Goal: Transaction & Acquisition: Book appointment/travel/reservation

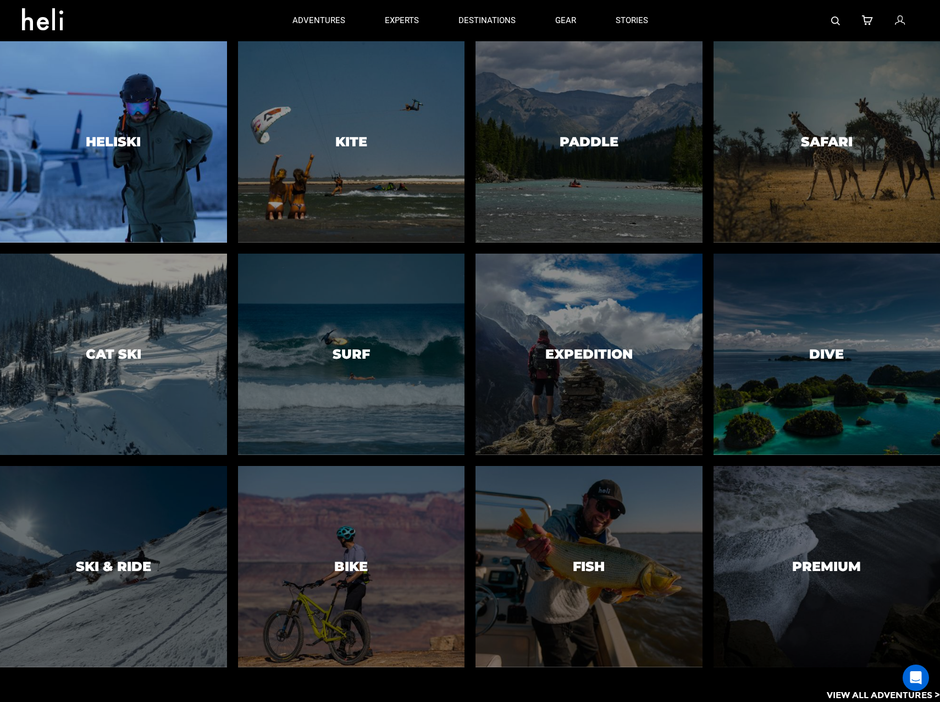
click at [197, 107] on div at bounding box center [113, 141] width 231 height 205
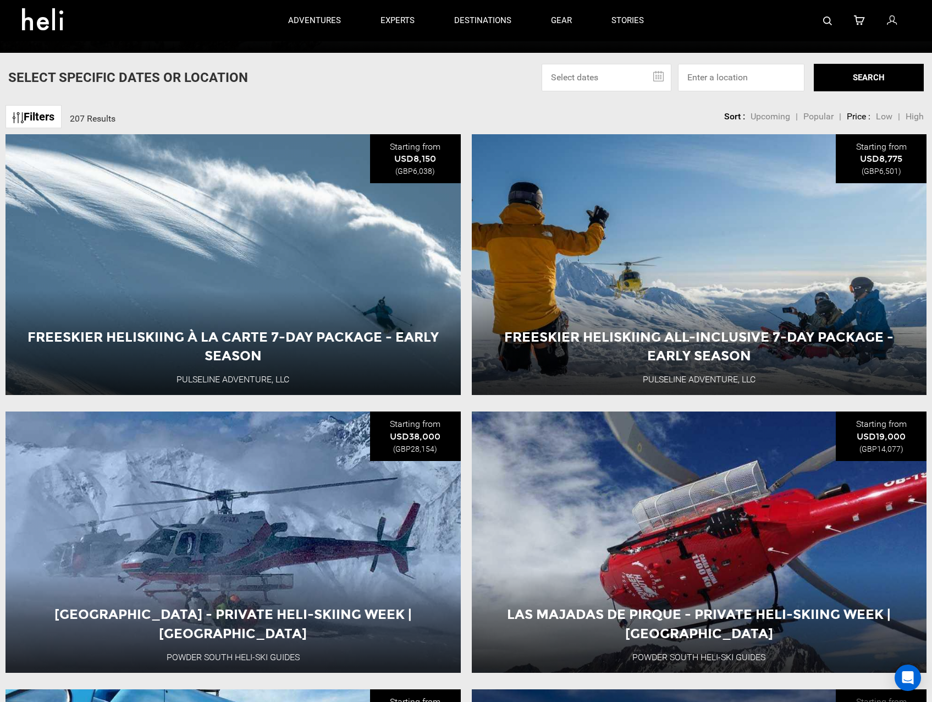
scroll to position [440, 0]
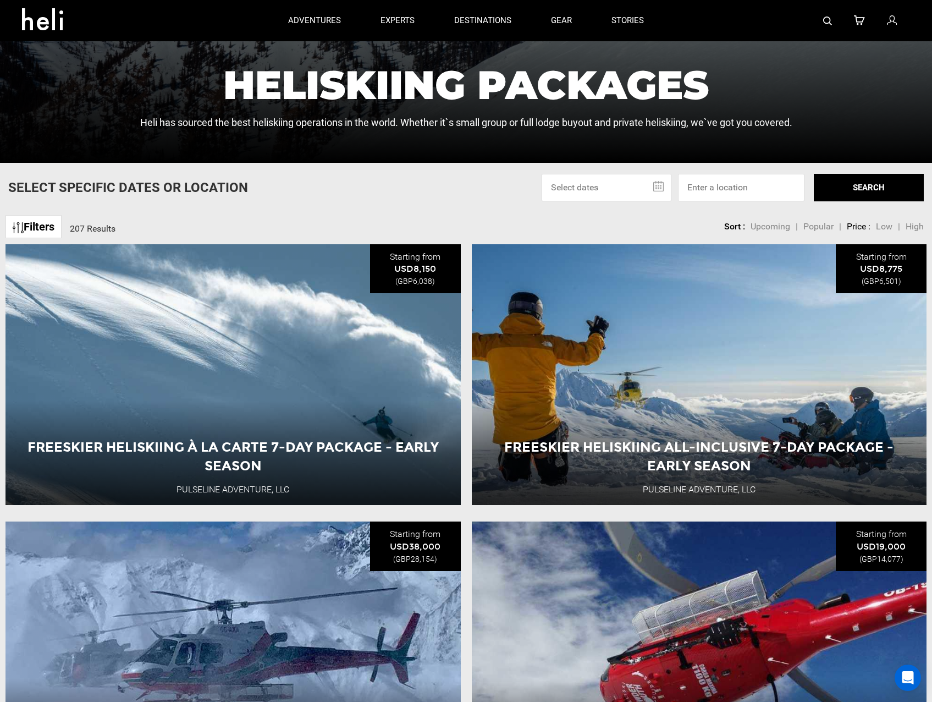
click at [881, 227] on span "Low" at bounding box center [884, 226] width 16 height 10
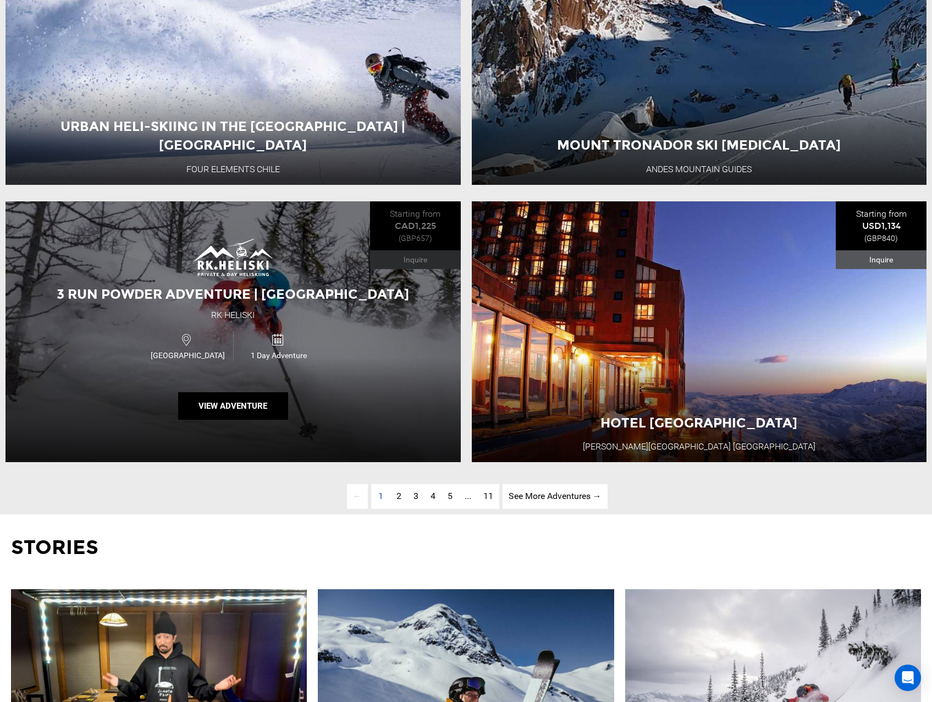
scroll to position [3299, 0]
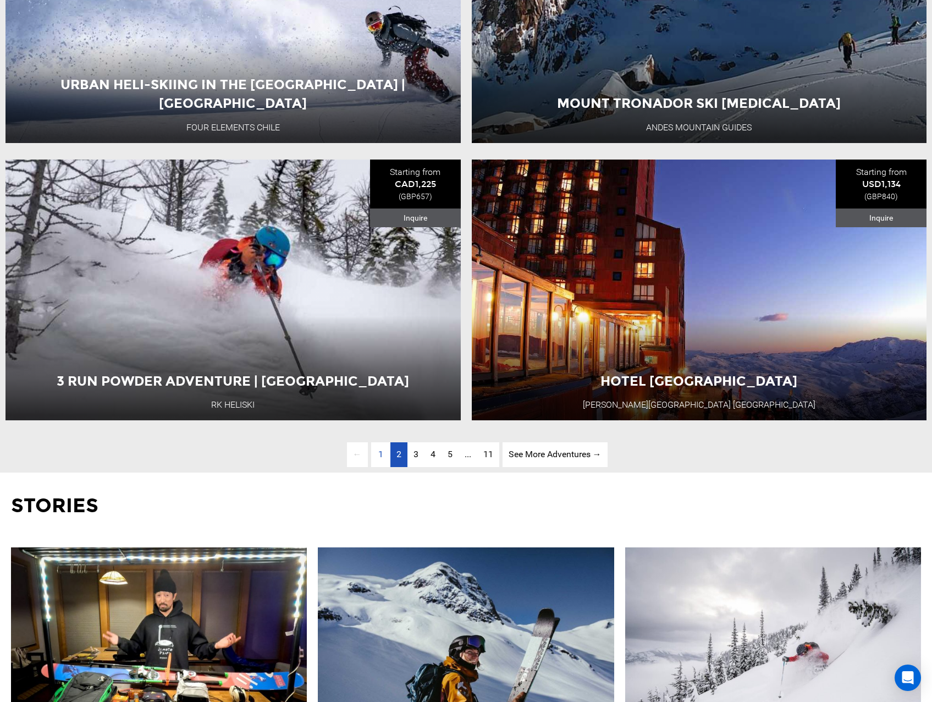
click at [399, 459] on span "2" at bounding box center [398, 454] width 5 height 10
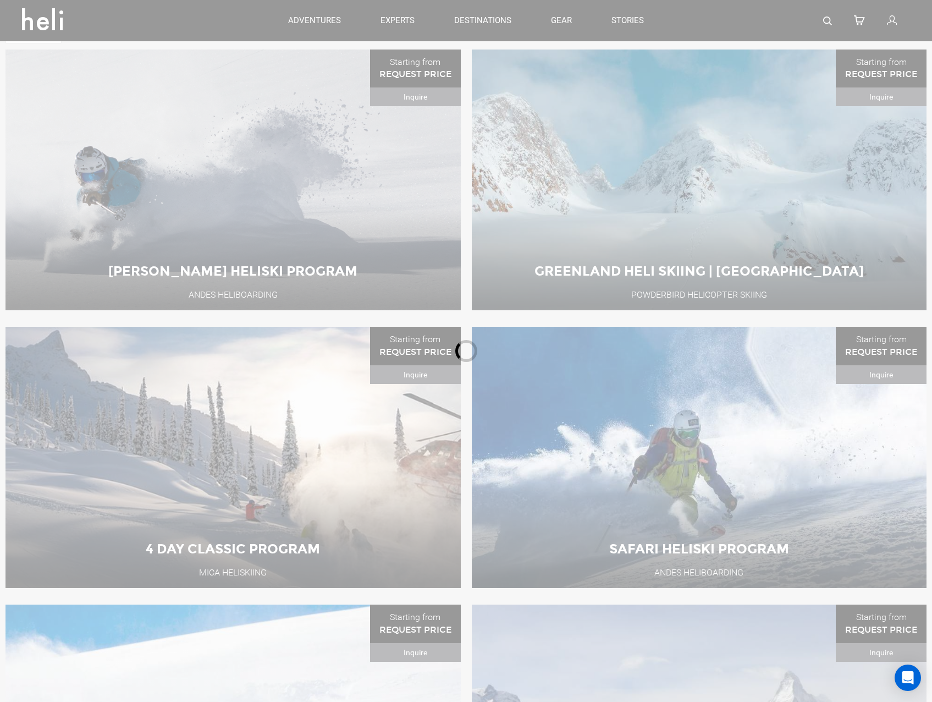
scroll to position [632, 0]
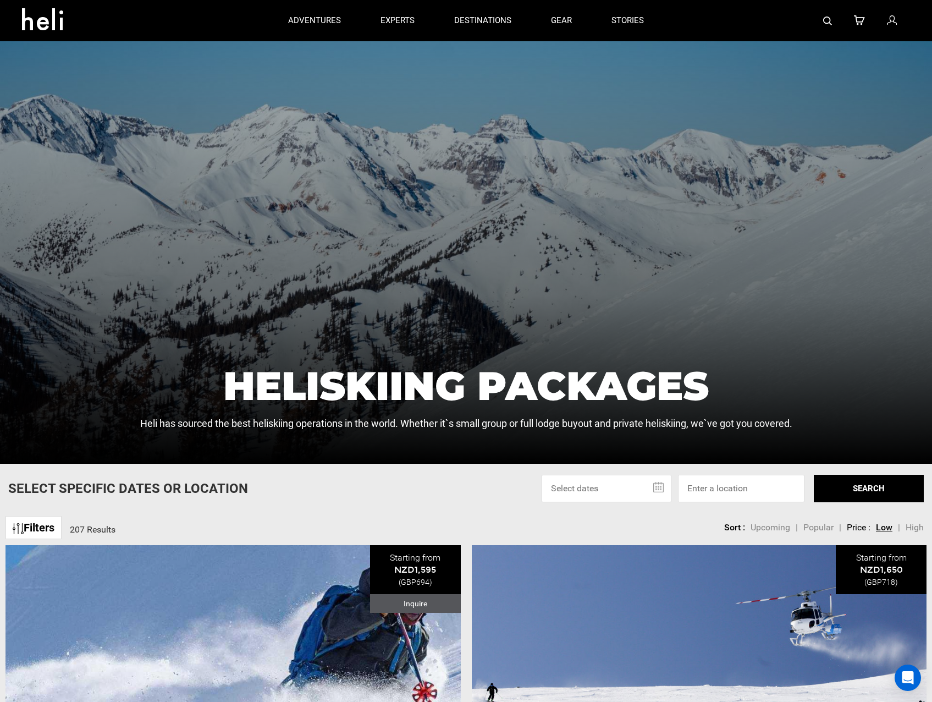
scroll to position [137, 0]
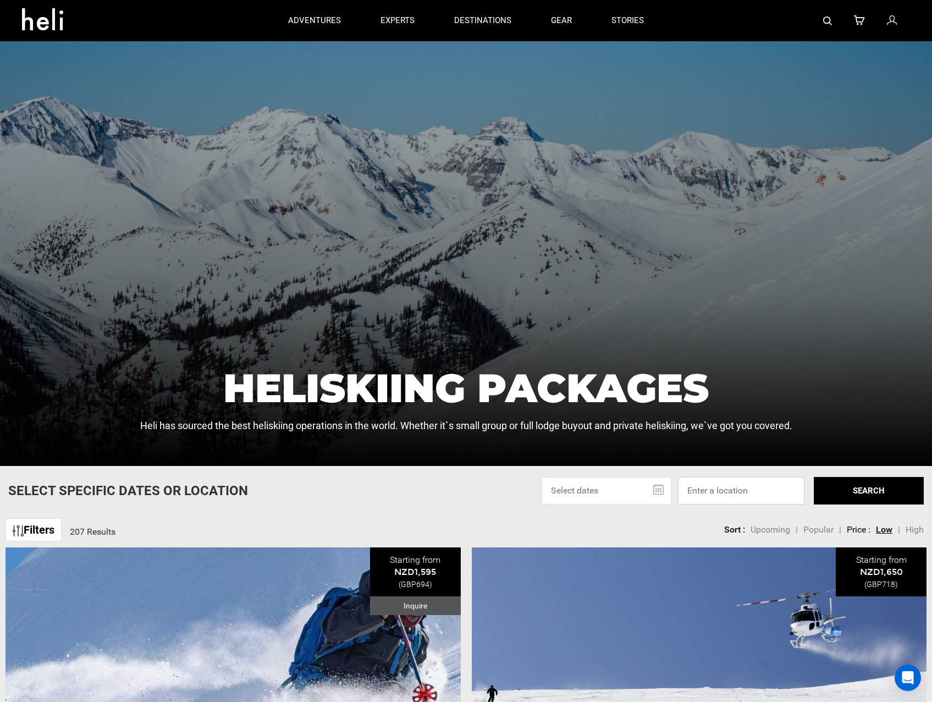
click at [759, 495] on input at bounding box center [741, 490] width 126 height 27
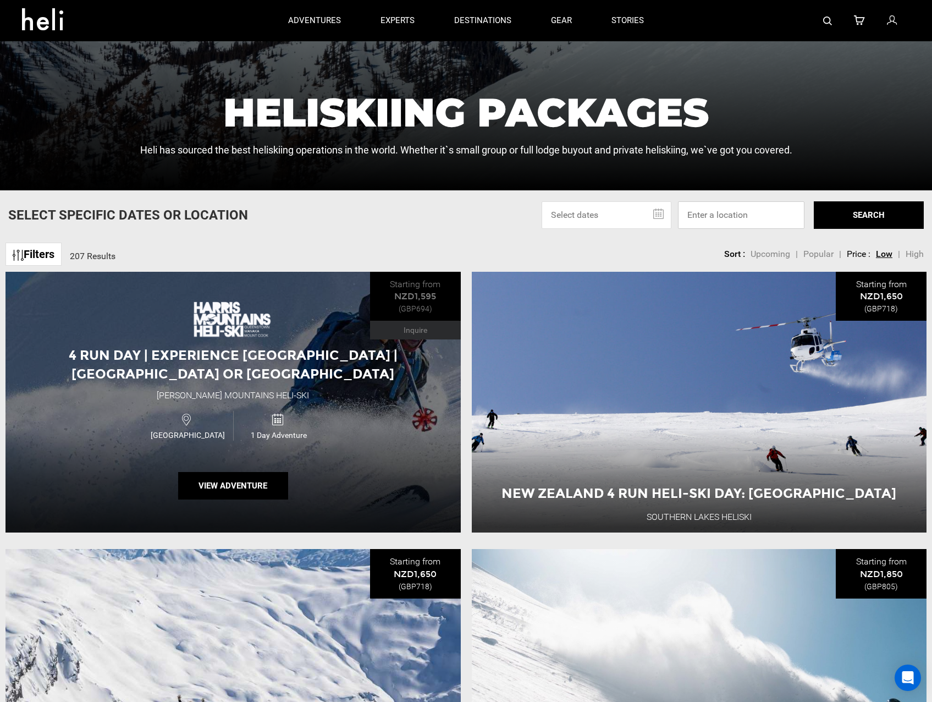
scroll to position [412, 0]
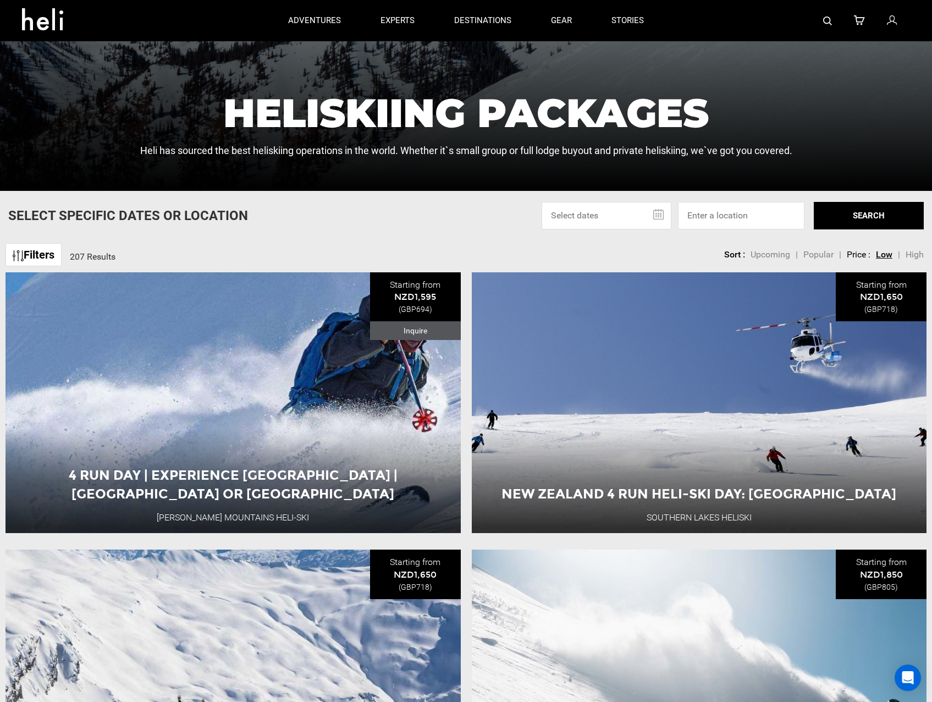
click at [47, 258] on link "Filters" at bounding box center [33, 255] width 56 height 24
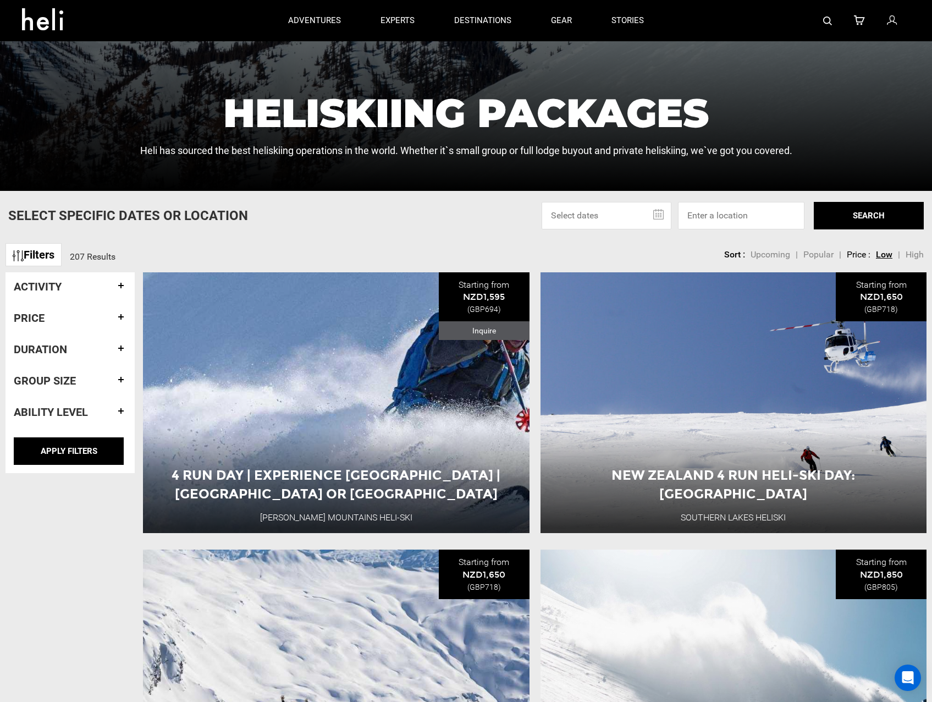
click at [117, 313] on h4 "Price" at bounding box center [70, 318] width 113 height 12
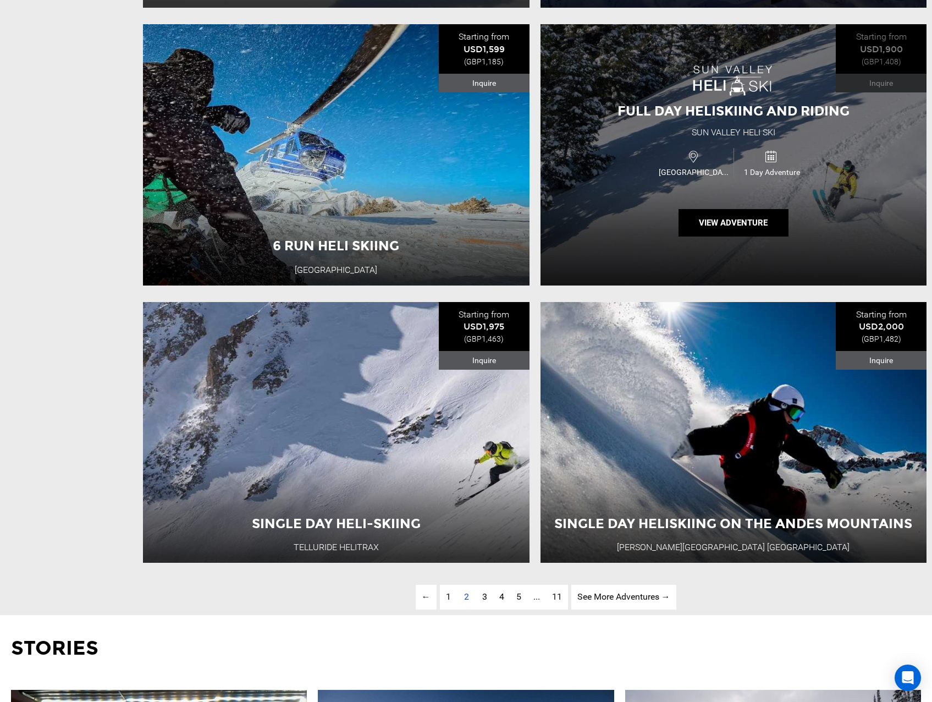
scroll to position [3161, 0]
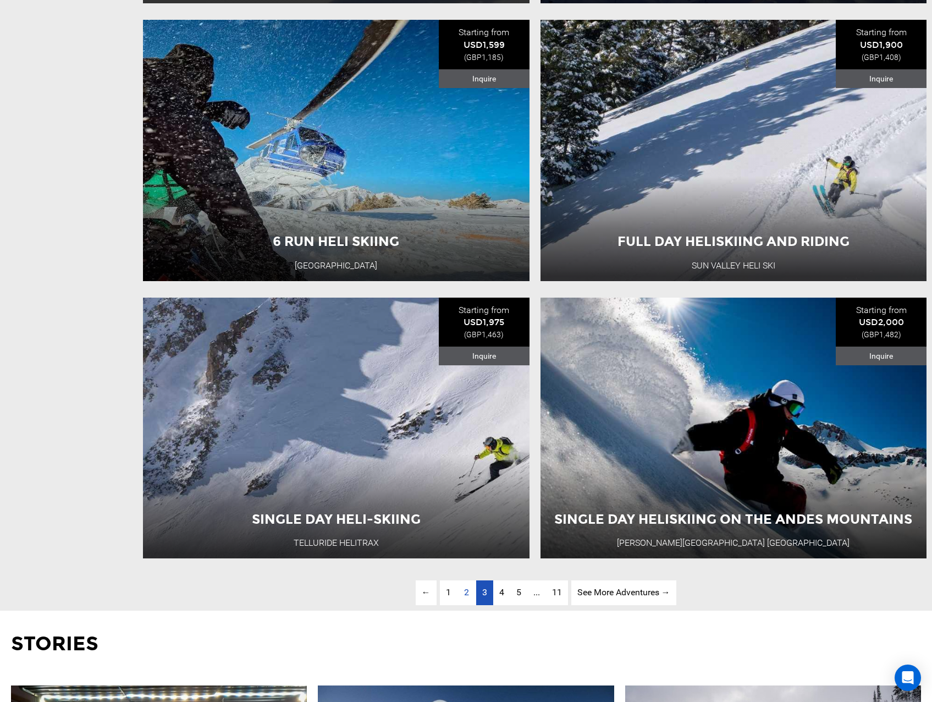
click at [479, 605] on link "page 3" at bounding box center [484, 592] width 17 height 25
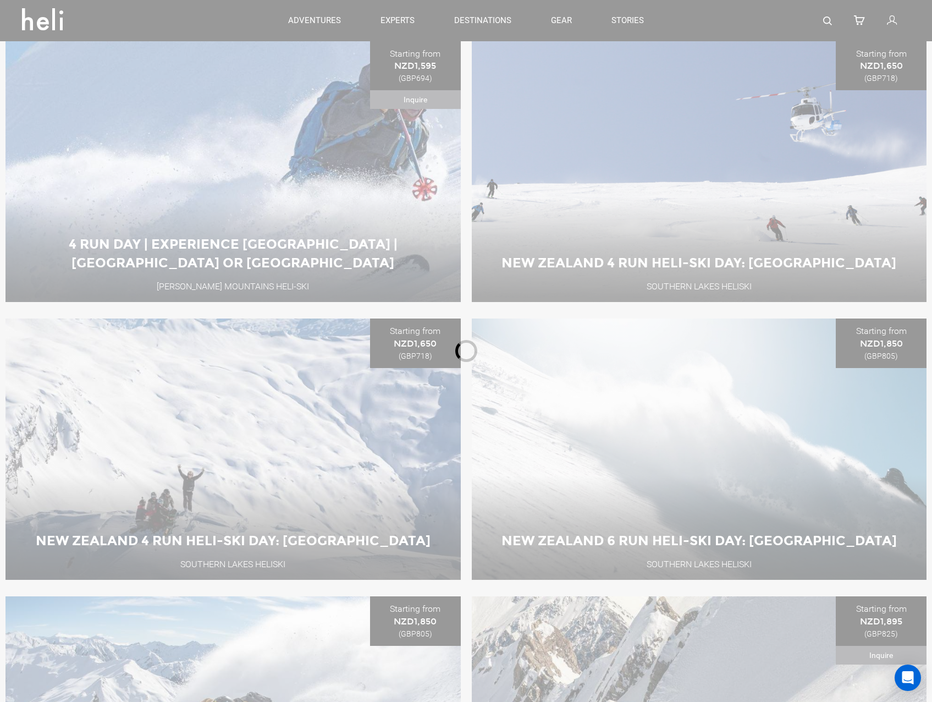
scroll to position [632, 0]
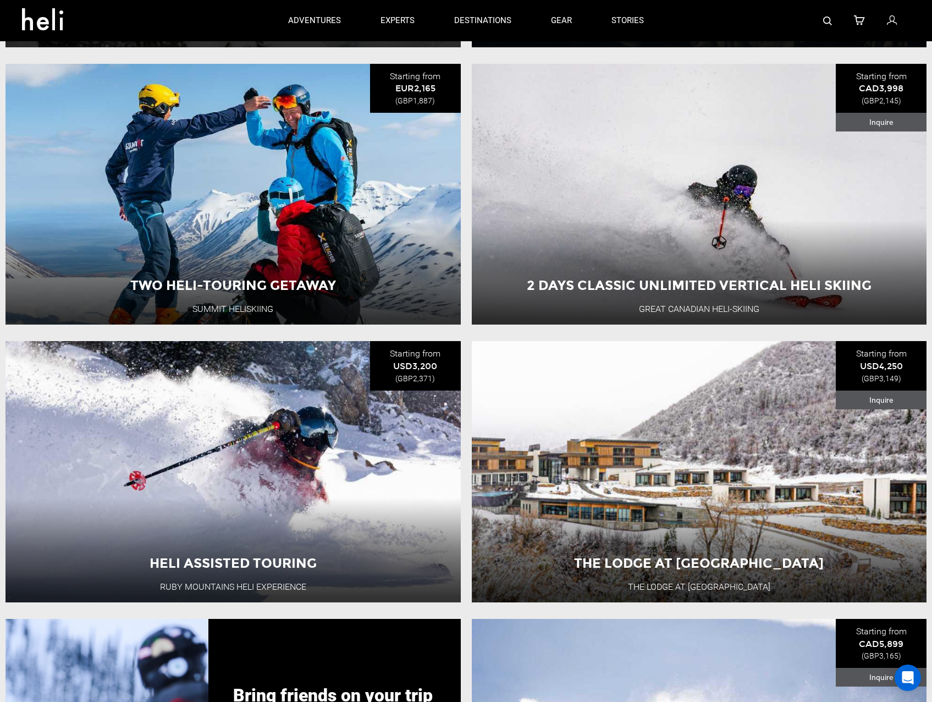
scroll to position [2006, 0]
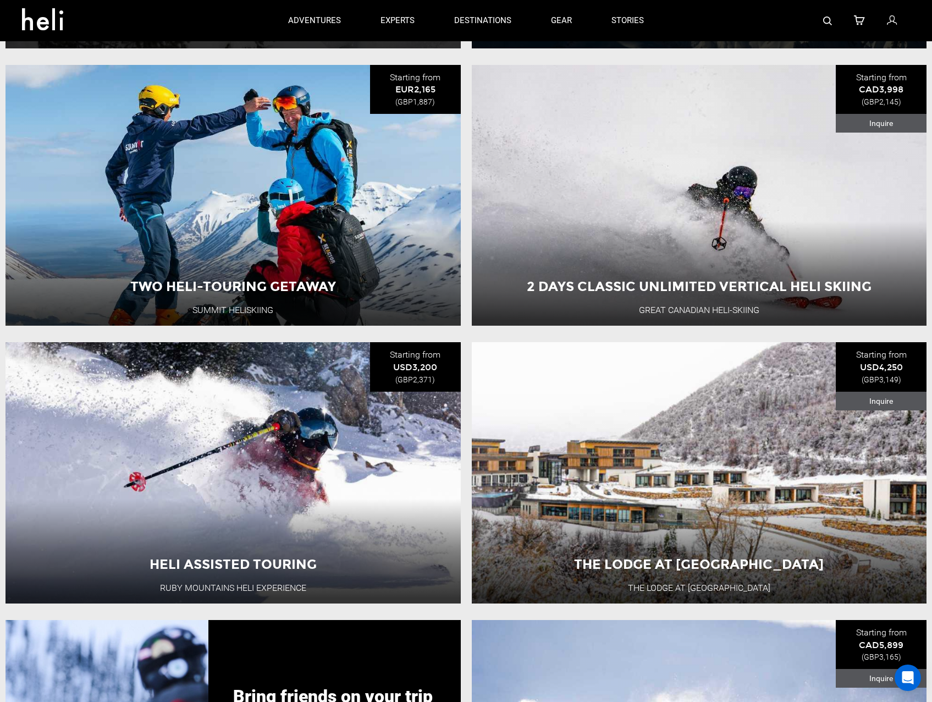
drag, startPoint x: 752, startPoint y: 303, endPoint x: 468, endPoint y: 349, distance: 286.8
click at [468, 349] on ul "New Zealand 8 Run Heli-Ski Day: [GEOGRAPHIC_DATA] [GEOGRAPHIC_DATA] Starting fr…" at bounding box center [466, 204] width 932 height 3052
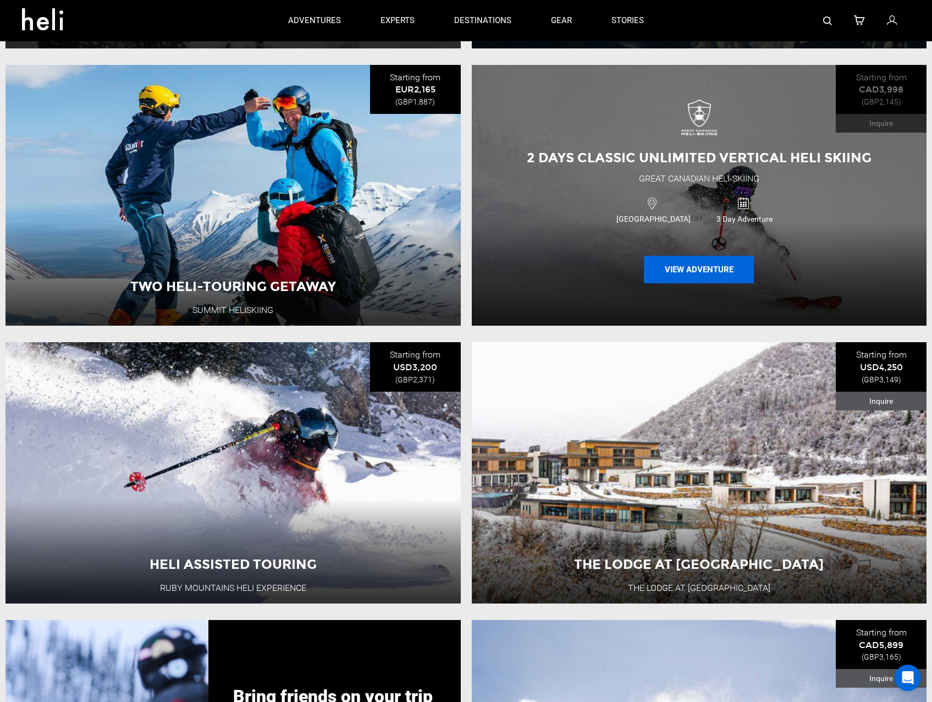
drag, startPoint x: 677, startPoint y: 278, endPoint x: 654, endPoint y: 283, distance: 23.1
click at [654, 283] on button "View Adventure" at bounding box center [699, 269] width 110 height 27
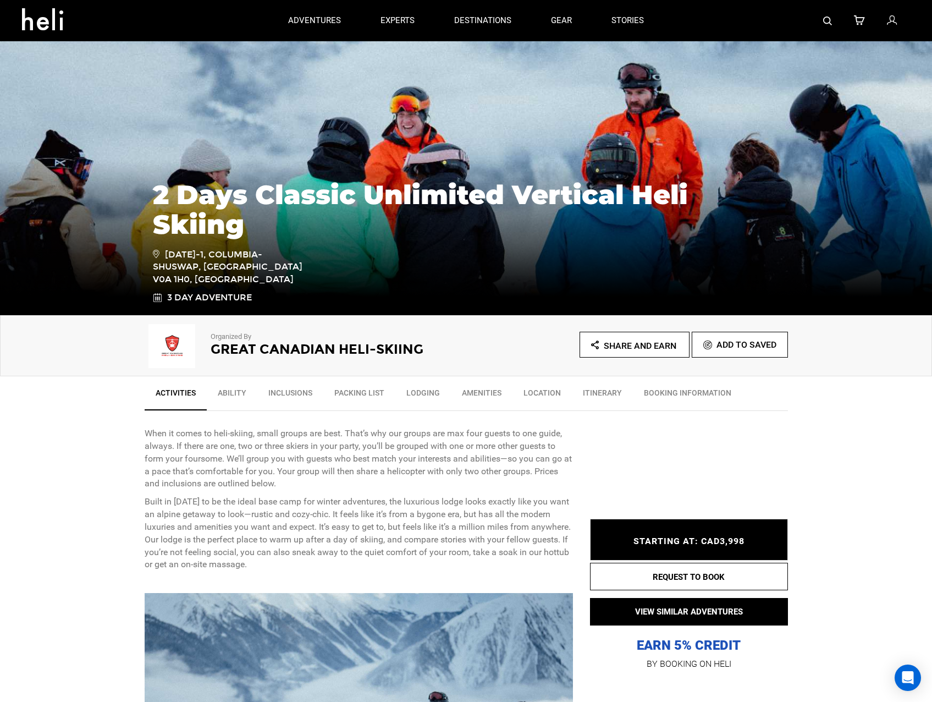
click at [296, 390] on link "Inclusions" at bounding box center [290, 395] width 66 height 27
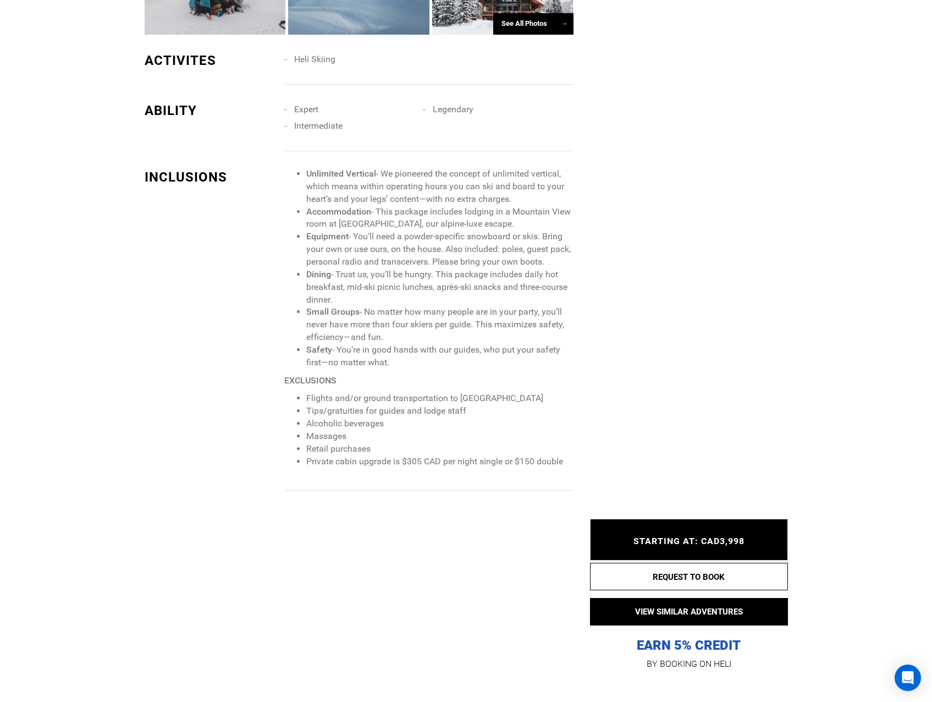
scroll to position [1142, 0]
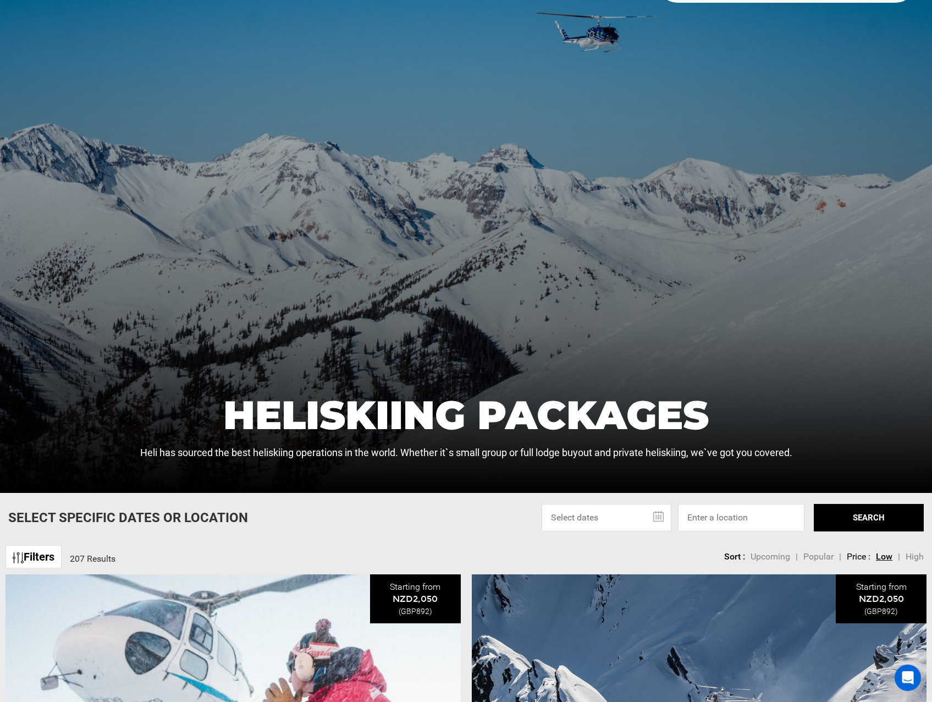
scroll to position [385, 0]
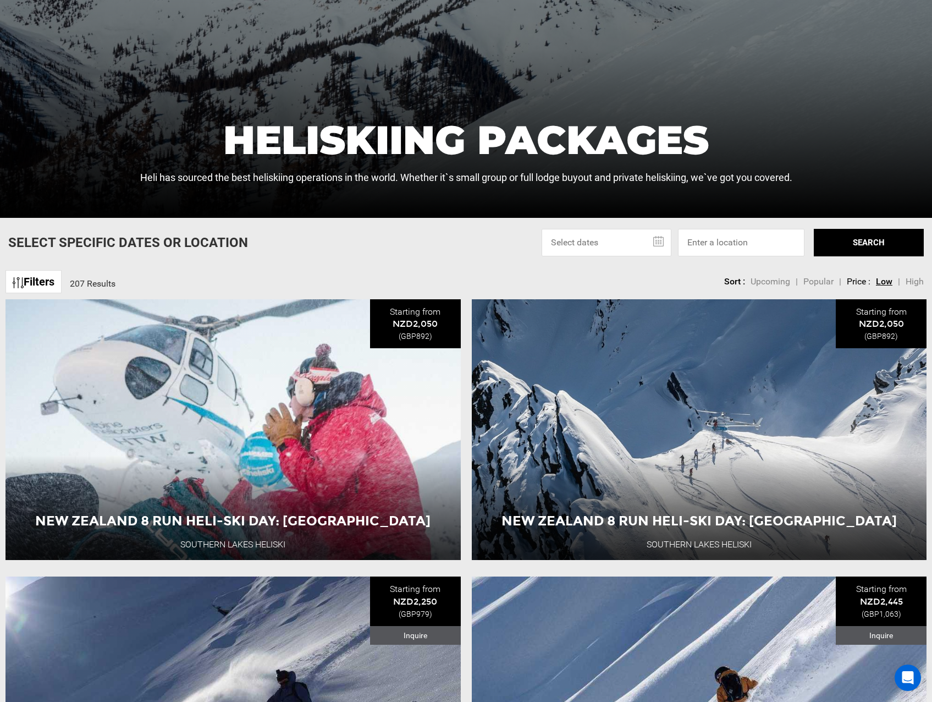
click at [37, 272] on link "Filters" at bounding box center [33, 282] width 56 height 24
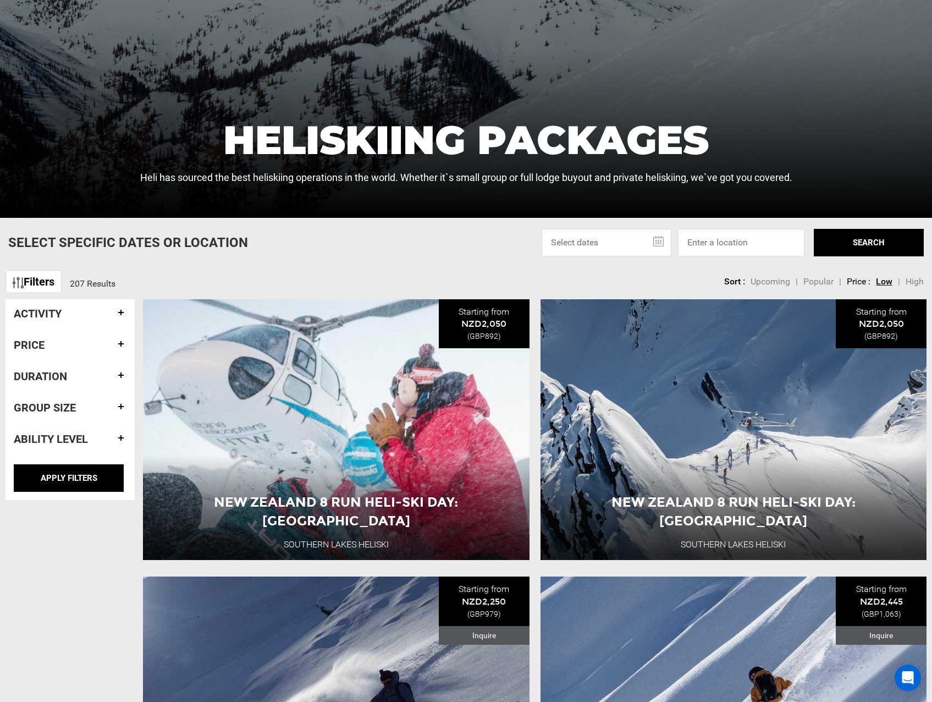
click at [114, 381] on h4 "Duration" at bounding box center [70, 376] width 113 height 12
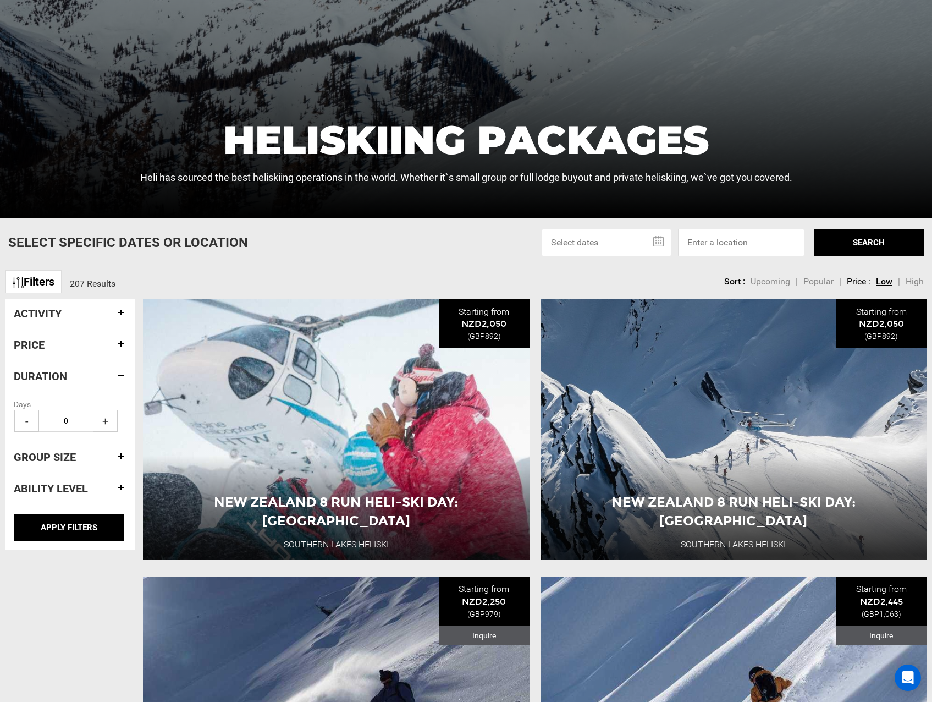
click at [98, 420] on span "+" at bounding box center [105, 421] width 25 height 22
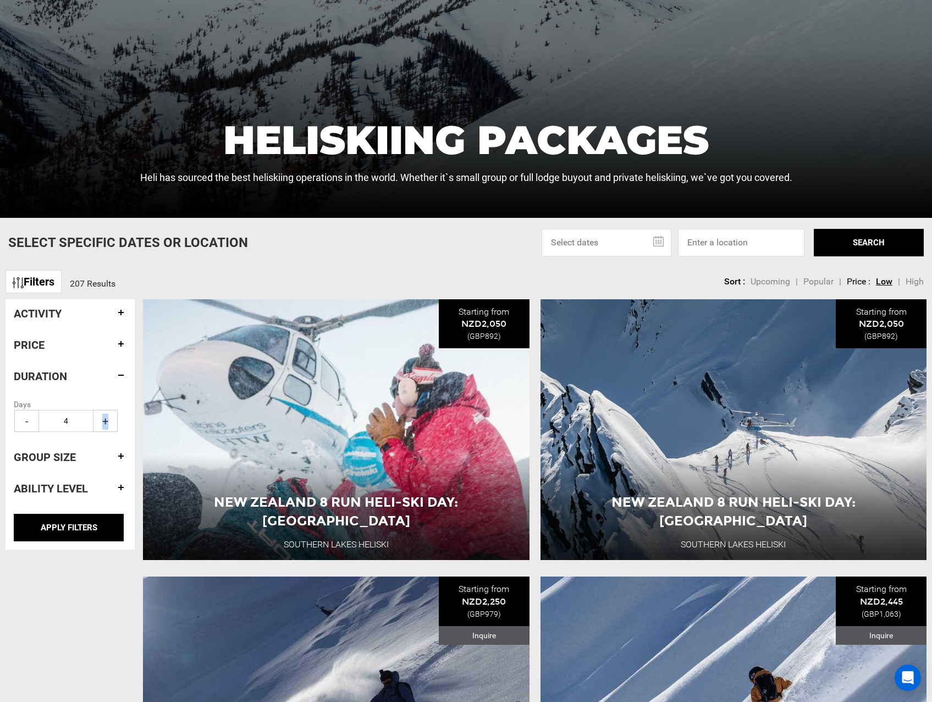
type input "5"
click at [81, 523] on input "APPLY FILTERS" at bounding box center [69, 527] width 110 height 27
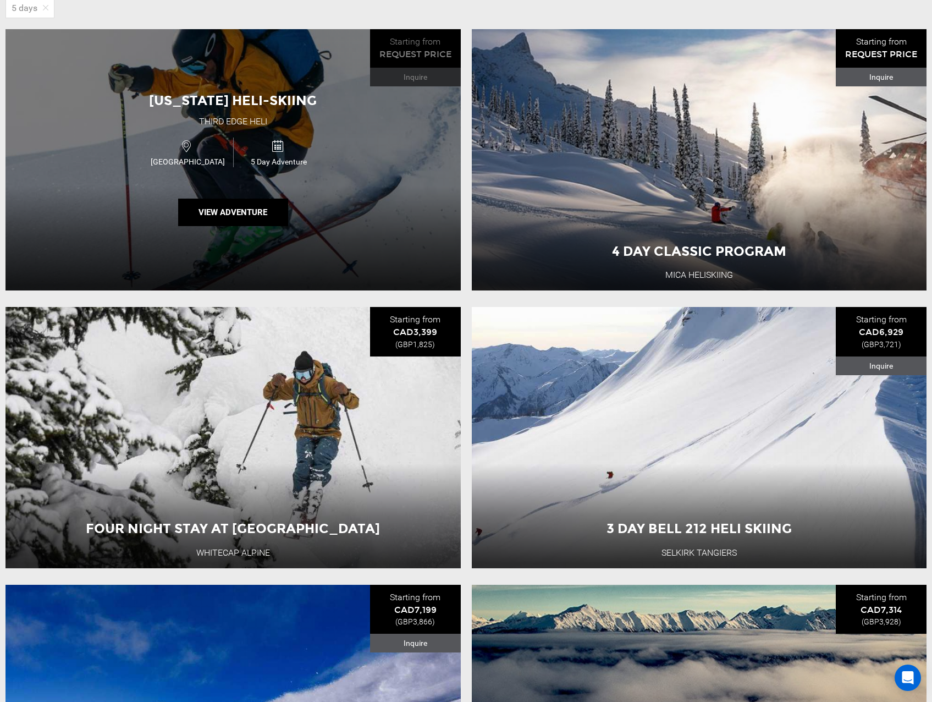
scroll to position [825, 0]
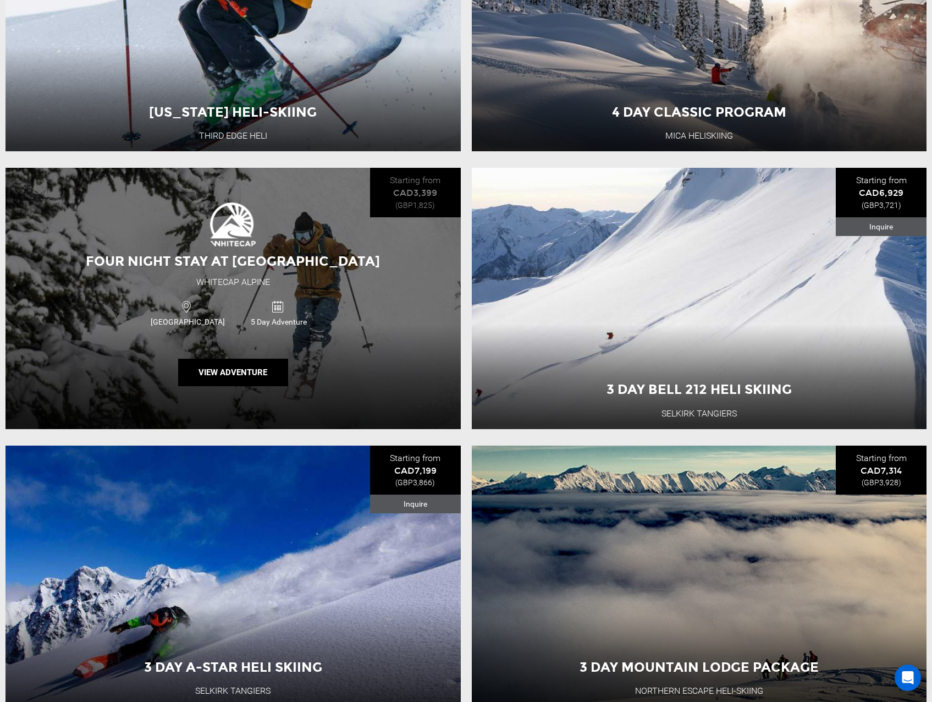
drag, startPoint x: 359, startPoint y: 321, endPoint x: 249, endPoint y: 395, distance: 132.7
click at [249, 395] on div "Four Night Stay At [GEOGRAPHIC_DATA] Camp Whitecap Alpine [GEOGRAPHIC_DATA] 5 D…" at bounding box center [232, 298] width 455 height 261
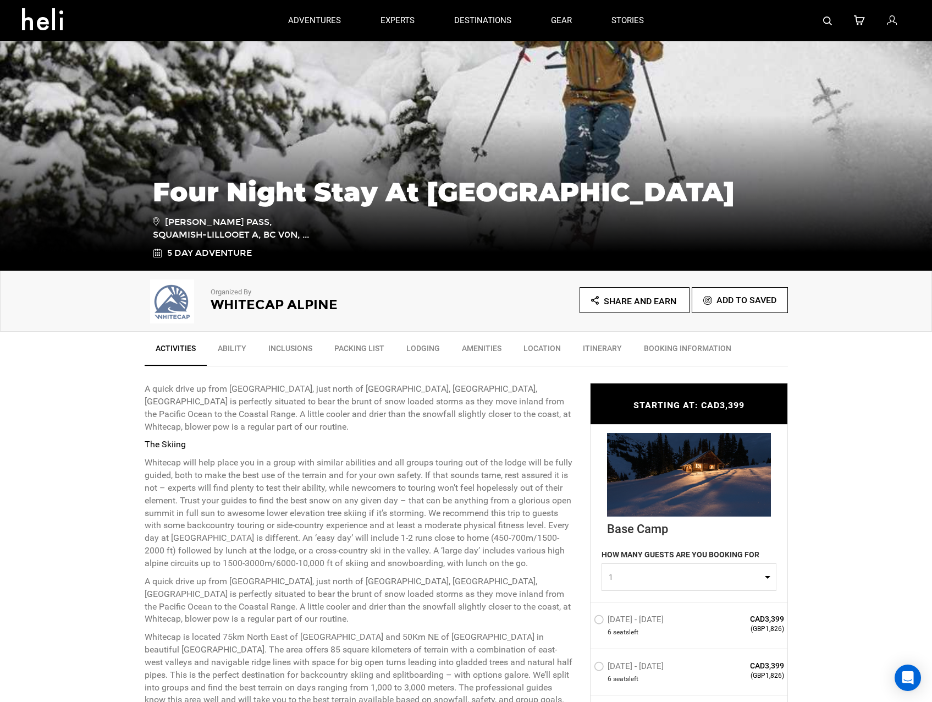
scroll to position [110, 0]
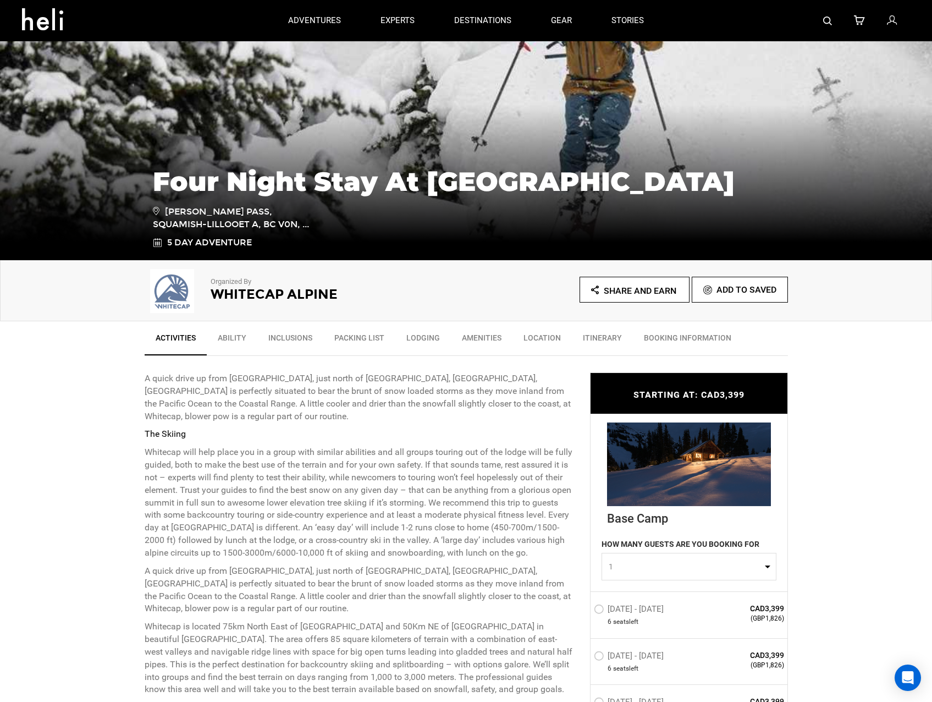
click at [289, 332] on link "Inclusions" at bounding box center [290, 340] width 66 height 27
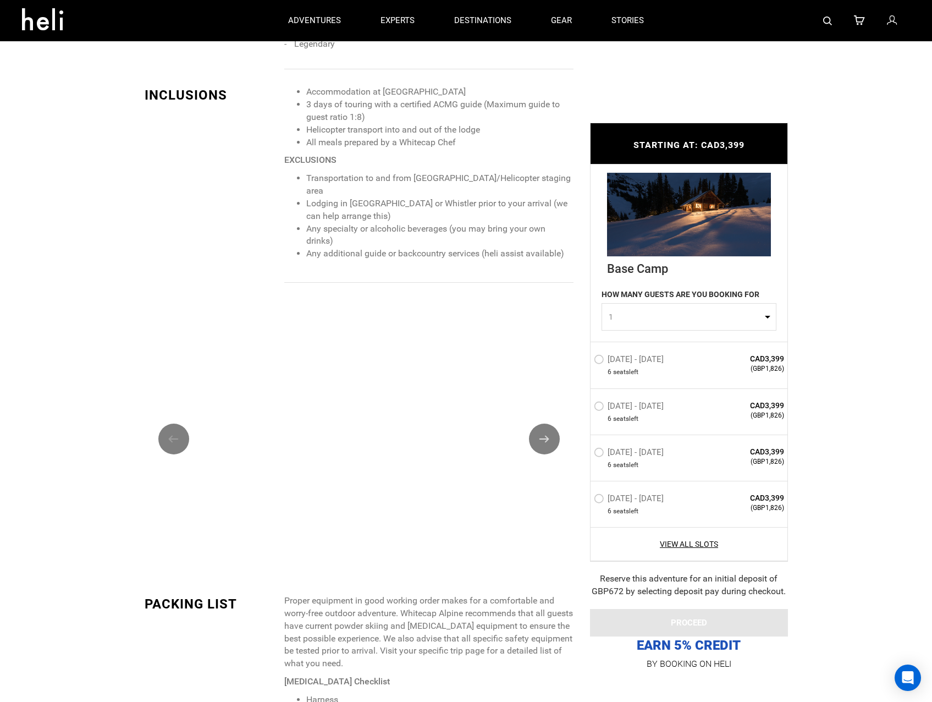
scroll to position [1203, 0]
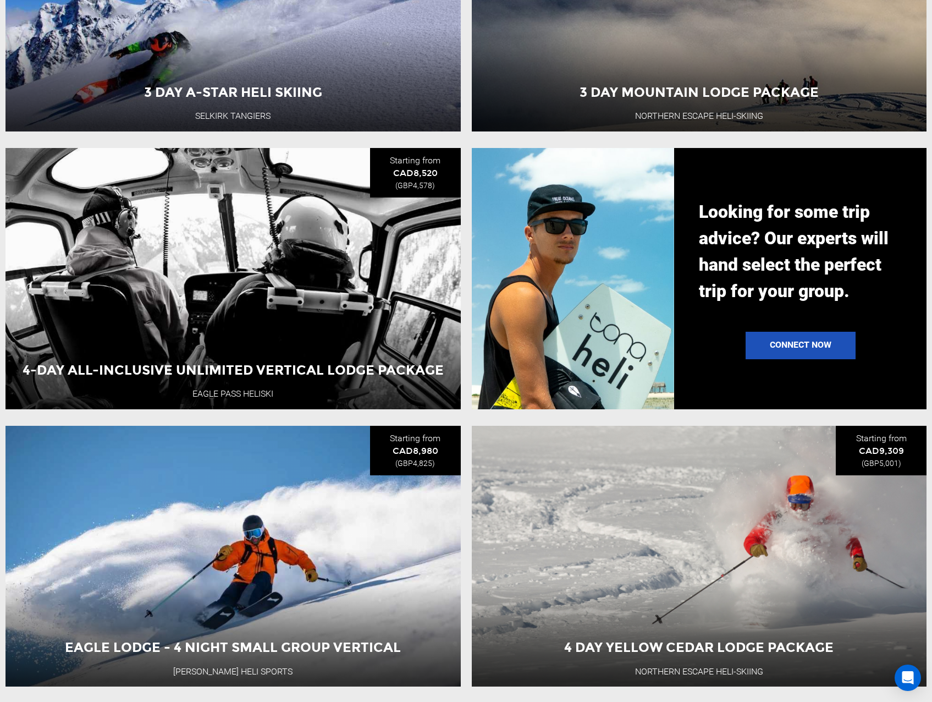
scroll to position [1705, 0]
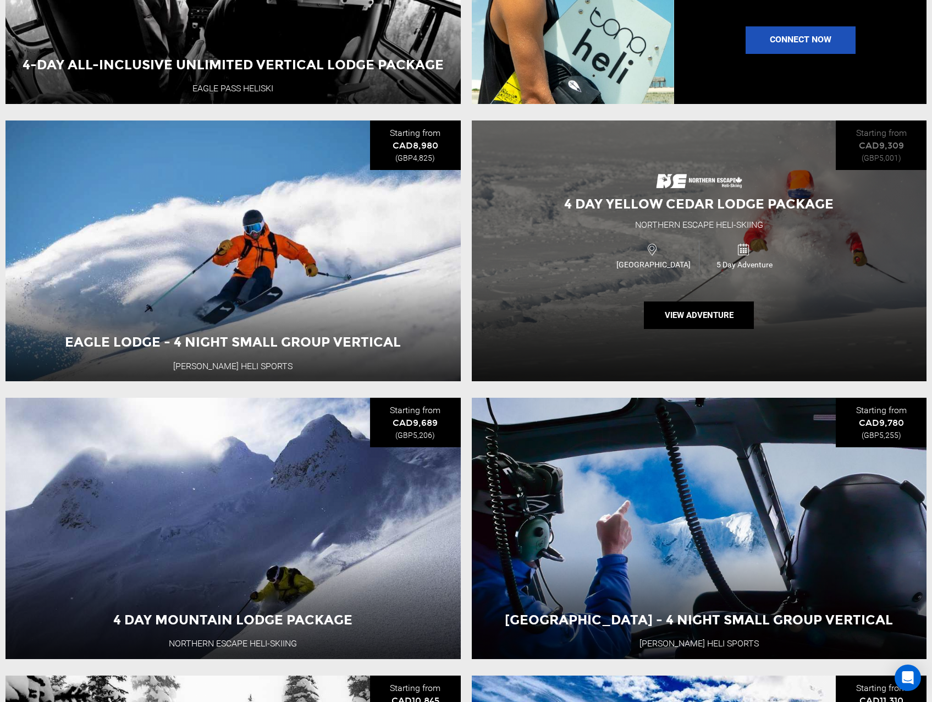
click at [590, 274] on div "Canada 5 Day Adventure" at bounding box center [699, 255] width 273 height 37
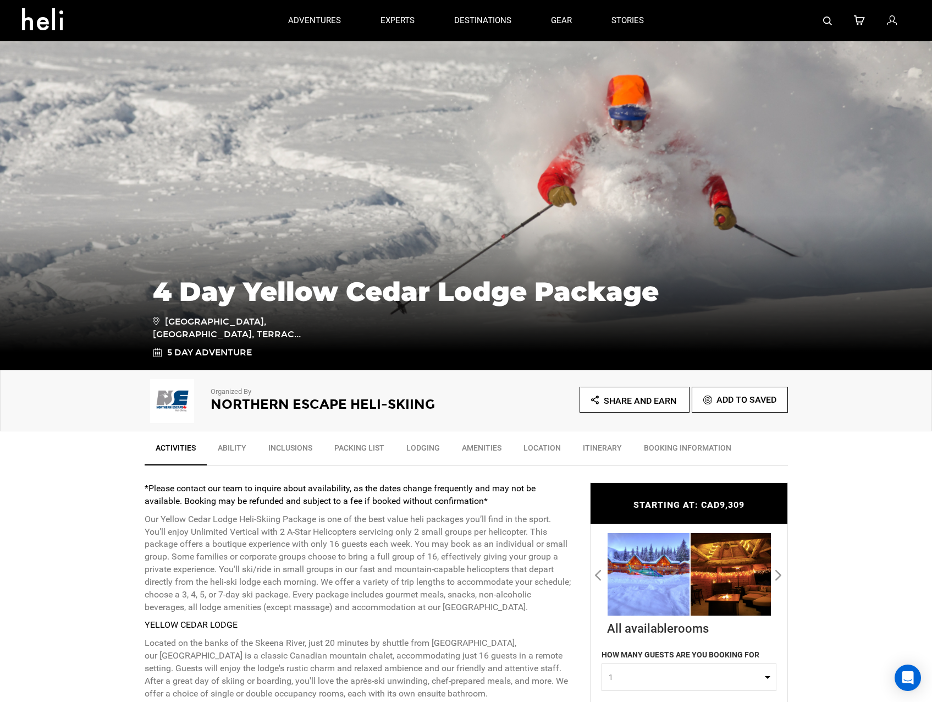
click at [270, 446] on link "Inclusions" at bounding box center [290, 450] width 66 height 27
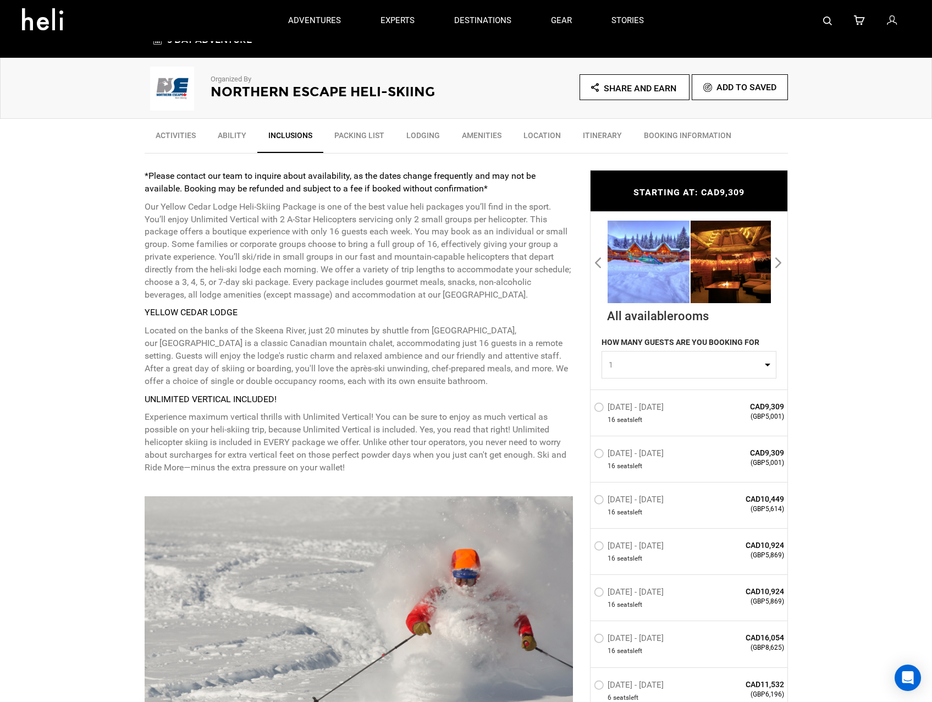
scroll to position [312, 0]
click at [682, 371] on span "1" at bounding box center [685, 365] width 153 height 11
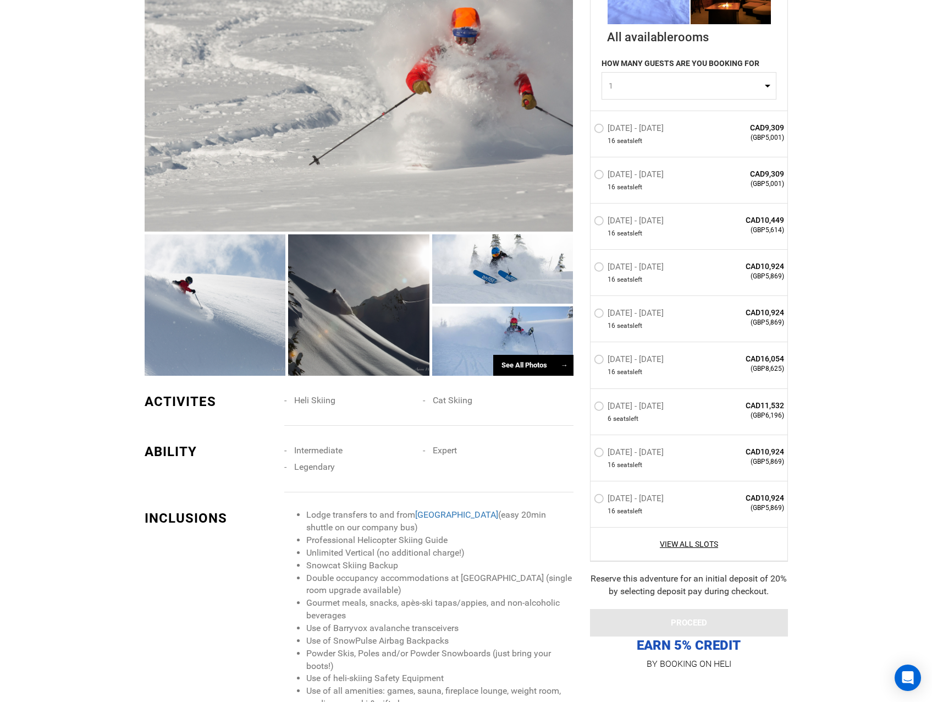
scroll to position [862, 0]
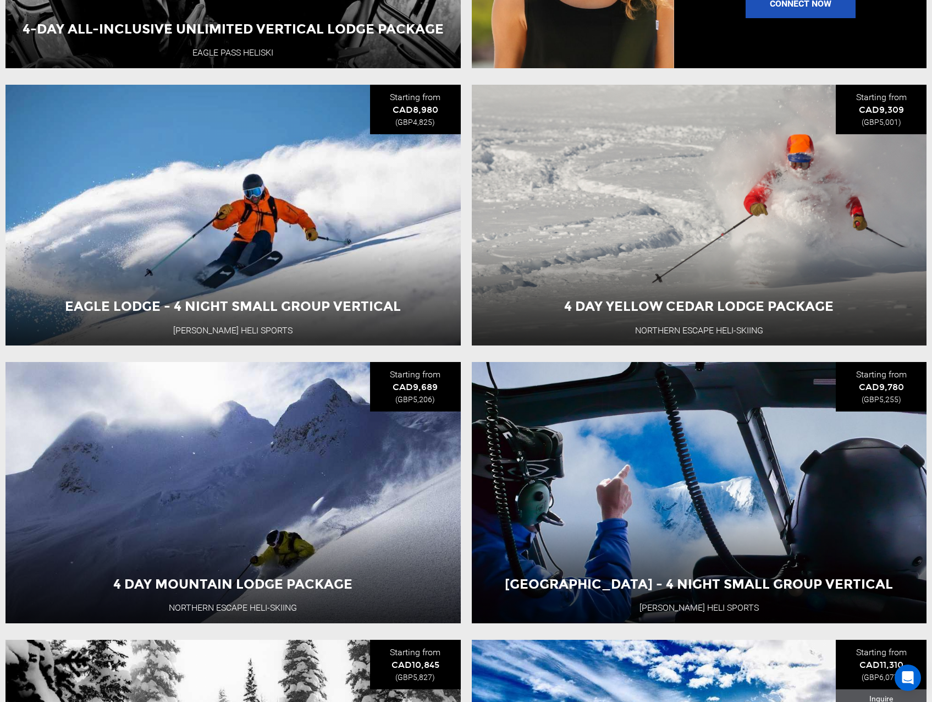
scroll to position [1760, 0]
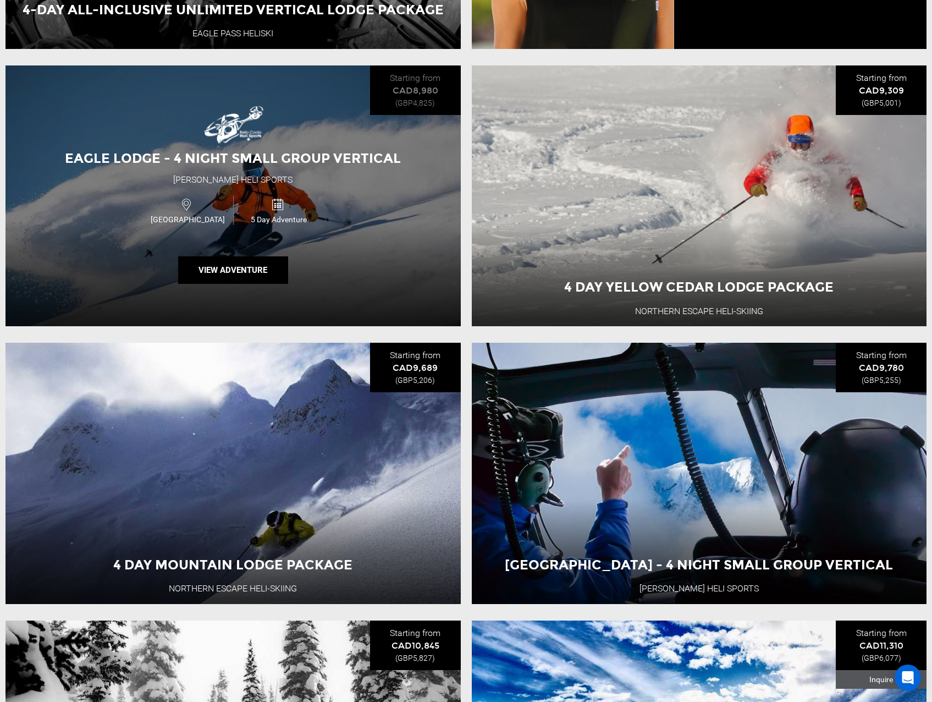
click at [351, 258] on div "Eagle Lodge - 4 Night Small Group Vertical [PERSON_NAME] Heli Sports [GEOGRAPHI…" at bounding box center [232, 195] width 455 height 261
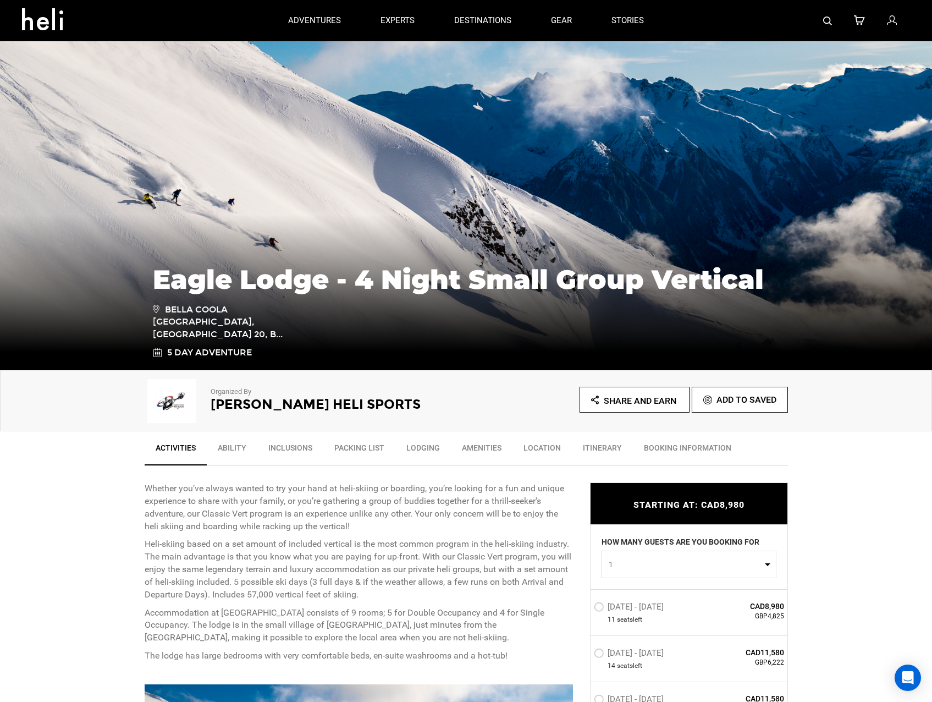
click at [296, 441] on link "Inclusions" at bounding box center [290, 450] width 66 height 27
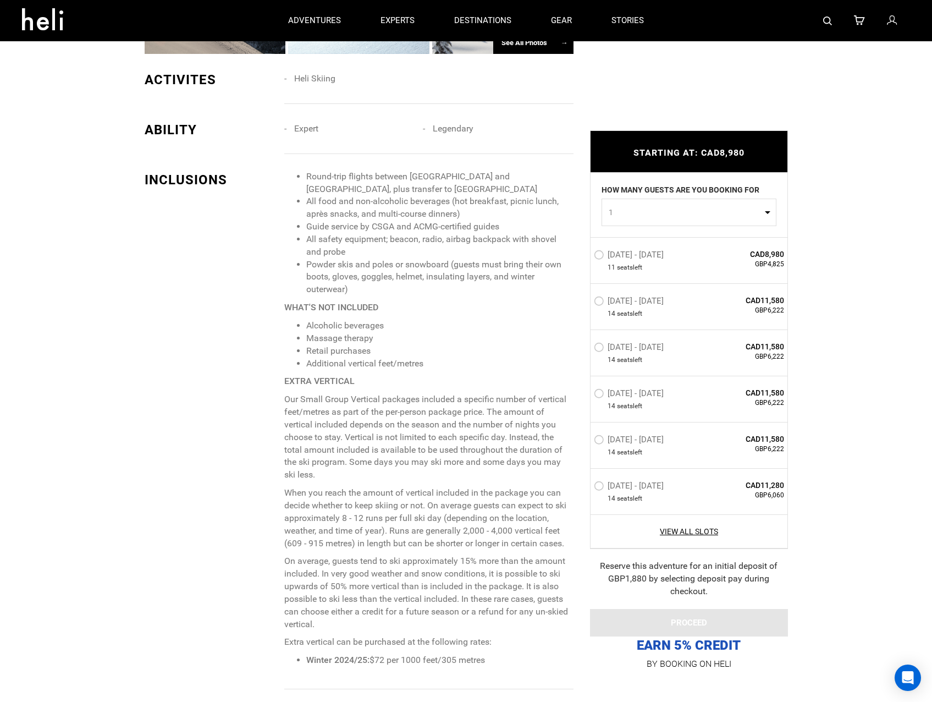
scroll to position [776, 0]
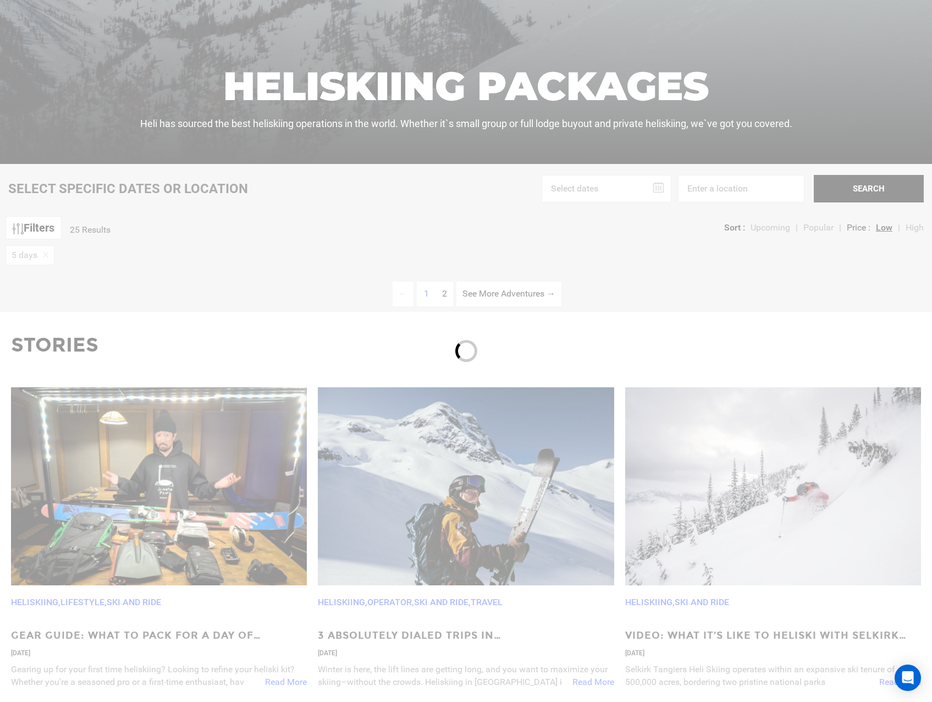
scroll to position [440, 0]
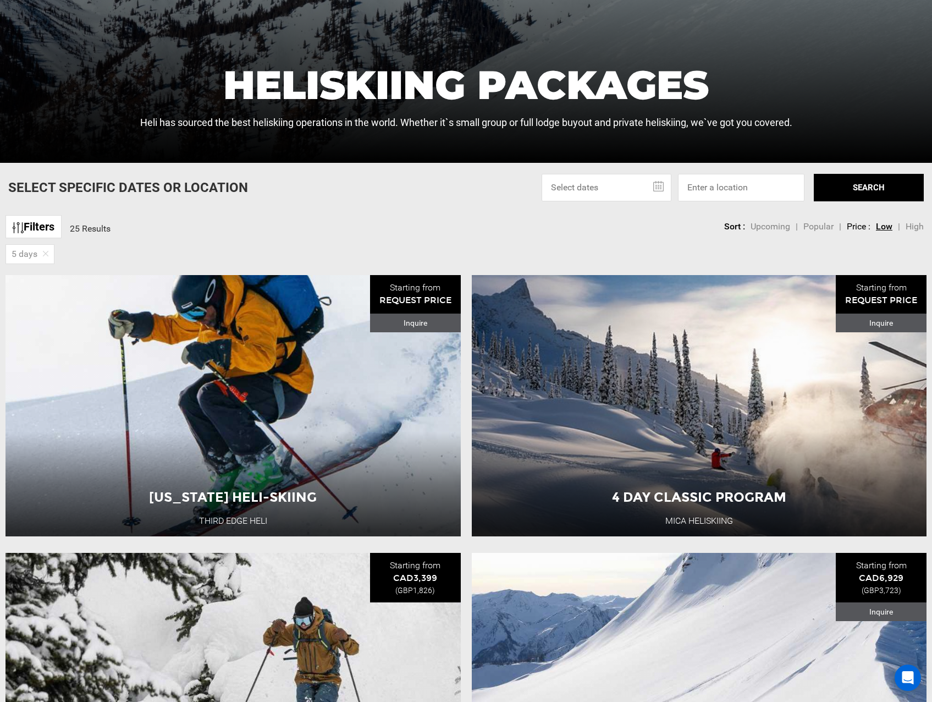
click at [47, 226] on link "Filters" at bounding box center [33, 227] width 56 height 24
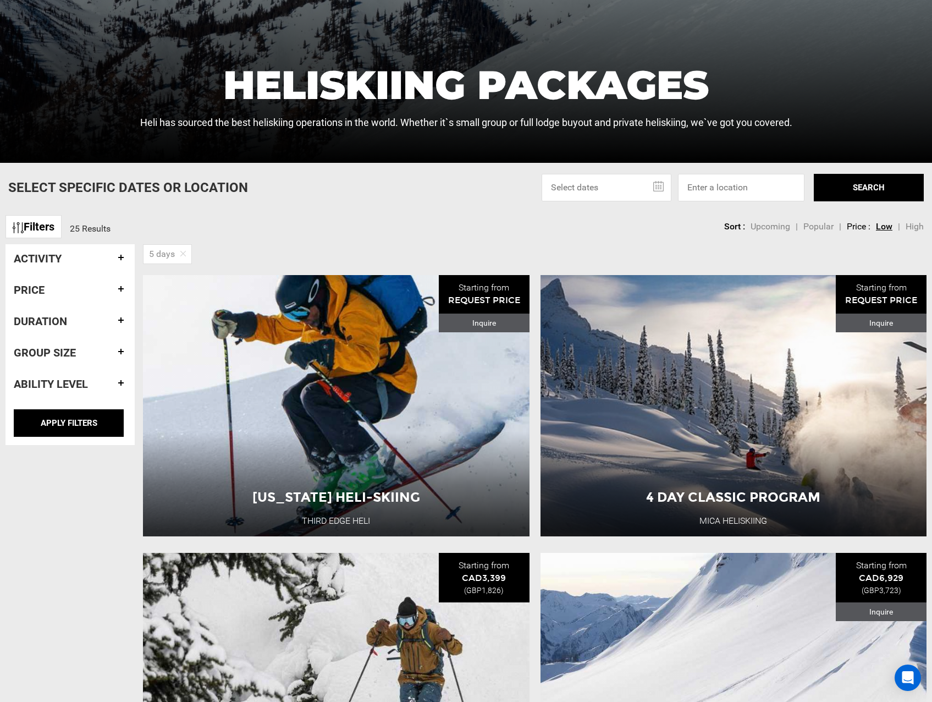
click at [112, 390] on div "Ability Level" at bounding box center [70, 384] width 113 height 29
click at [114, 384] on h4 "Ability Level" at bounding box center [70, 384] width 113 height 12
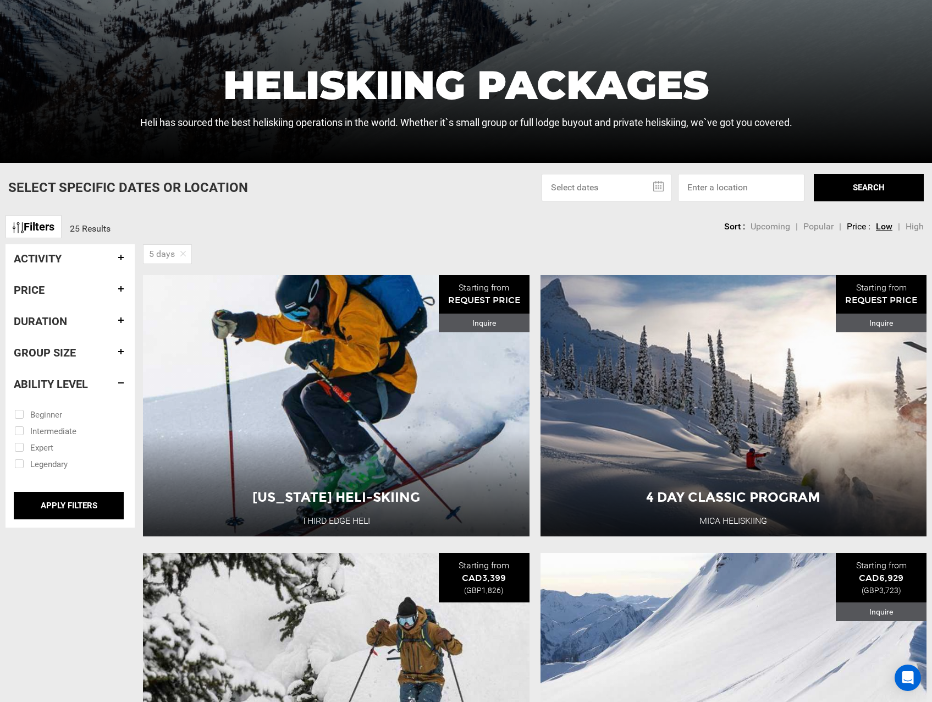
click at [19, 433] on input "checkbox" at bounding box center [62, 430] width 96 height 16
checkbox input "true"
click at [20, 443] on input "checkbox" at bounding box center [62, 446] width 96 height 16
checkbox input "true"
click at [44, 503] on input "APPLY FILTERS" at bounding box center [69, 505] width 110 height 27
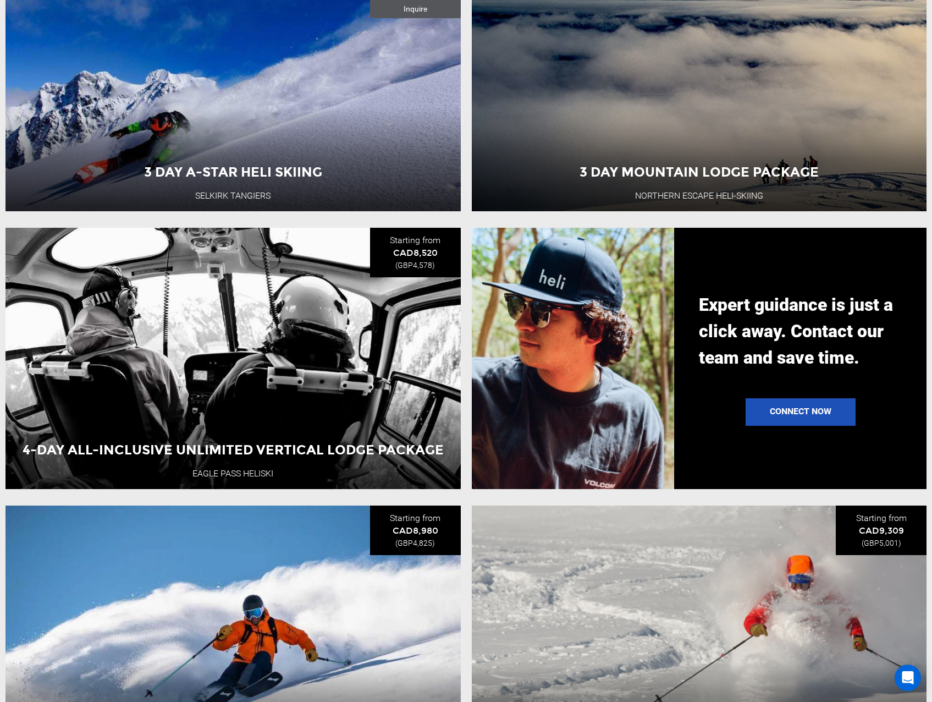
scroll to position [1650, 0]
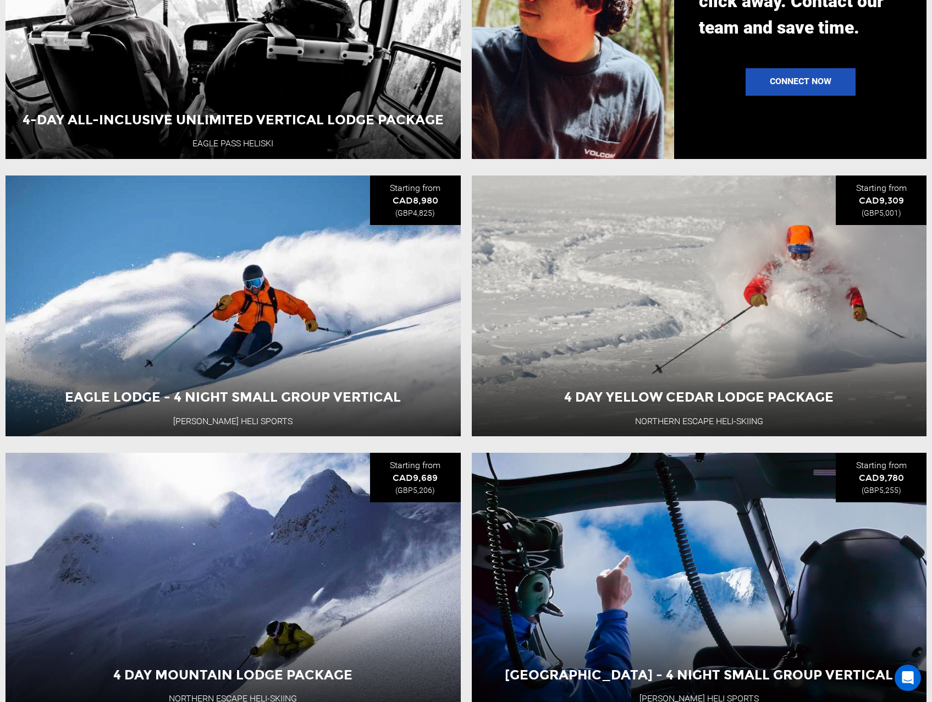
drag, startPoint x: 378, startPoint y: 355, endPoint x: 461, endPoint y: 232, distance: 148.1
click at [461, 232] on li "Eagle Lodge - 4 Night Small Group Vertical [PERSON_NAME] Heli Sports Starting f…" at bounding box center [233, 305] width 466 height 261
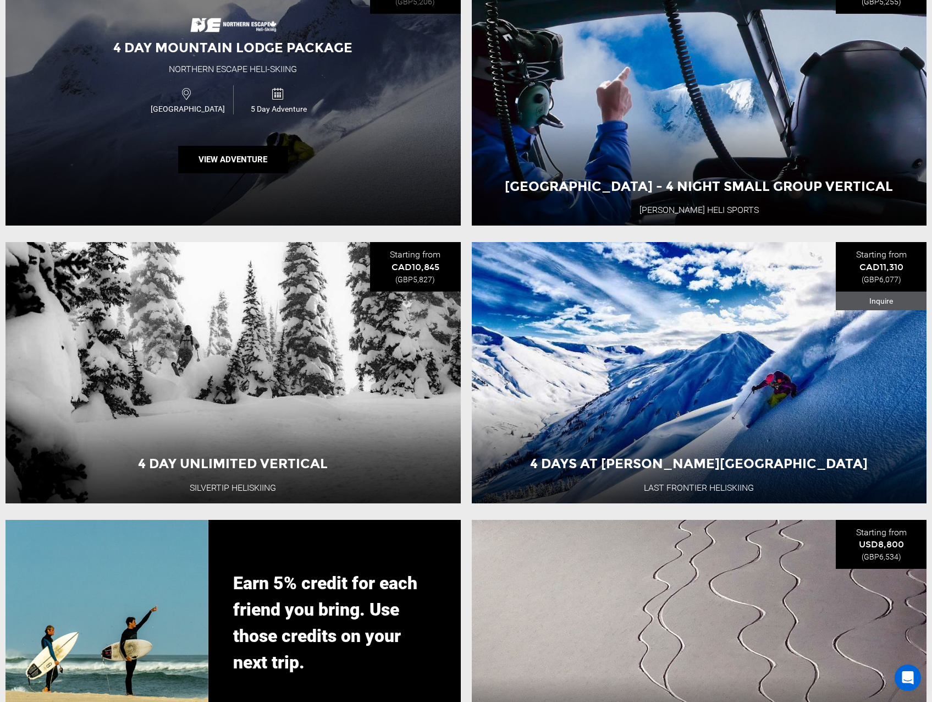
scroll to position [2144, 0]
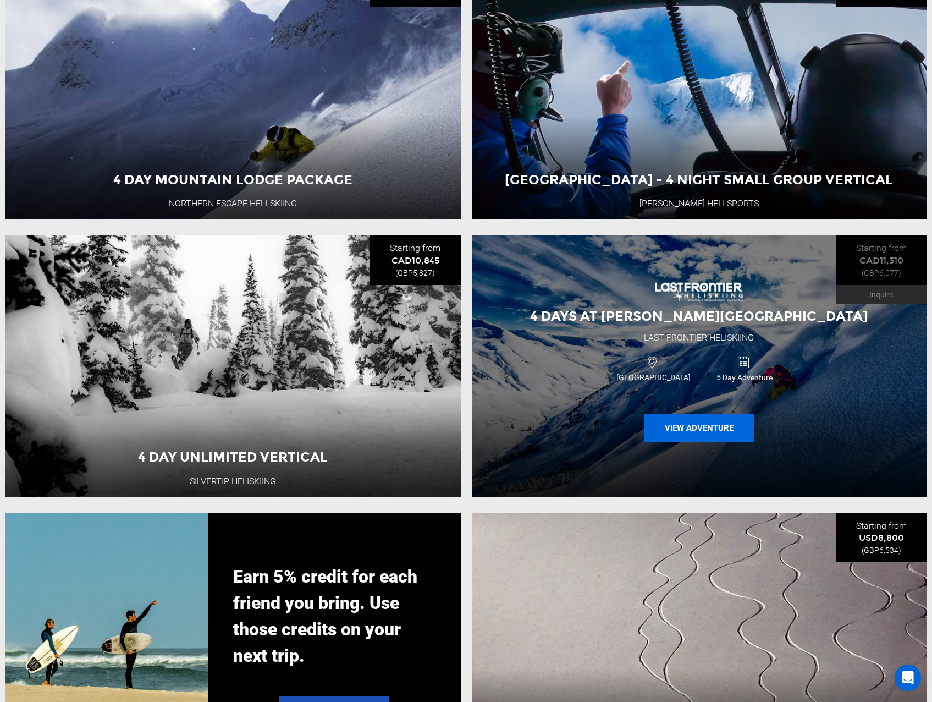
click at [657, 442] on button "View Adventure" at bounding box center [699, 427] width 110 height 27
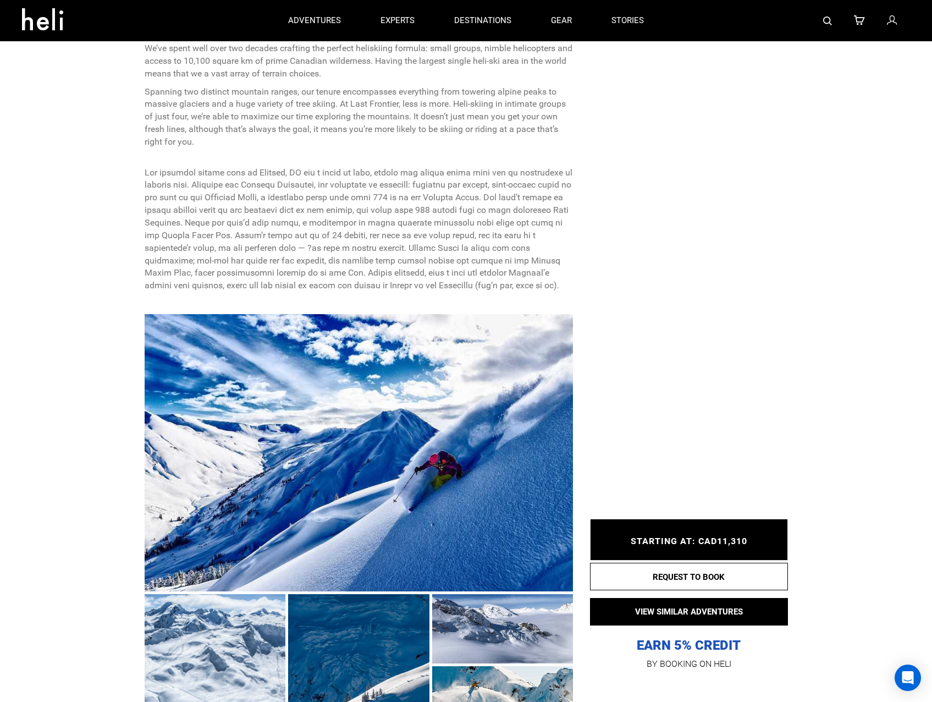
scroll to position [110, 0]
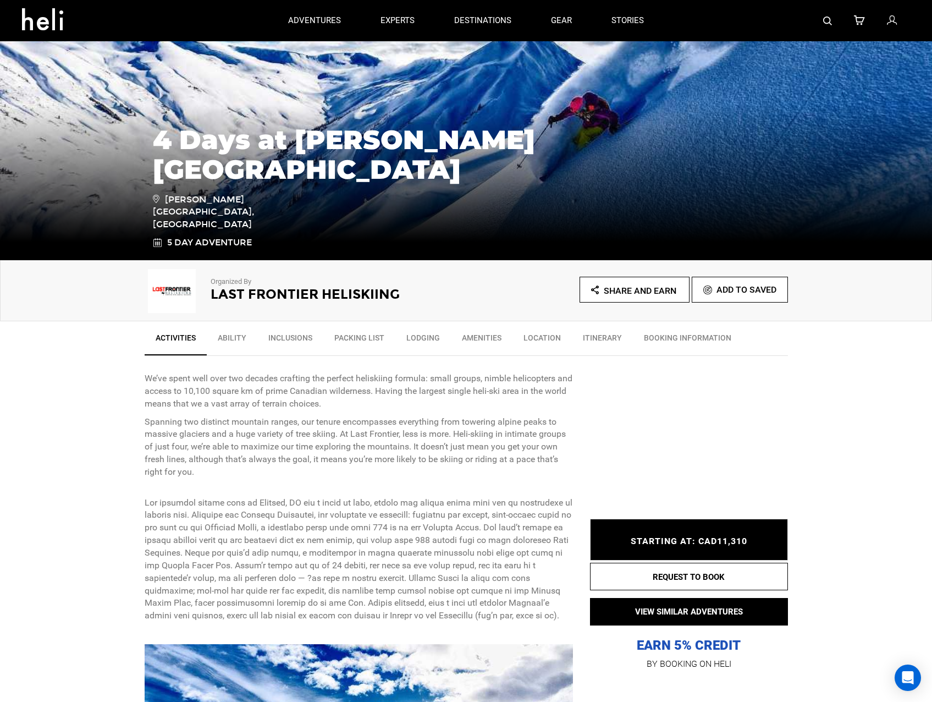
click at [277, 338] on link "Inclusions" at bounding box center [290, 340] width 66 height 27
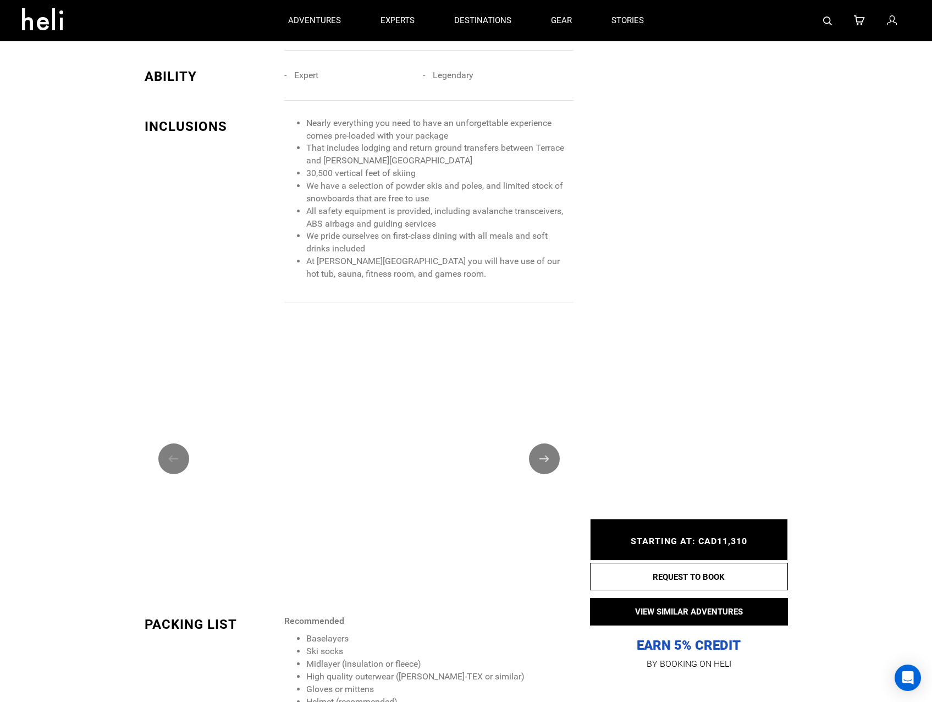
scroll to position [1066, 0]
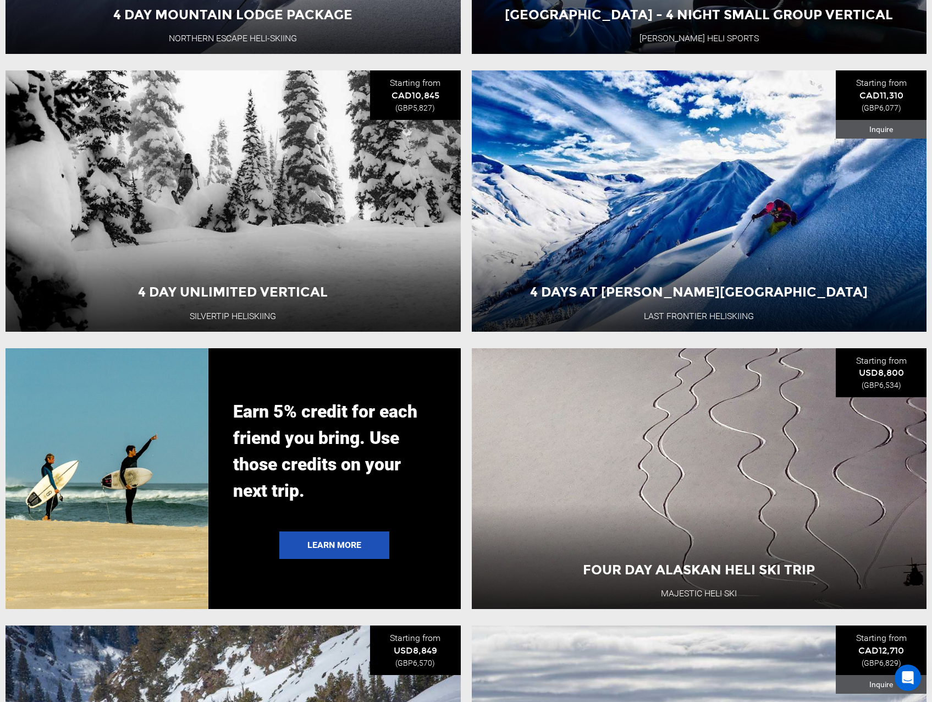
scroll to position [2584, 0]
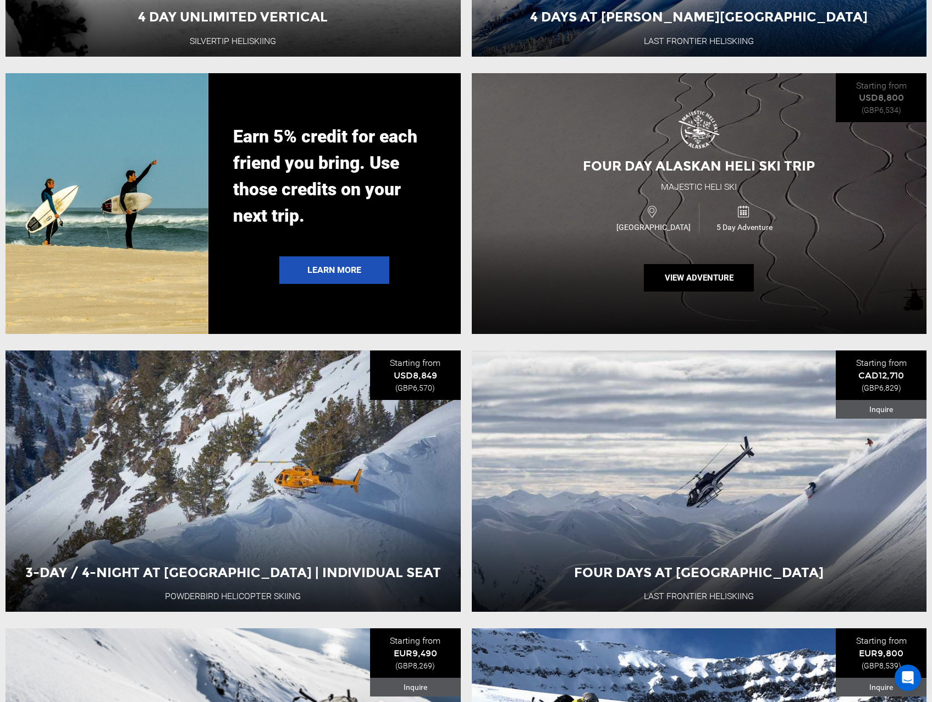
click at [584, 236] on div "USA 5 Day Adventure" at bounding box center [699, 217] width 273 height 37
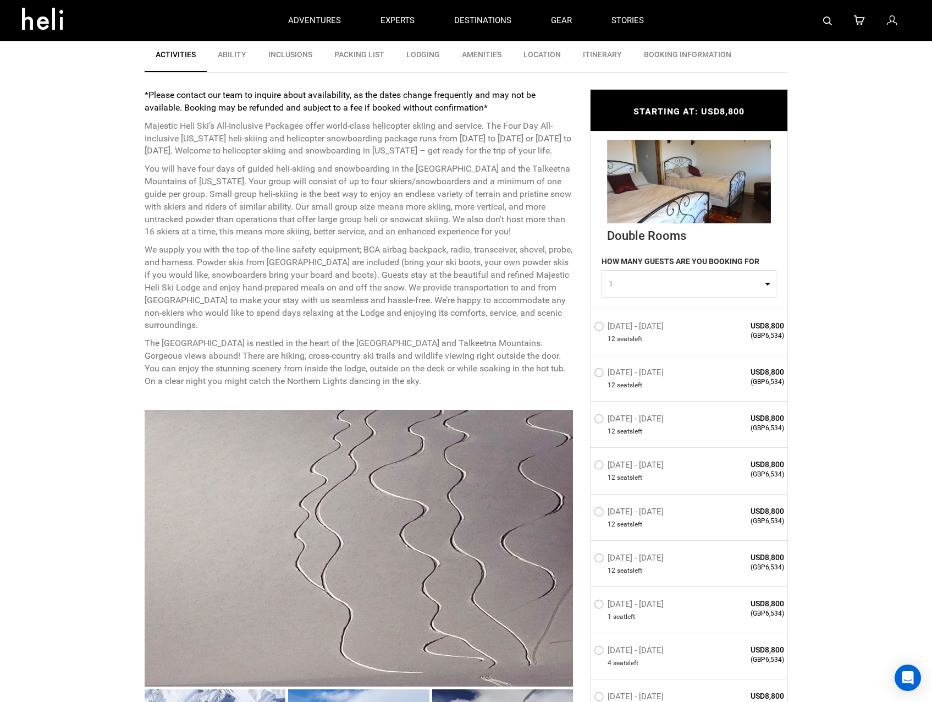
scroll to position [275, 0]
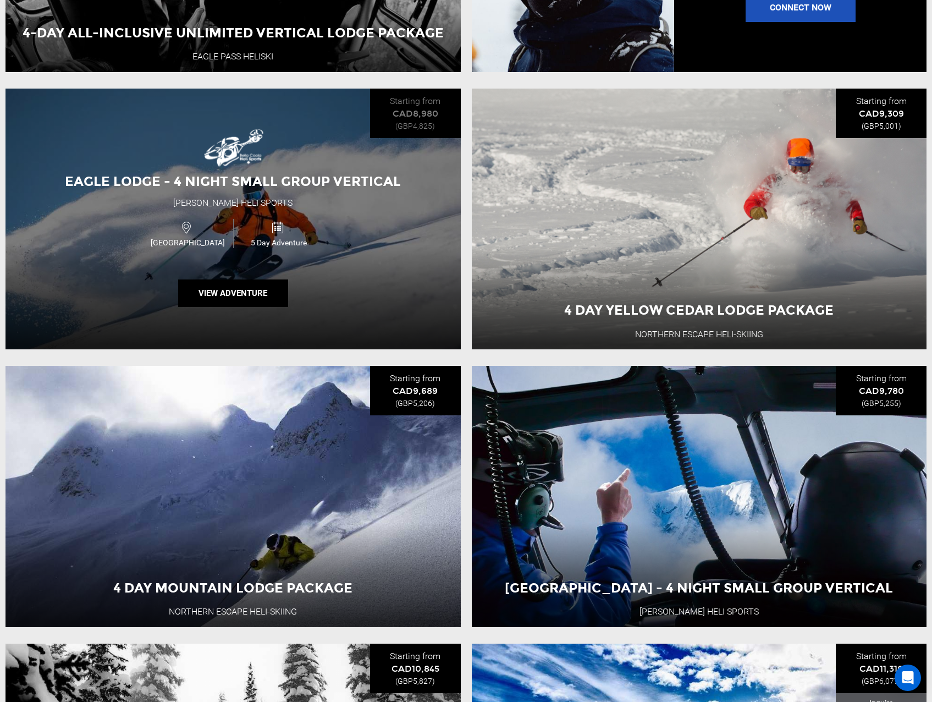
scroll to position [1815, 0]
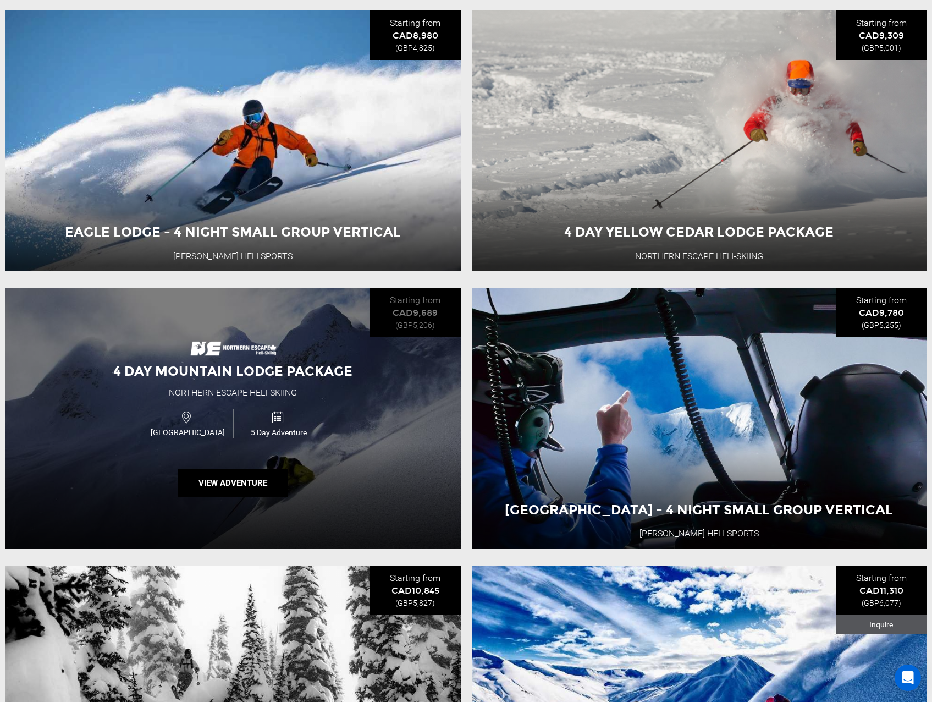
click at [348, 442] on div "Canada 5 Day Adventure" at bounding box center [233, 423] width 273 height 37
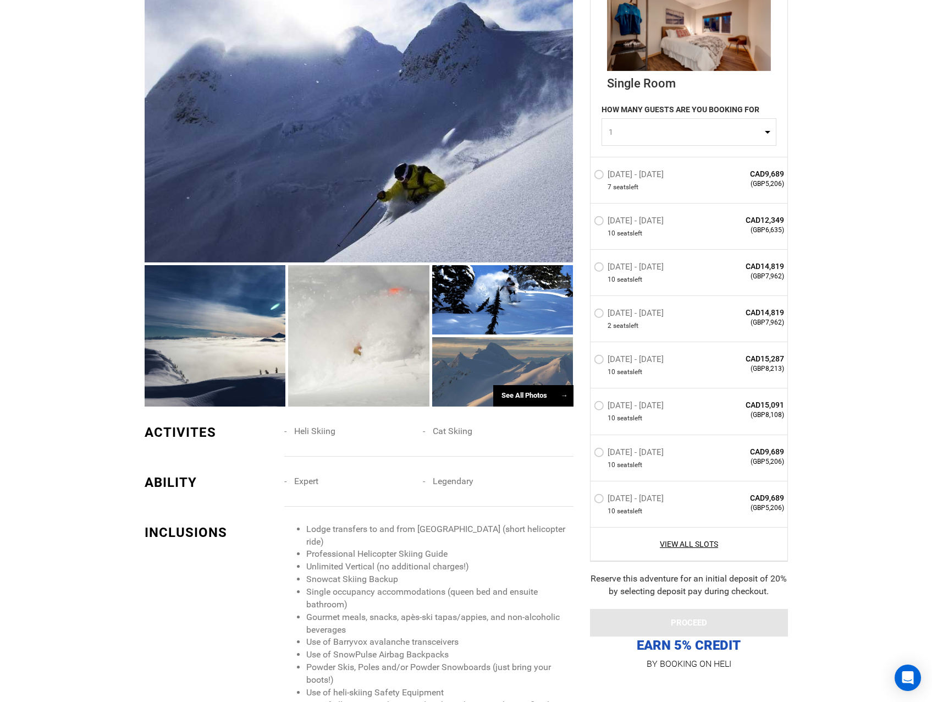
scroll to position [990, 0]
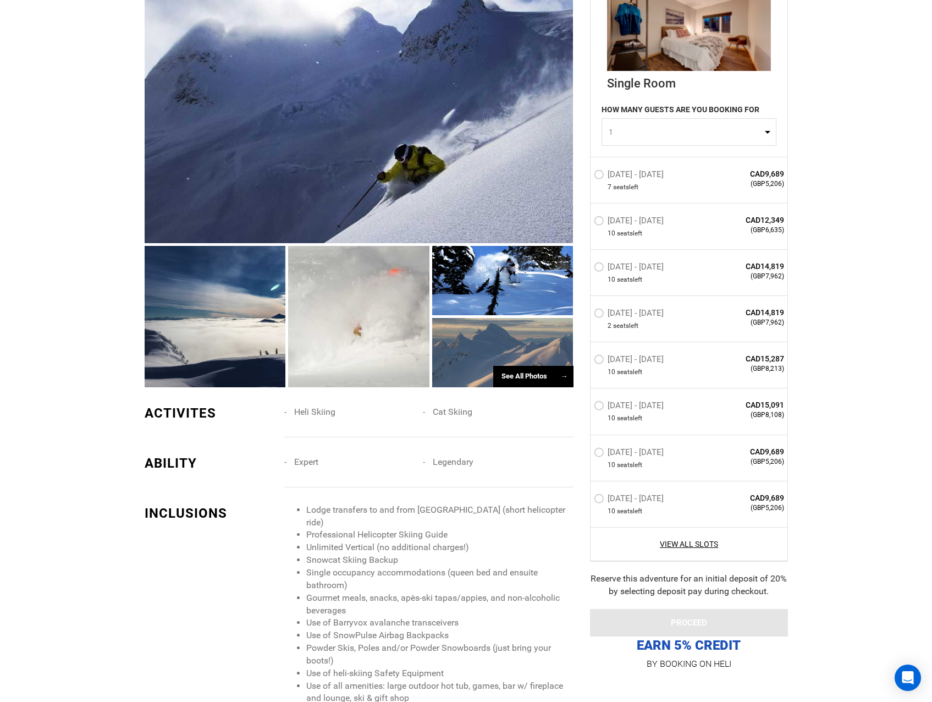
click at [512, 372] on div "See All Photos →" at bounding box center [533, 376] width 80 height 21
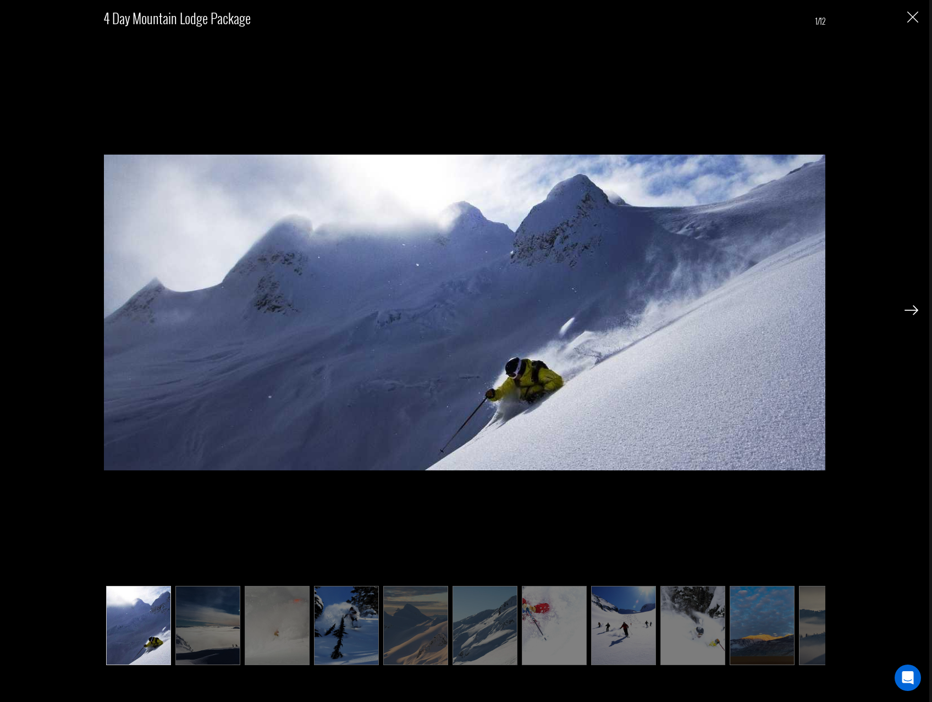
click at [912, 309] on img at bounding box center [912, 310] width 14 height 10
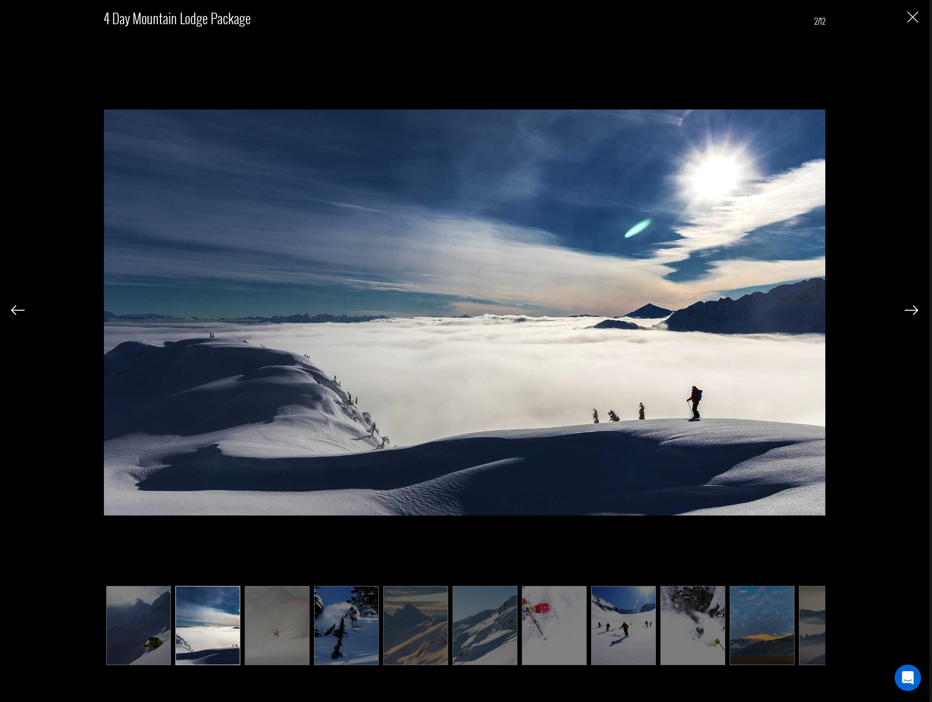
click at [912, 309] on img at bounding box center [912, 310] width 14 height 10
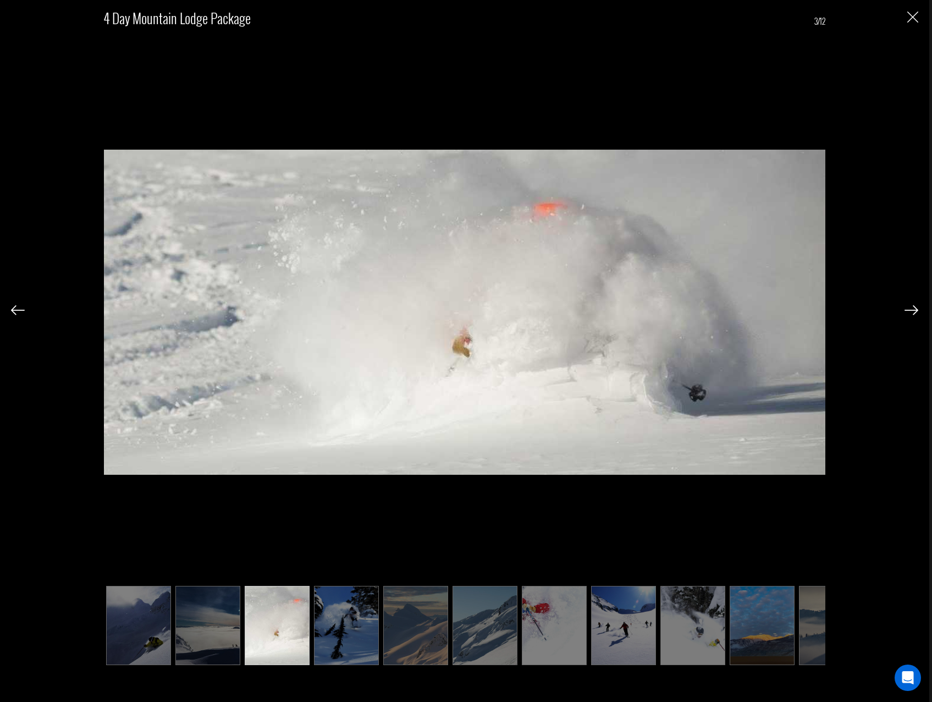
click at [912, 309] on img at bounding box center [912, 310] width 14 height 10
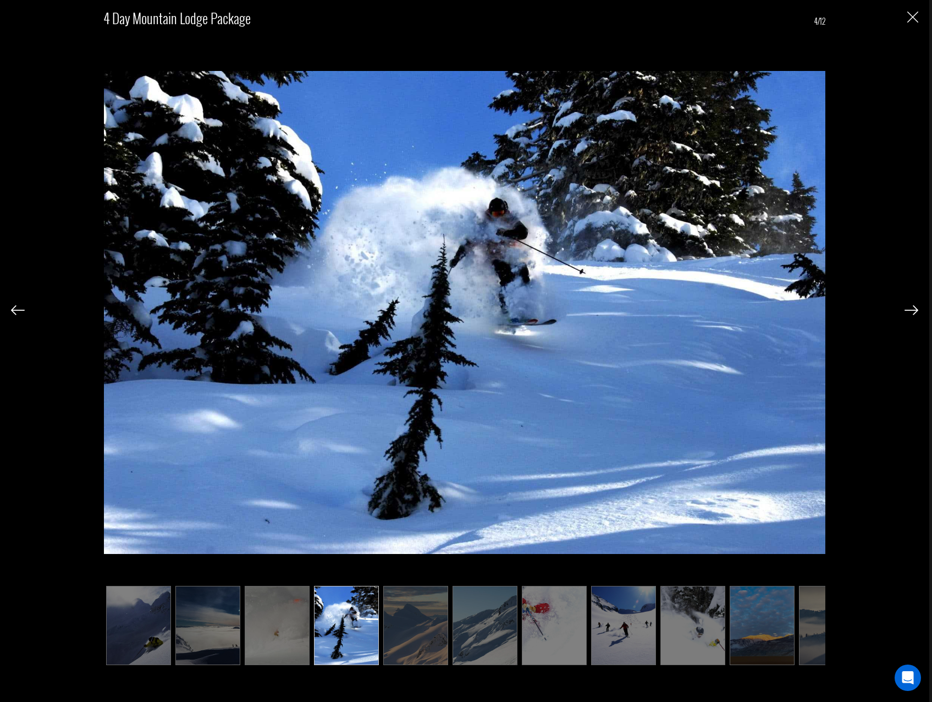
click at [912, 309] on img at bounding box center [912, 310] width 14 height 10
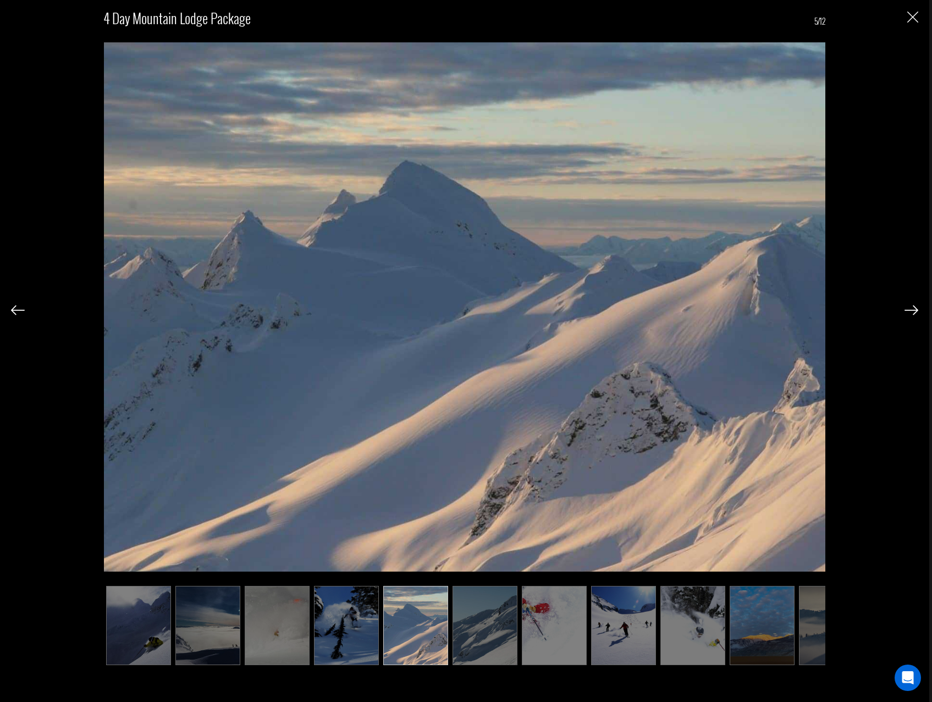
click at [912, 309] on img at bounding box center [912, 310] width 14 height 10
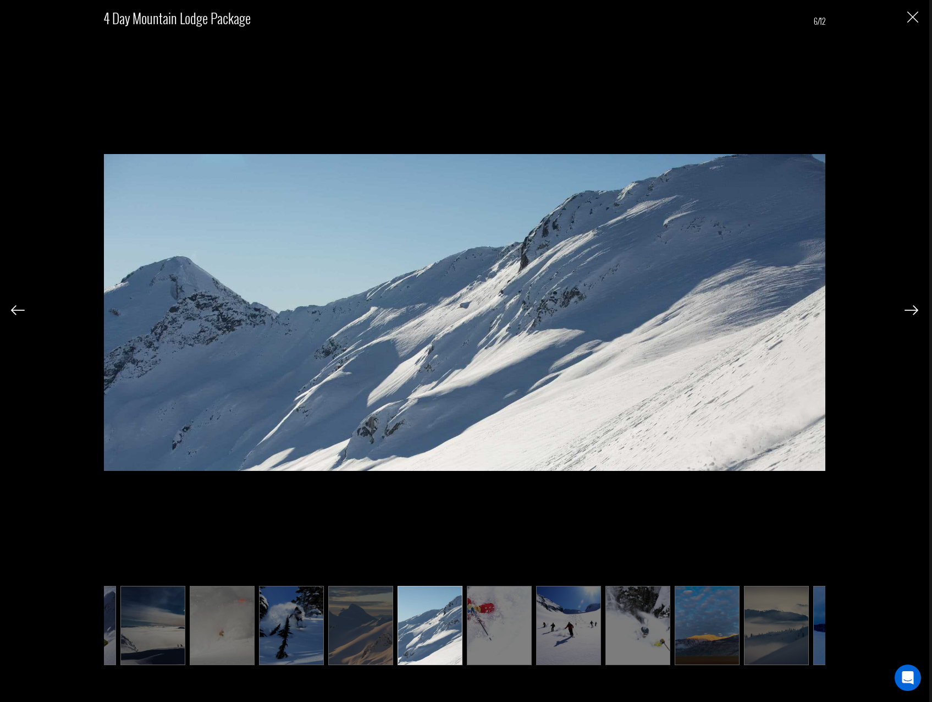
click at [912, 309] on img at bounding box center [912, 310] width 14 height 10
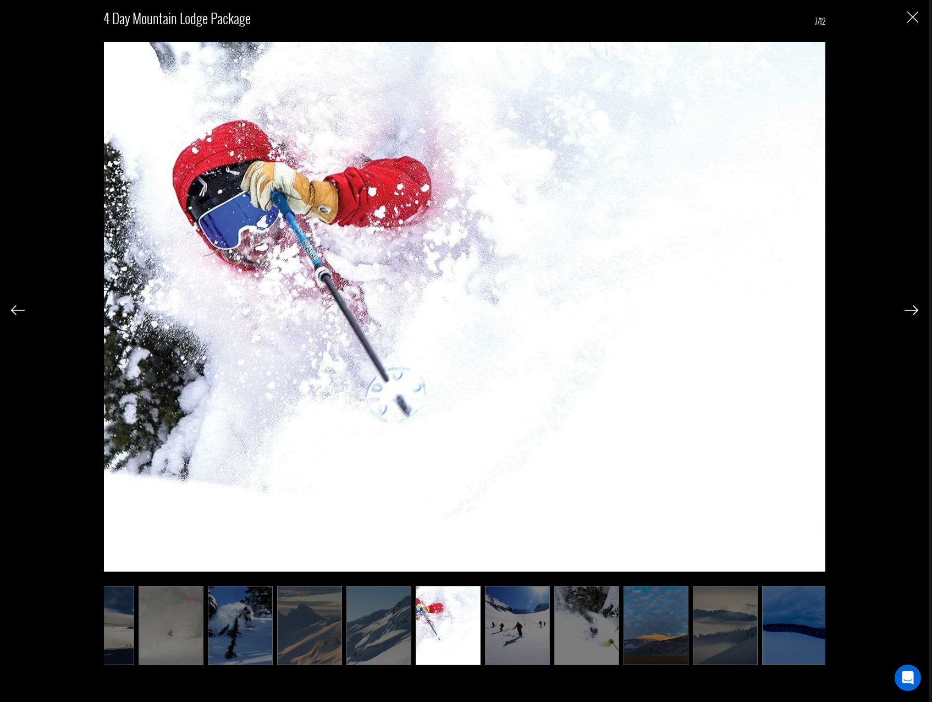
scroll to position [0, 110]
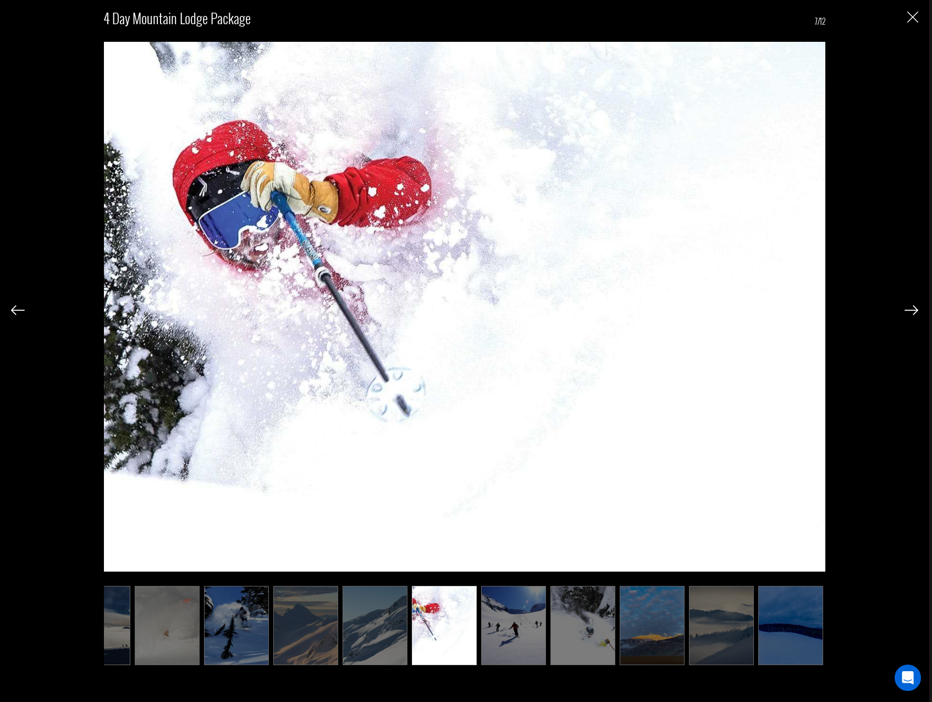
click at [912, 309] on img at bounding box center [912, 310] width 14 height 10
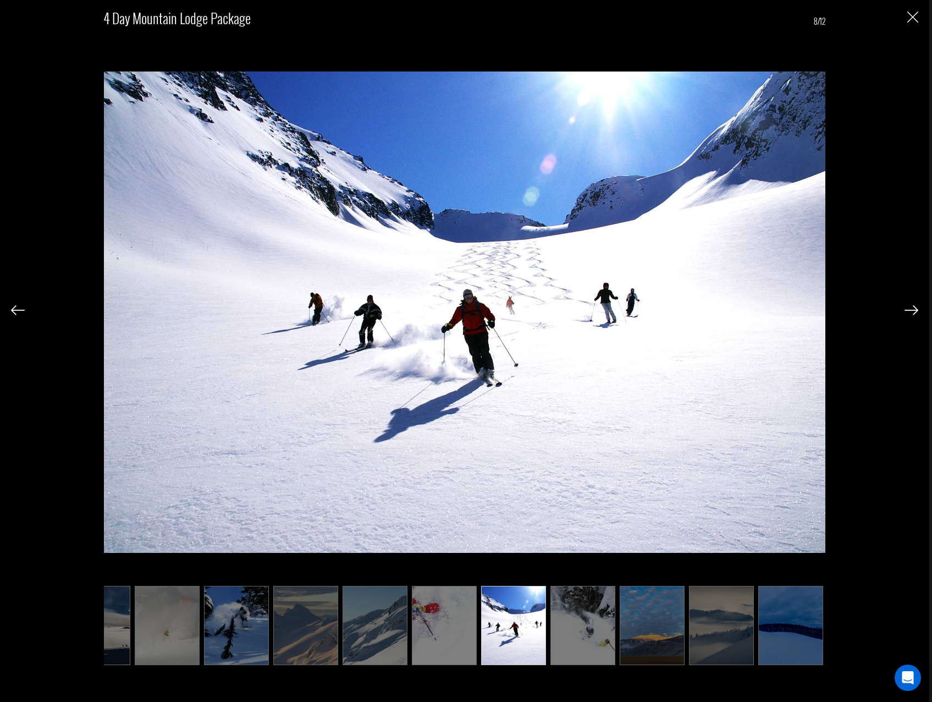
click at [912, 309] on img at bounding box center [912, 310] width 14 height 10
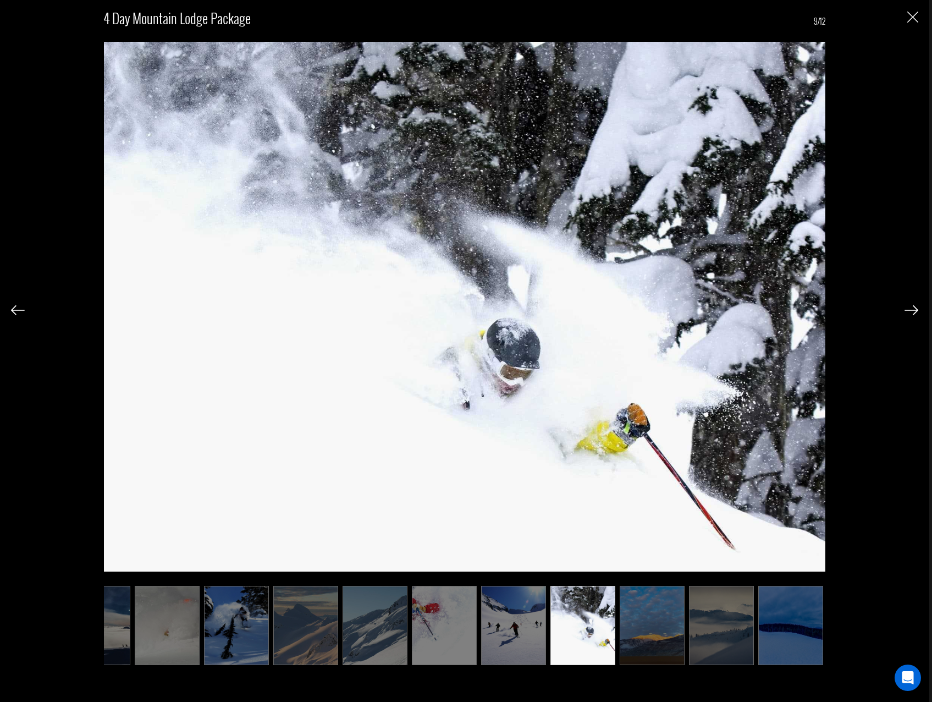
click at [912, 309] on img at bounding box center [912, 310] width 14 height 10
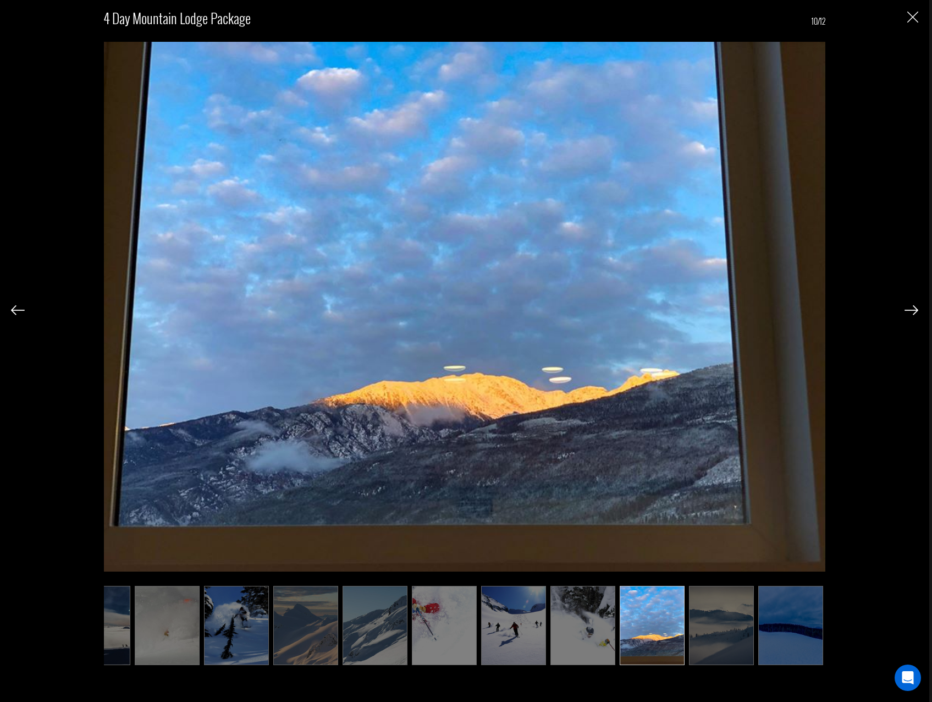
click at [912, 309] on img at bounding box center [912, 310] width 14 height 10
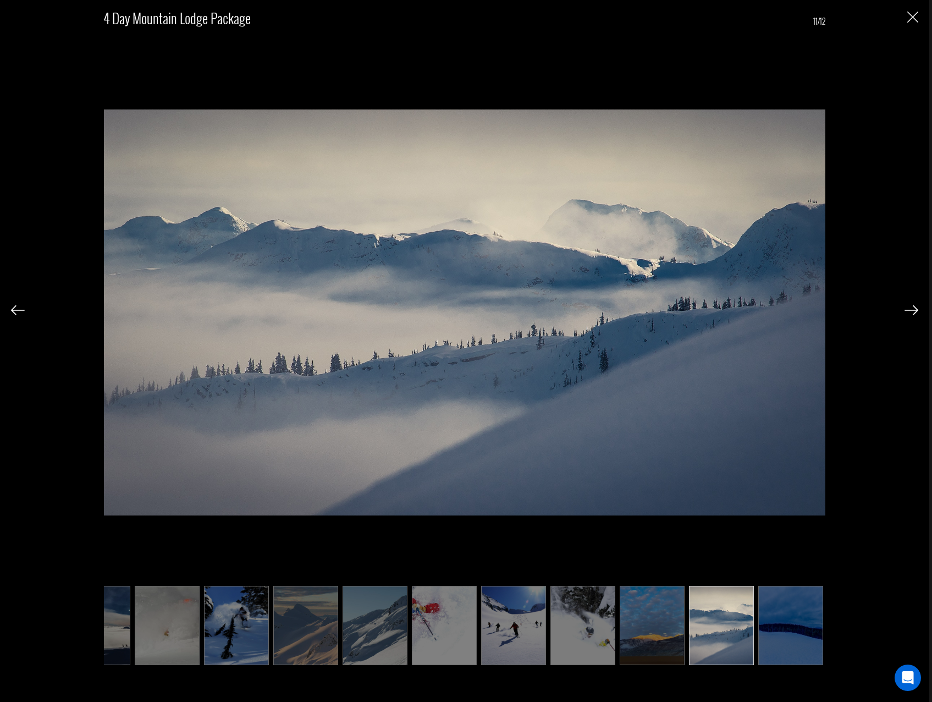
click at [912, 309] on img at bounding box center [912, 310] width 14 height 10
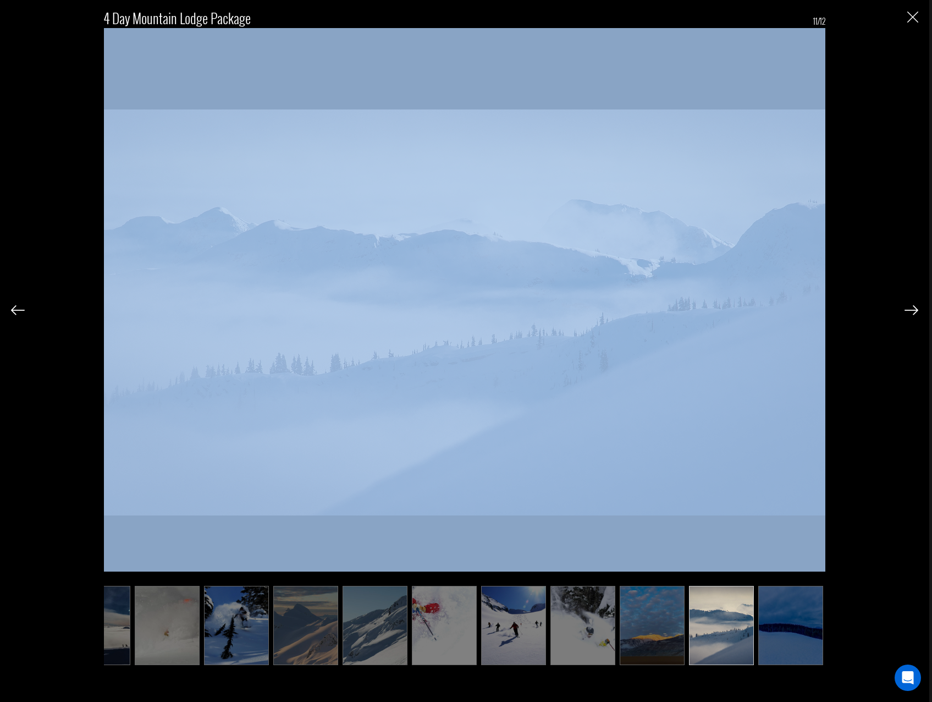
click at [912, 309] on div "4 Day Mountain Lodge Package 11/12" at bounding box center [464, 333] width 907 height 666
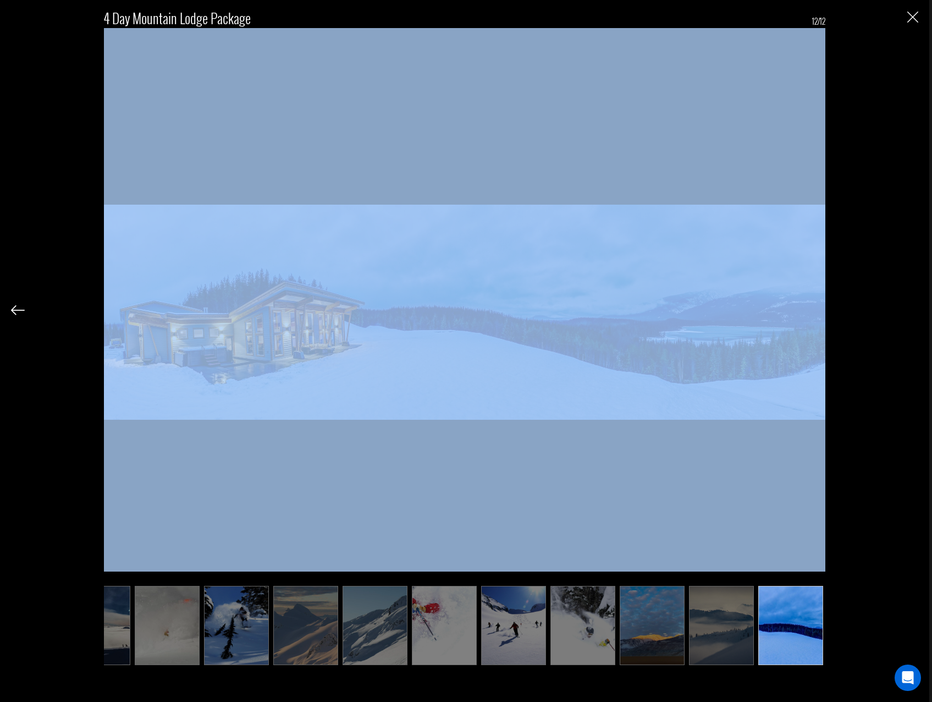
click at [912, 309] on div "4 Day Mountain Lodge Package 12/12" at bounding box center [464, 333] width 907 height 666
click at [182, 316] on img at bounding box center [464, 312] width 721 height 569
click at [591, 530] on img at bounding box center [464, 312] width 721 height 569
click at [649, 617] on img at bounding box center [652, 625] width 65 height 79
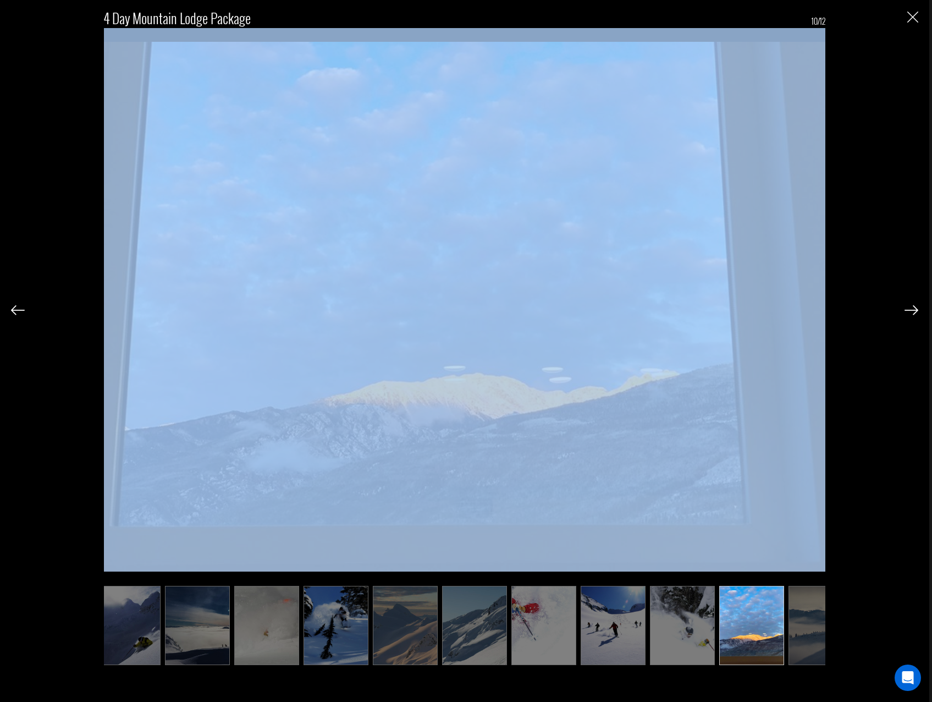
scroll to position [0, 0]
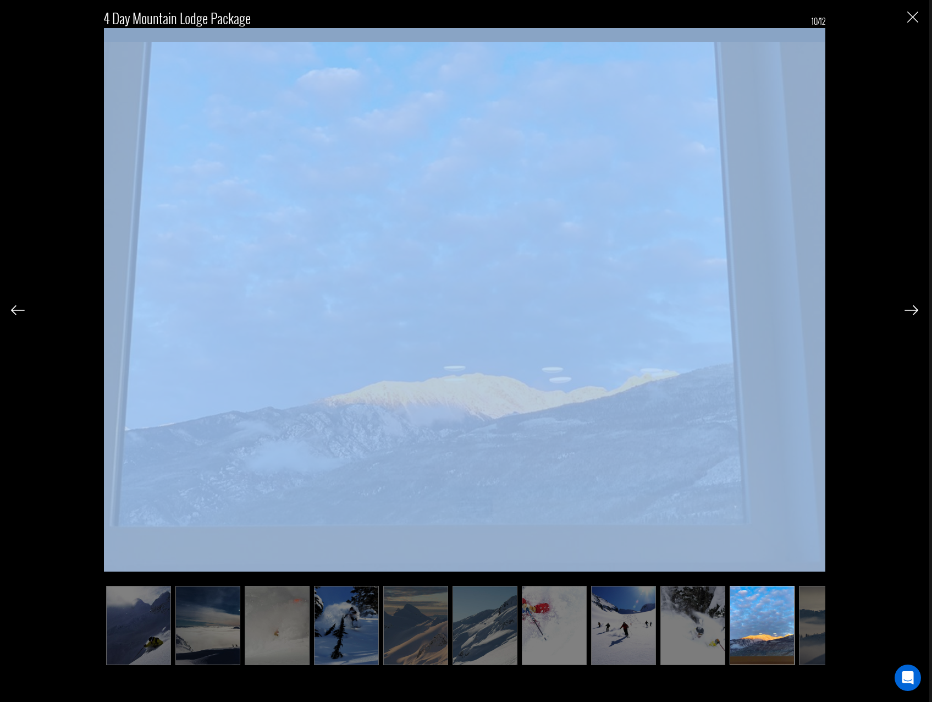
drag, startPoint x: 757, startPoint y: 267, endPoint x: 872, endPoint y: 223, distance: 122.5
click at [872, 223] on div "4 Day Mountain Lodge Package 10/12" at bounding box center [464, 333] width 907 height 666
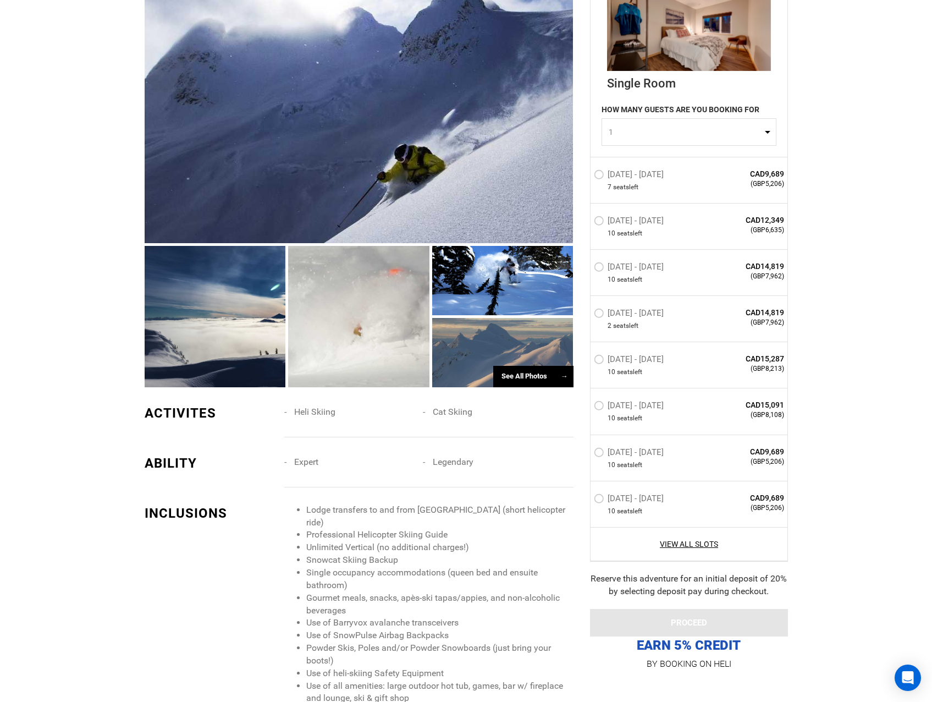
click at [508, 374] on div "See All Photos →" at bounding box center [533, 376] width 80 height 21
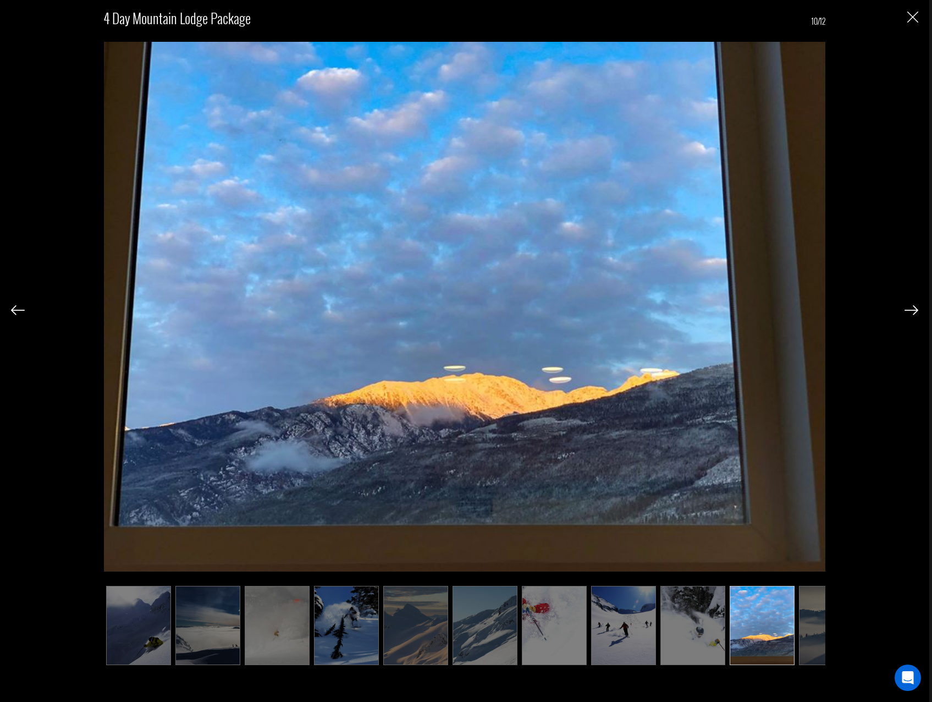
click at [915, 312] on img at bounding box center [912, 310] width 14 height 10
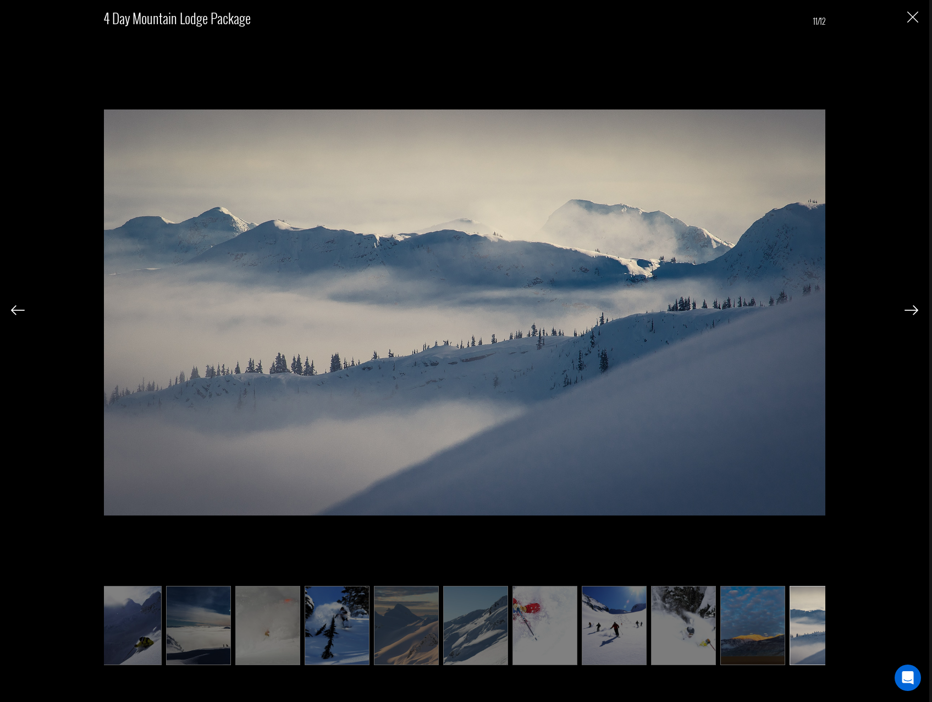
click at [915, 312] on img at bounding box center [912, 310] width 14 height 10
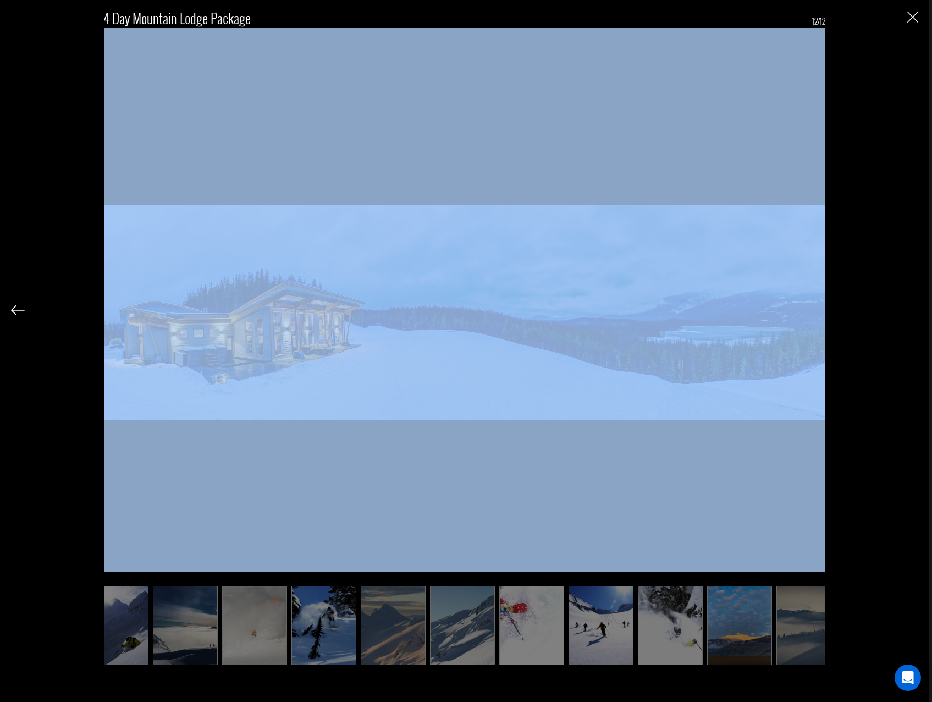
click at [915, 312] on div "4 Day Mountain Lodge Package 12/12" at bounding box center [464, 333] width 907 height 666
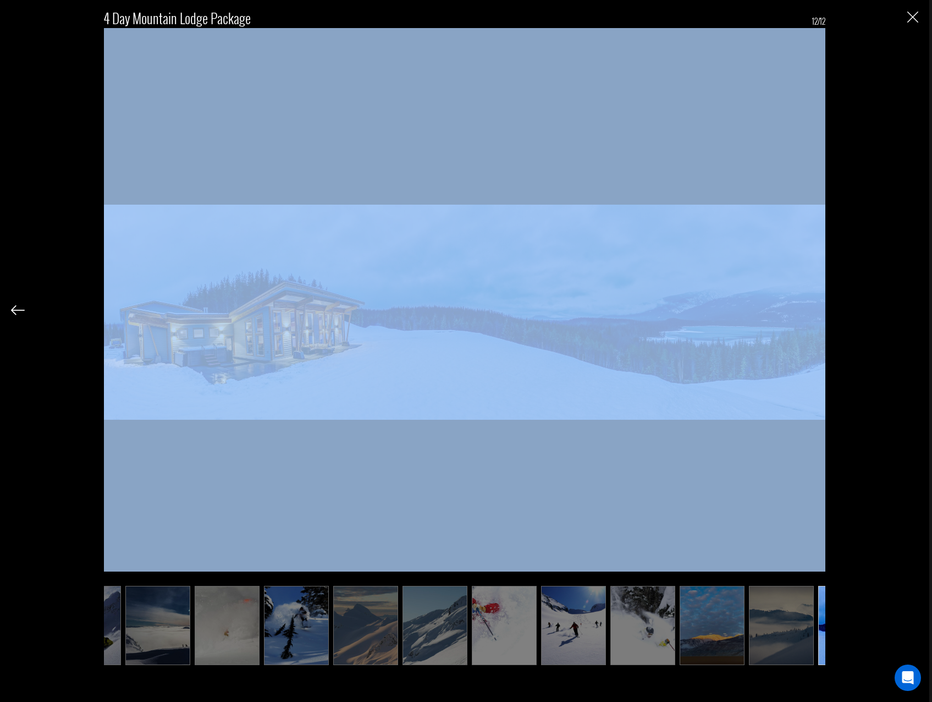
click at [915, 312] on div "4 Day Mountain Lodge Package 12/12" at bounding box center [464, 333] width 907 height 666
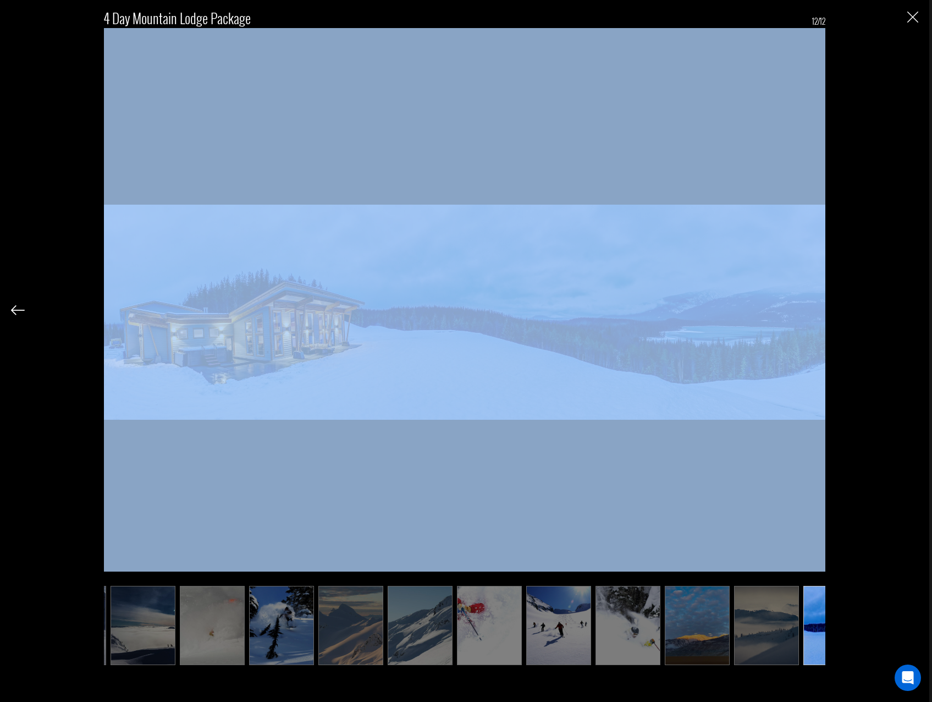
click at [21, 306] on img at bounding box center [18, 310] width 14 height 10
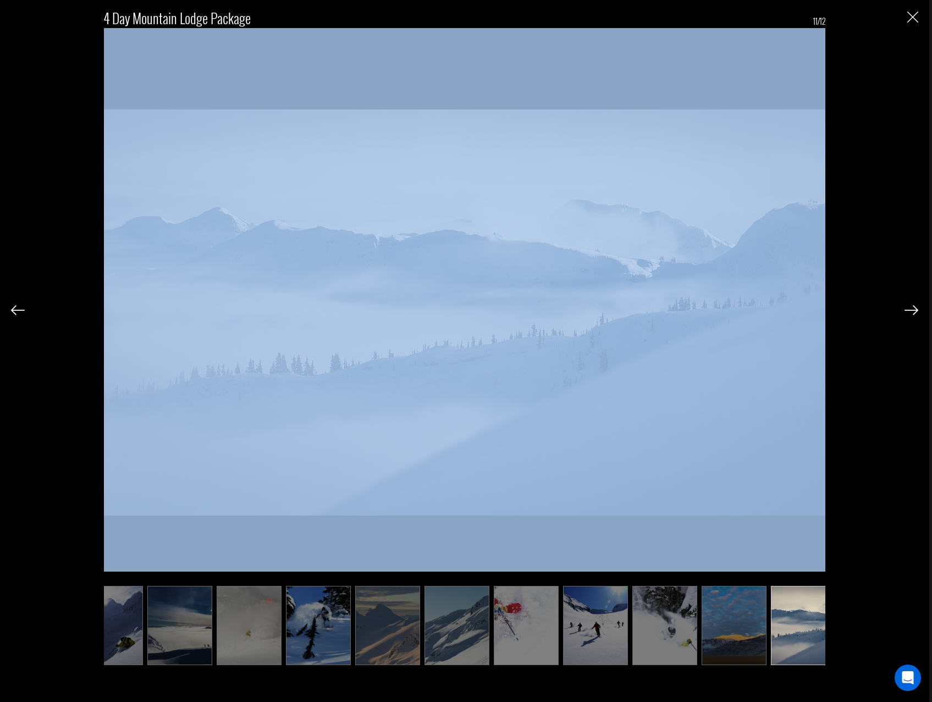
click at [21, 306] on img at bounding box center [18, 310] width 14 height 10
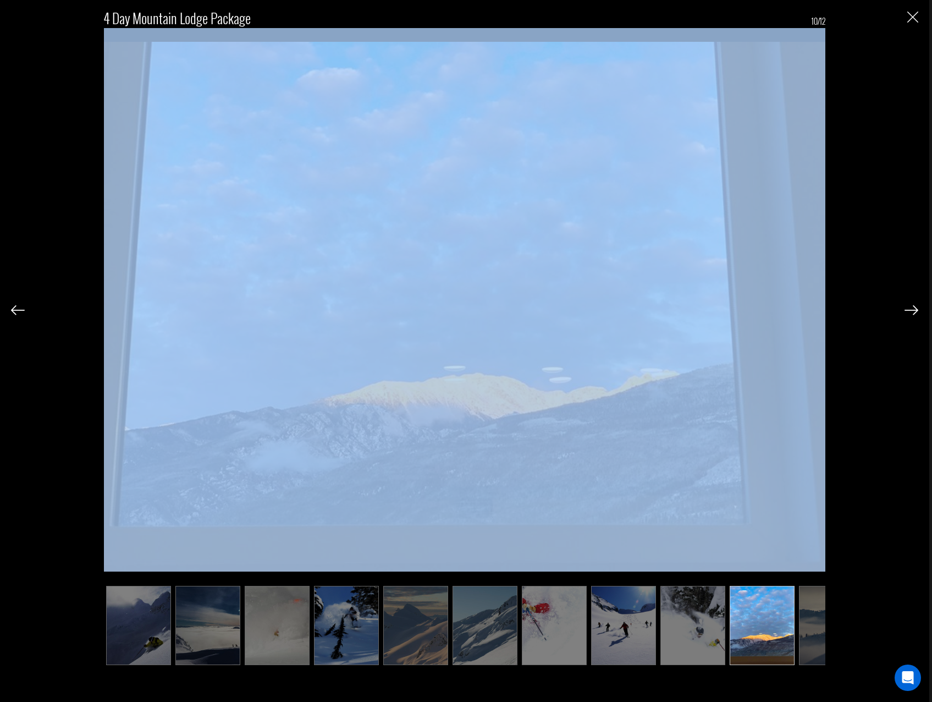
click at [410, 610] on img at bounding box center [415, 625] width 65 height 79
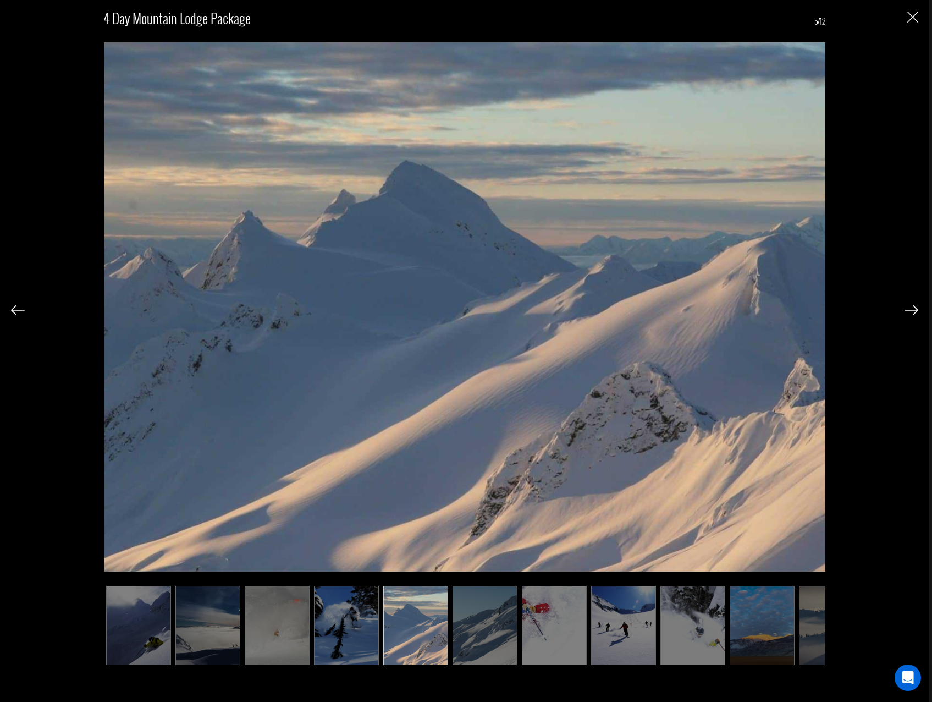
click at [902, 12] on div "4 Day Mountain Lodge Package 5/12" at bounding box center [464, 333] width 907 height 666
click at [907, 312] on img at bounding box center [912, 310] width 14 height 10
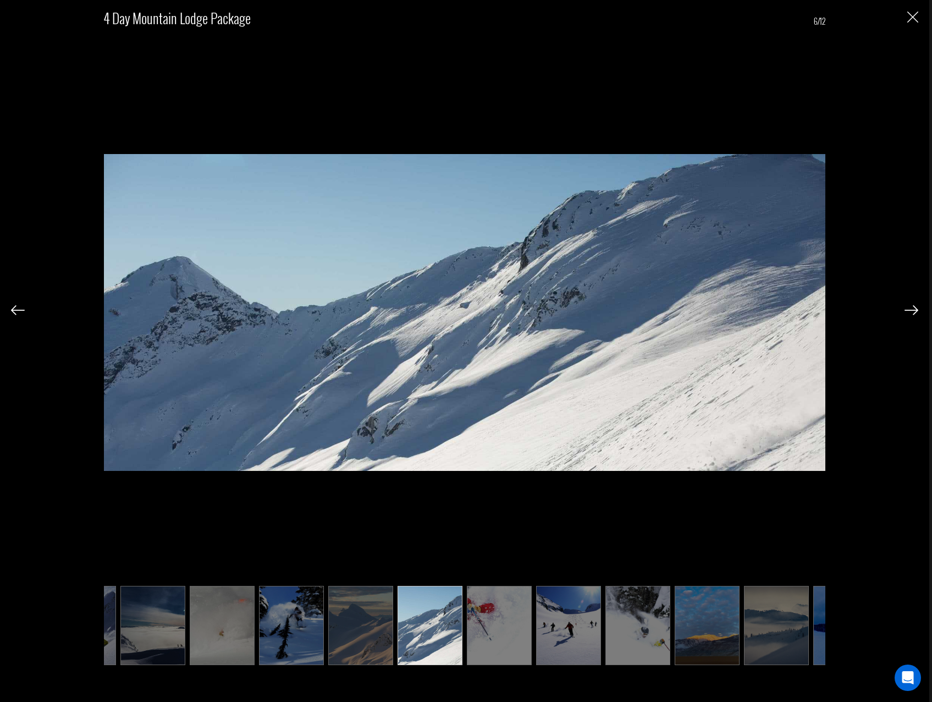
click at [907, 312] on img at bounding box center [912, 310] width 14 height 10
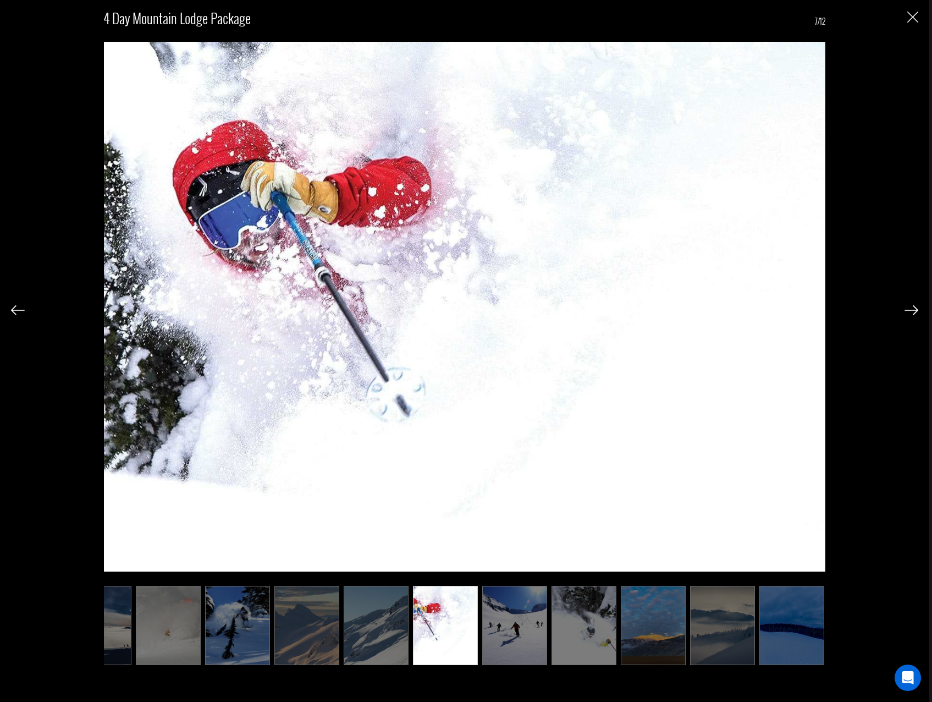
click at [907, 312] on img at bounding box center [912, 310] width 14 height 10
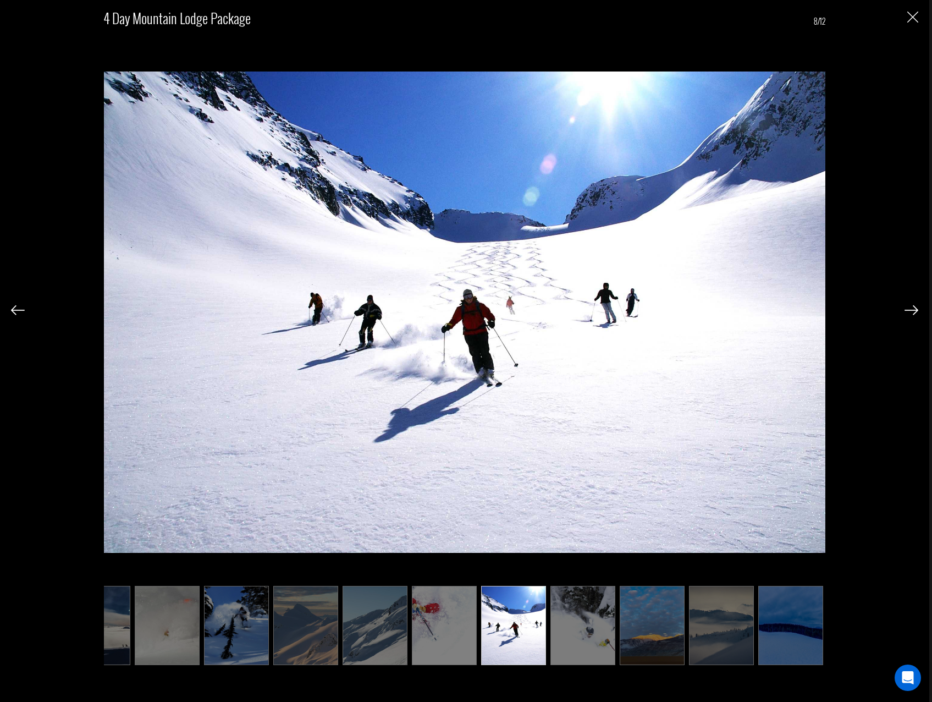
click at [907, 312] on img at bounding box center [912, 310] width 14 height 10
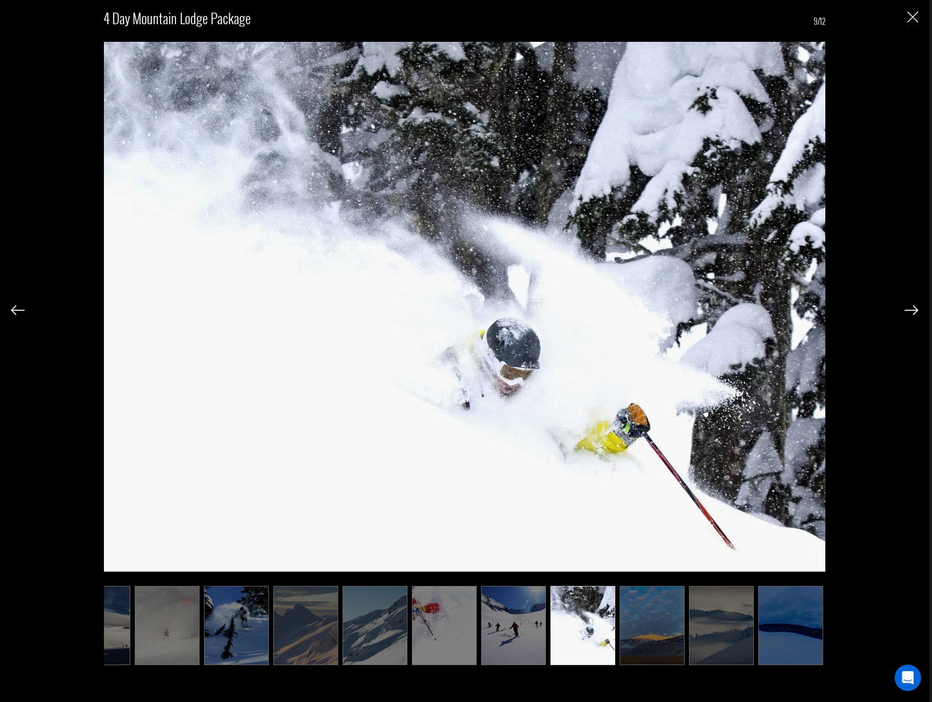
click at [907, 312] on img at bounding box center [912, 310] width 14 height 10
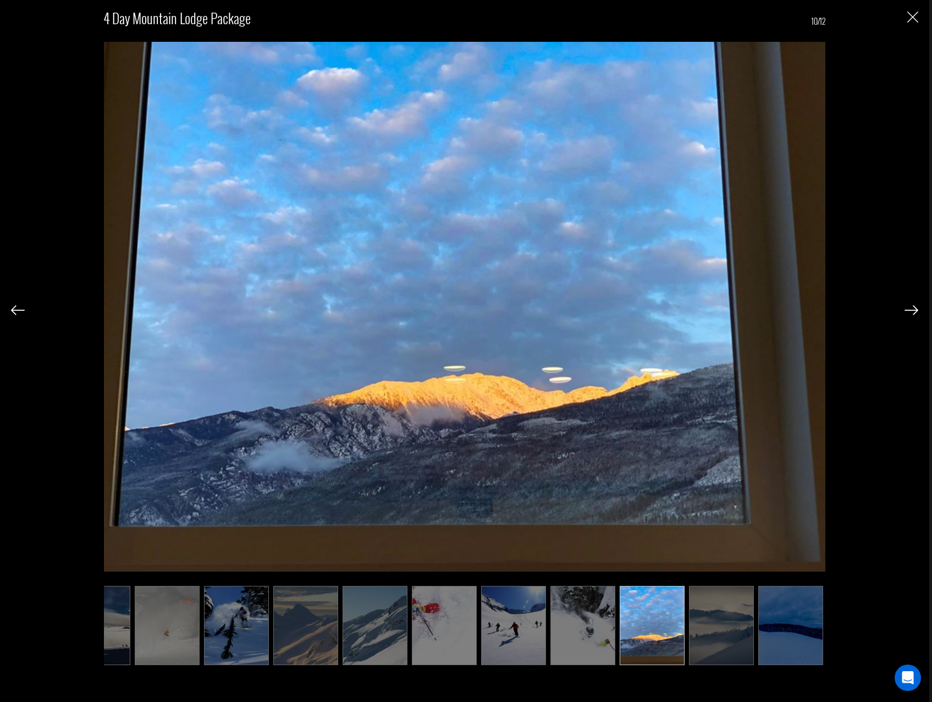
click at [907, 312] on img at bounding box center [912, 310] width 14 height 10
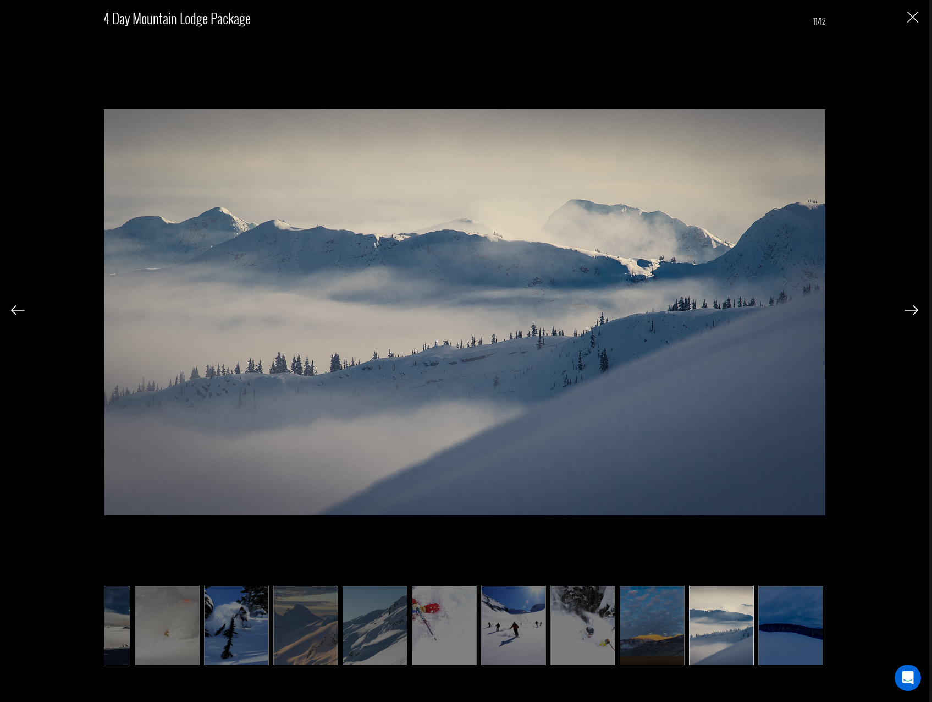
click at [907, 312] on img at bounding box center [912, 310] width 14 height 10
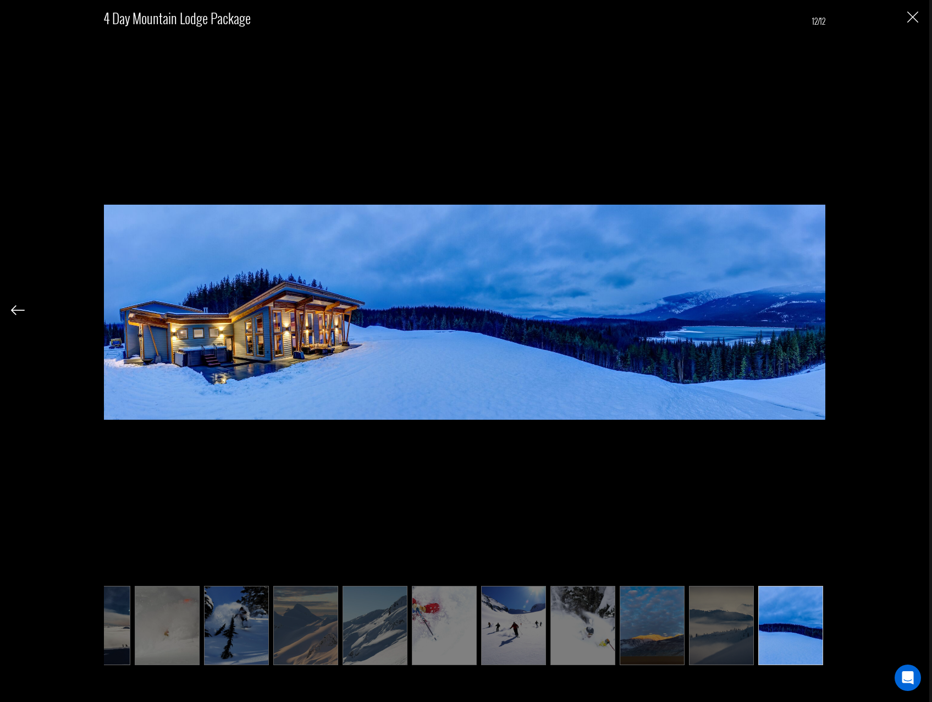
click at [910, 24] on div "4 Day Mountain Lodge Package 12/12" at bounding box center [464, 333] width 907 height 666
click at [913, 20] on img "Close" at bounding box center [912, 17] width 11 height 11
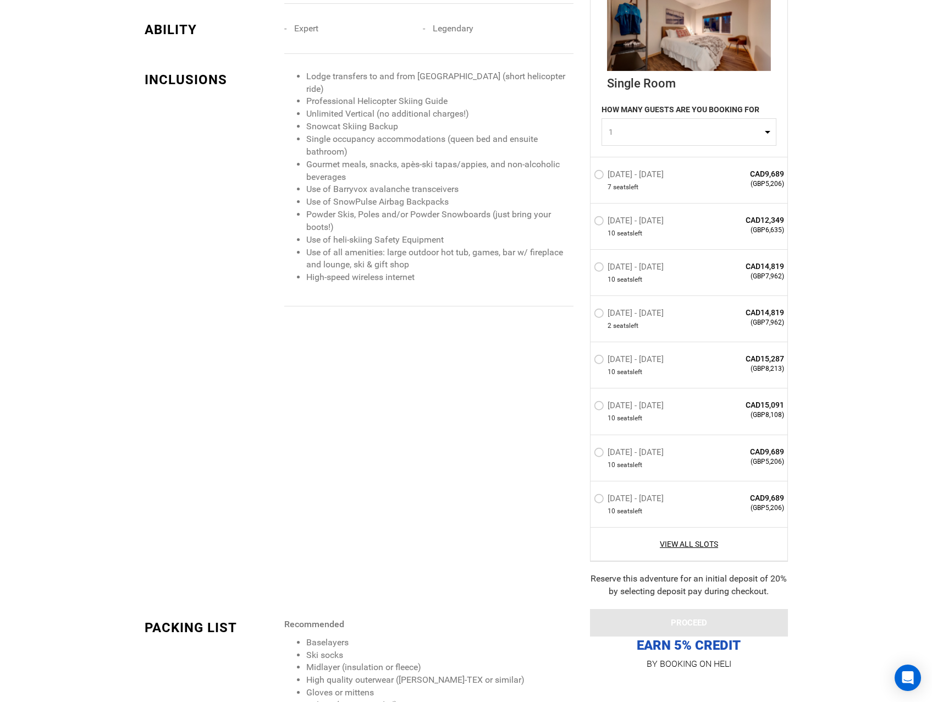
scroll to position [1430, 0]
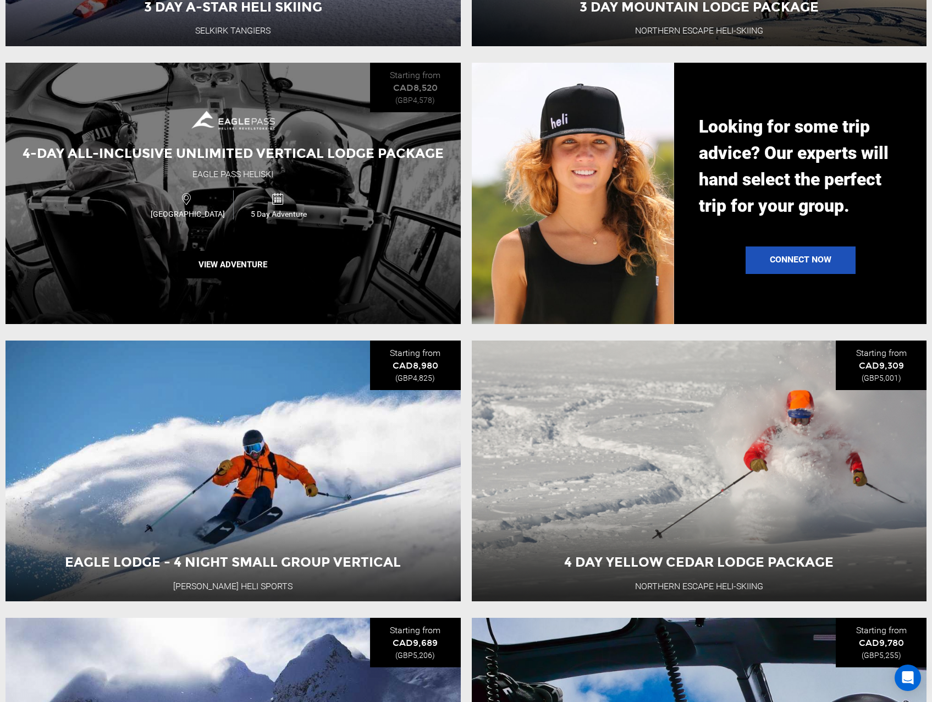
scroll to position [1595, 0]
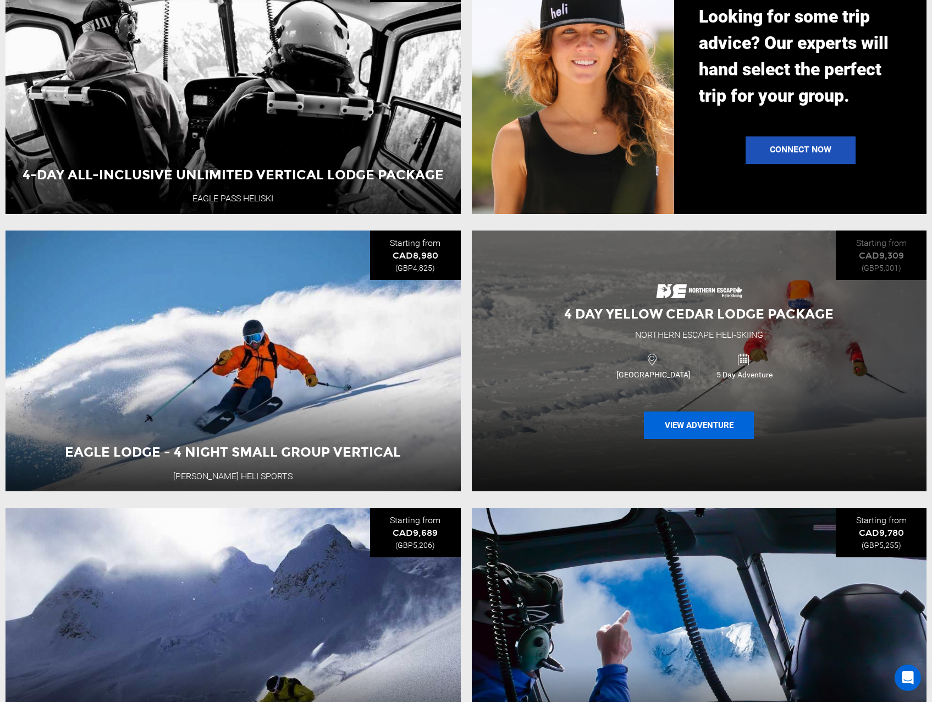
click at [666, 433] on button "View Adventure" at bounding box center [699, 424] width 110 height 27
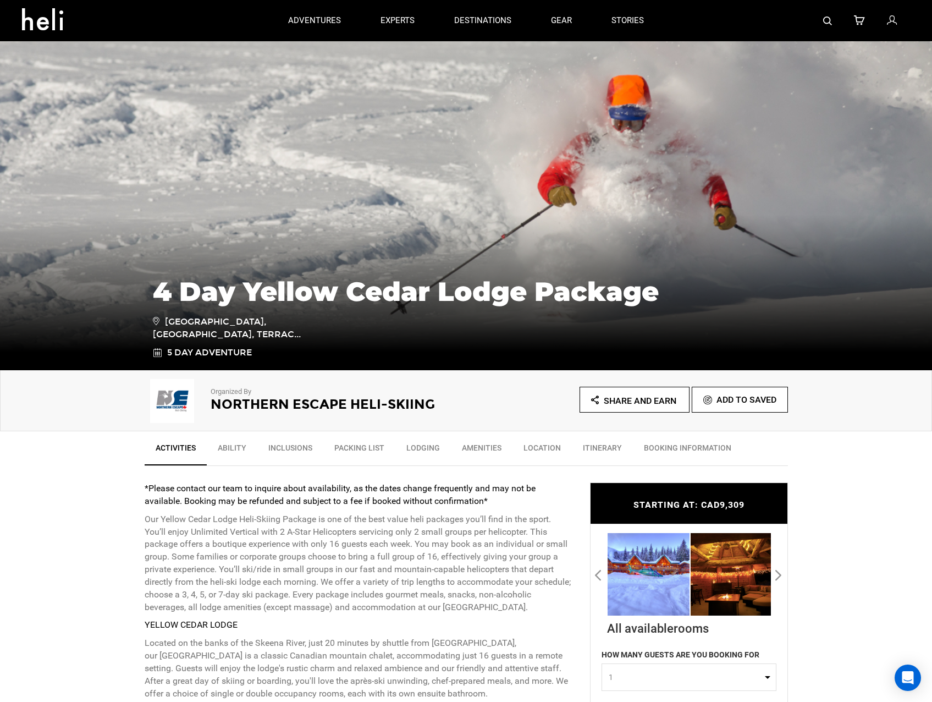
click at [245, 445] on link "Ability" at bounding box center [232, 450] width 51 height 27
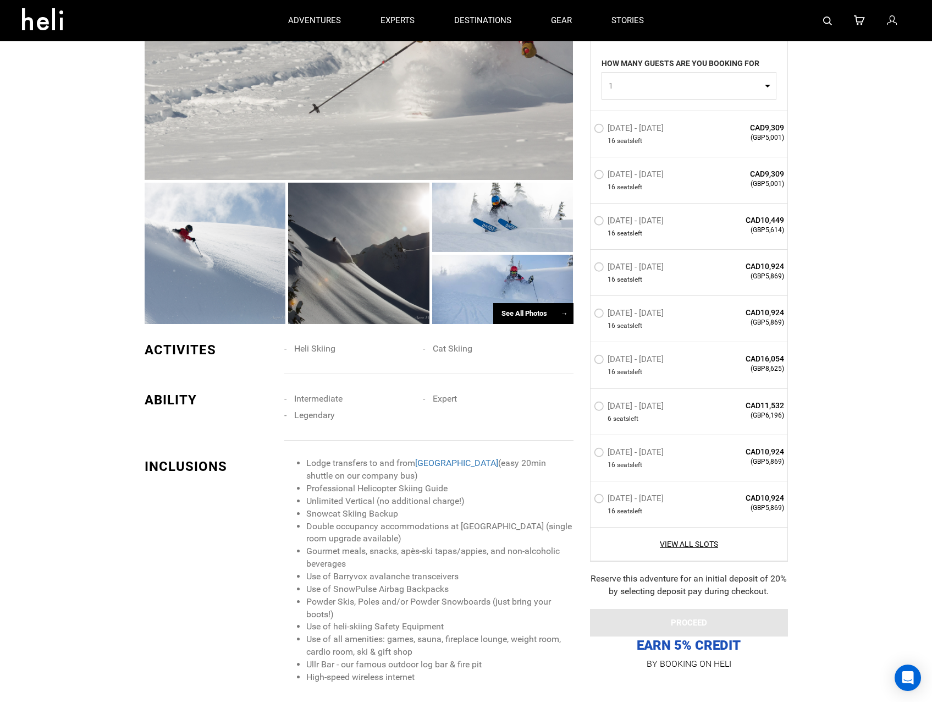
scroll to position [740, 0]
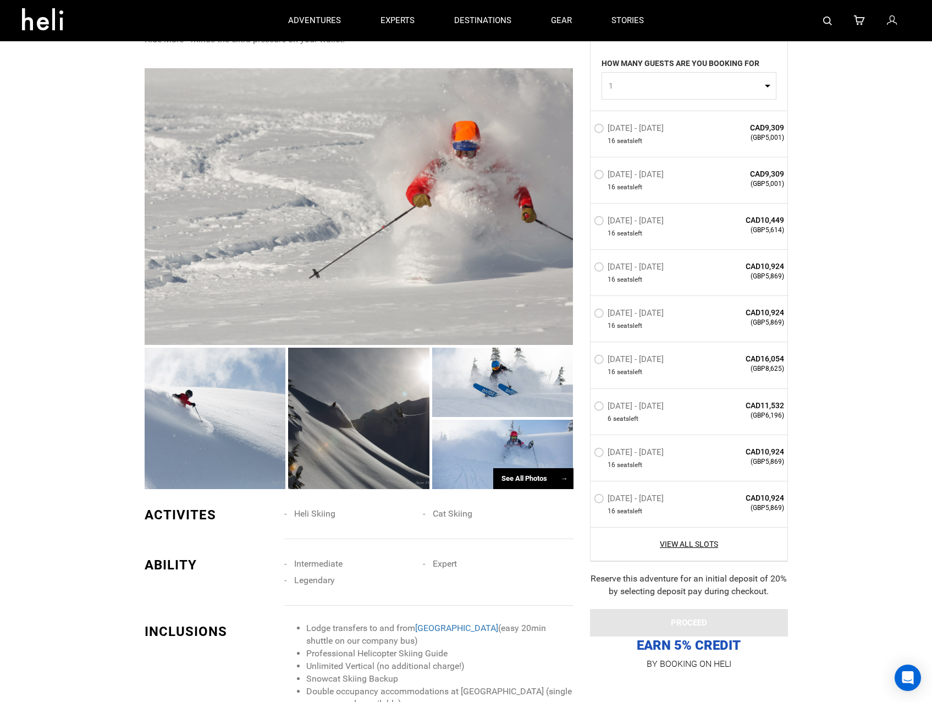
click at [513, 476] on div "See All Photos →" at bounding box center [533, 478] width 80 height 21
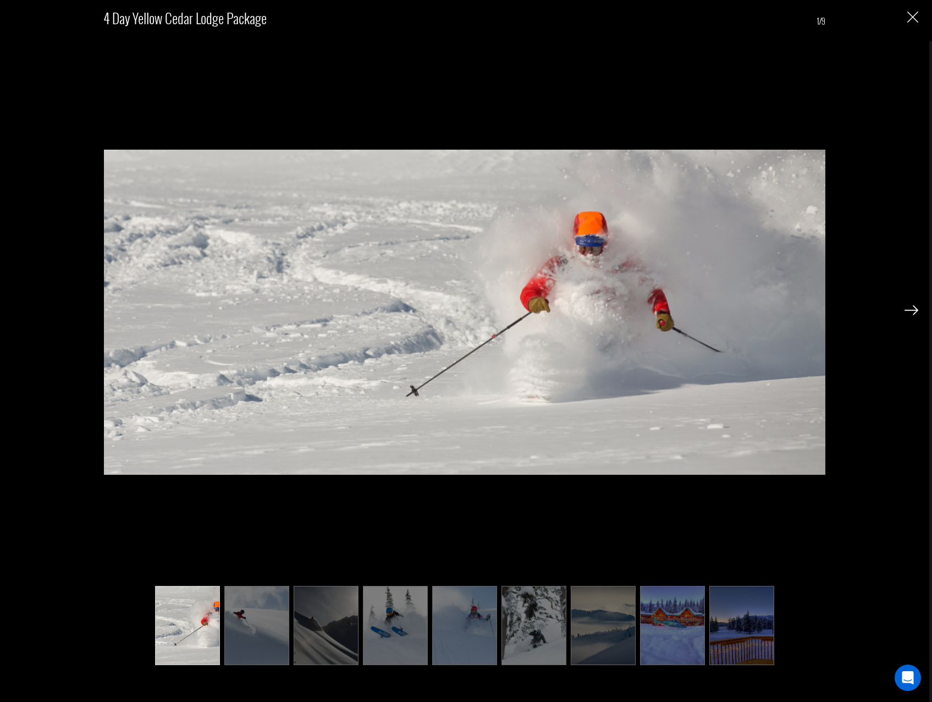
click at [908, 310] on img at bounding box center [912, 310] width 14 height 10
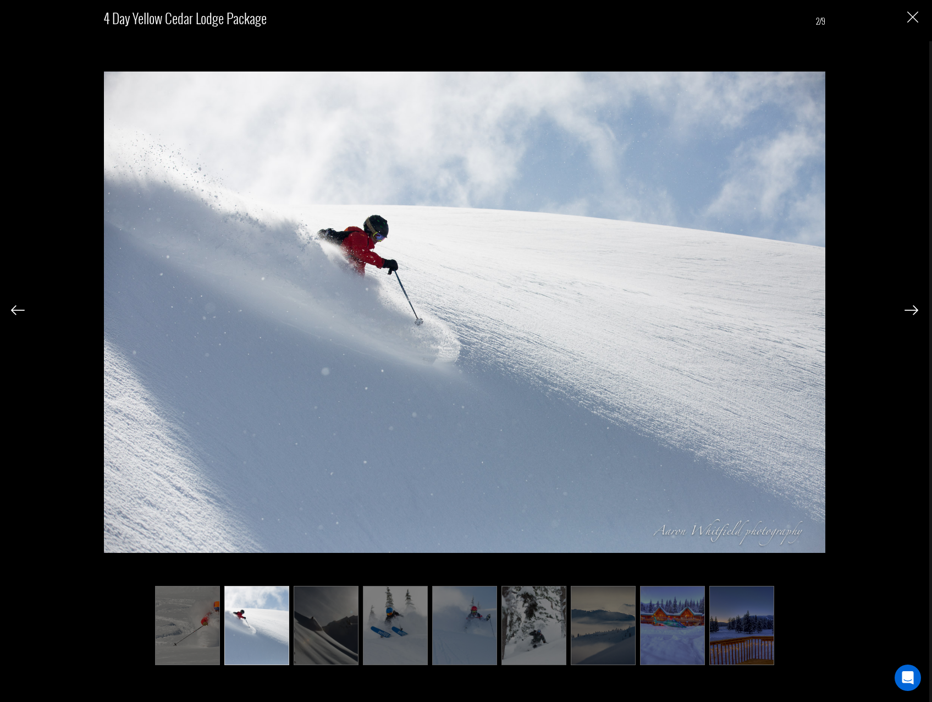
click at [911, 311] on img at bounding box center [912, 310] width 14 height 10
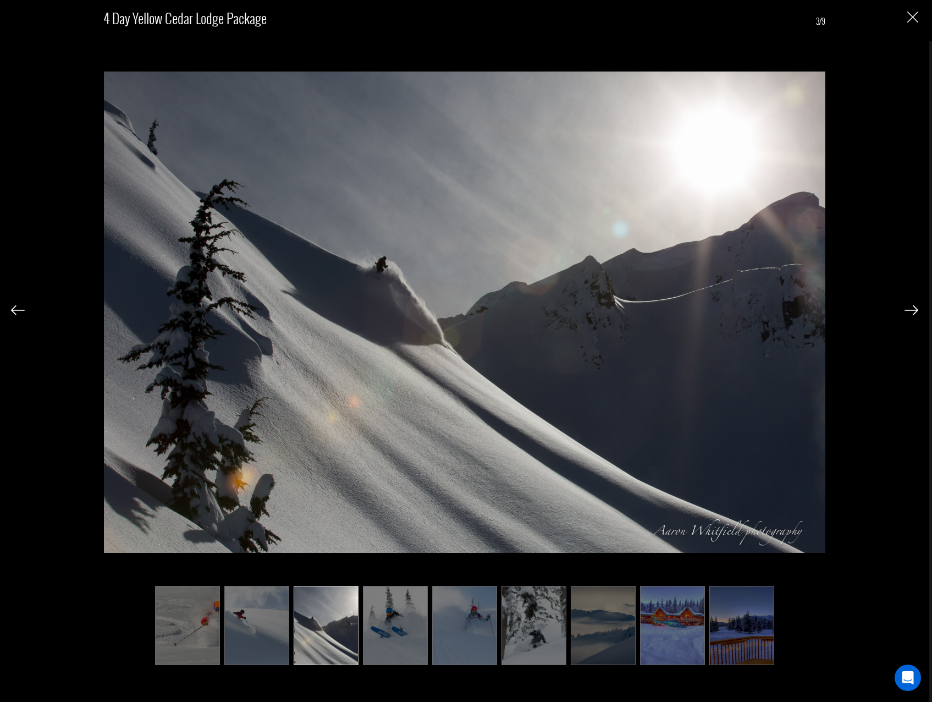
click at [911, 311] on img at bounding box center [912, 310] width 14 height 10
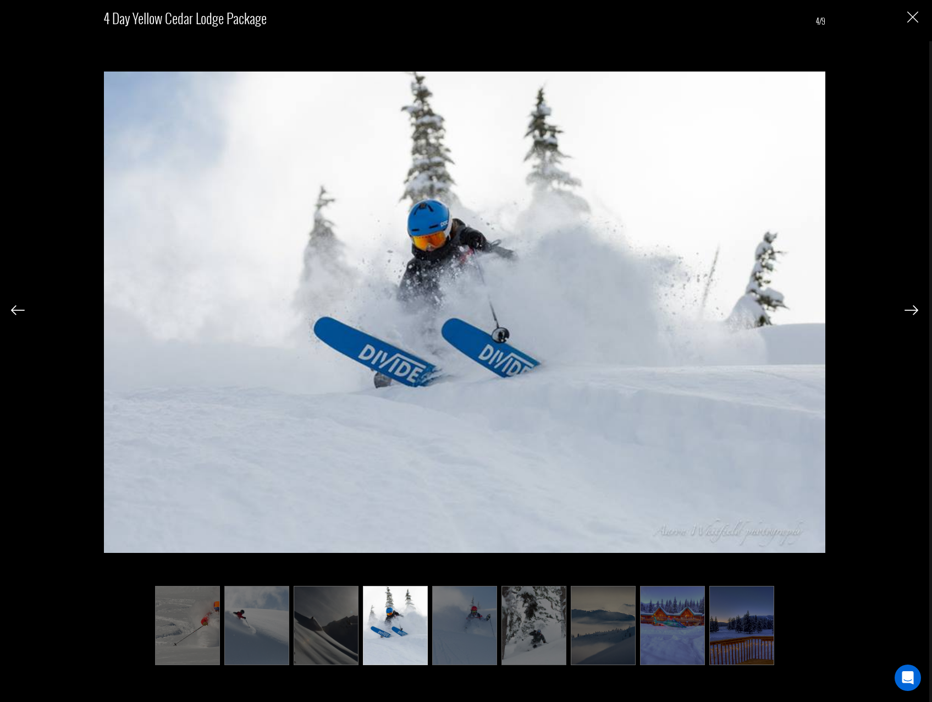
click at [911, 311] on img at bounding box center [912, 310] width 14 height 10
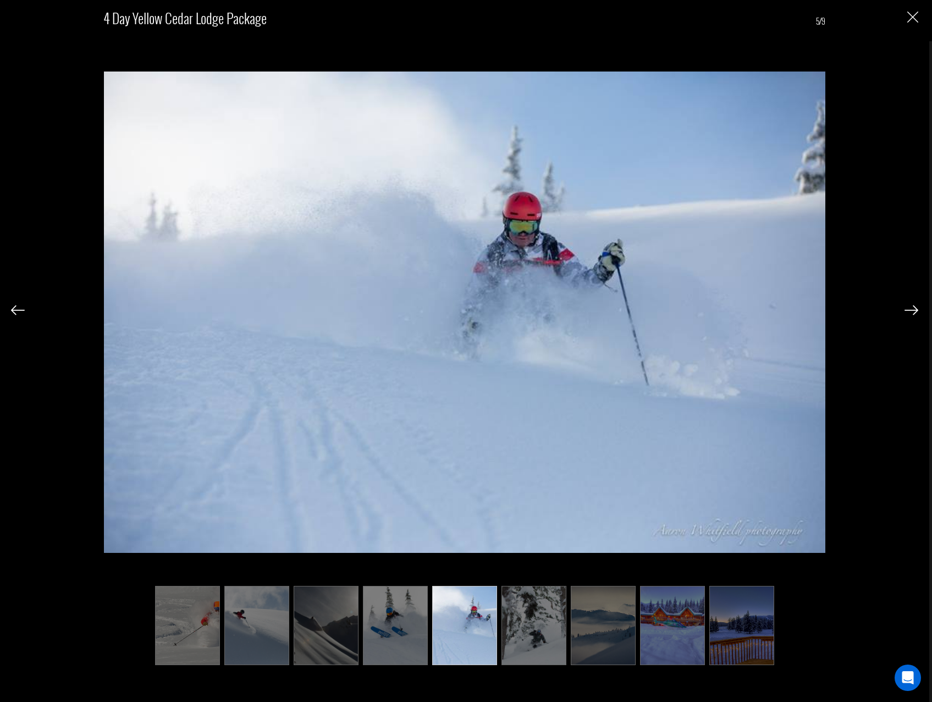
click at [911, 311] on img at bounding box center [912, 310] width 14 height 10
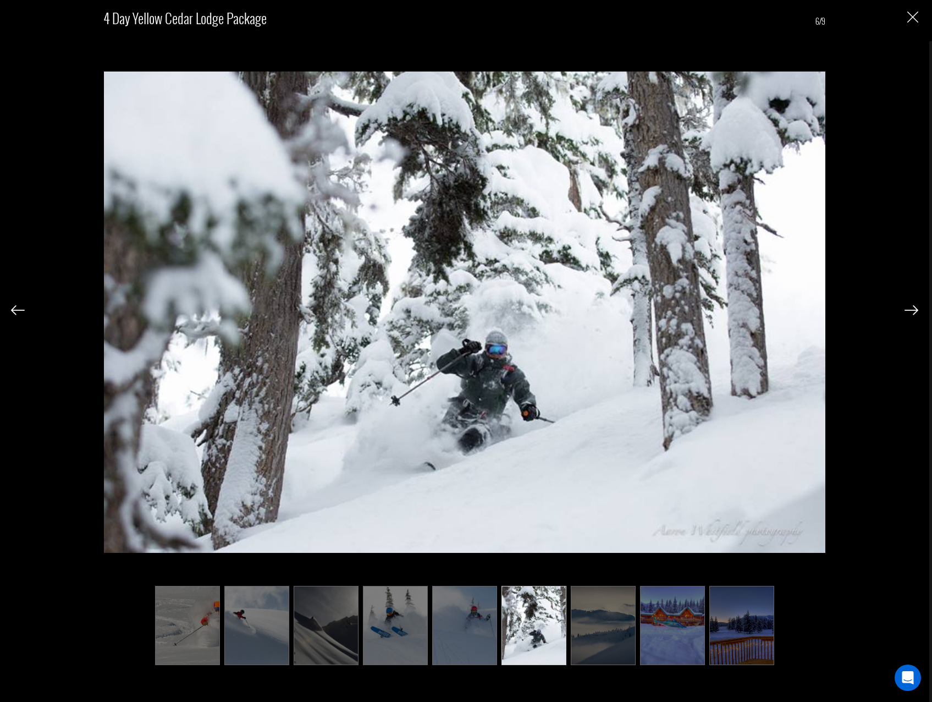
click at [911, 311] on img at bounding box center [912, 310] width 14 height 10
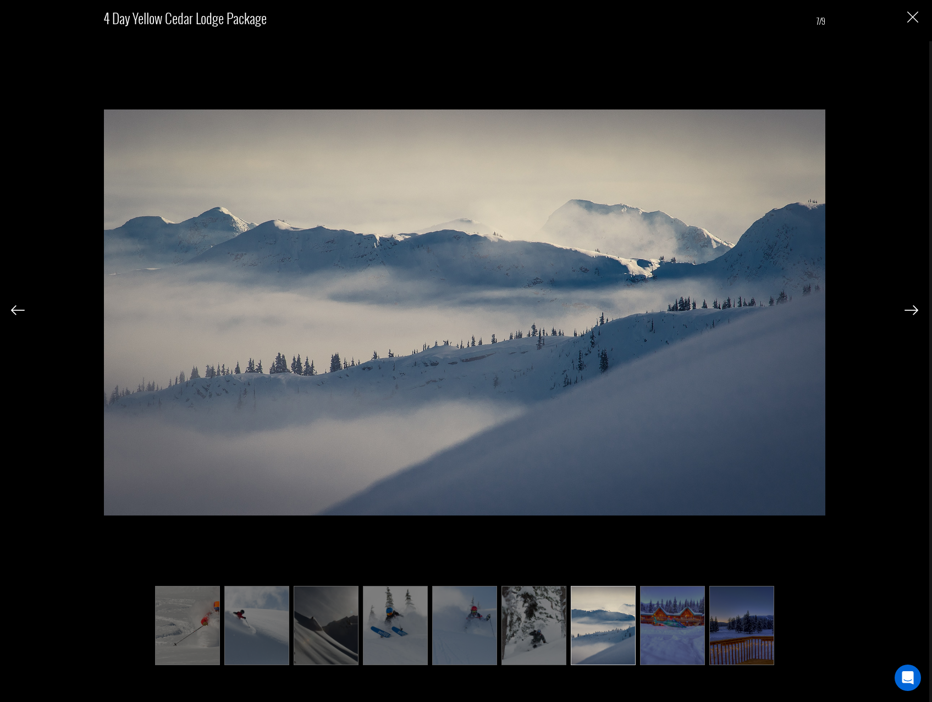
click at [911, 311] on img at bounding box center [912, 310] width 14 height 10
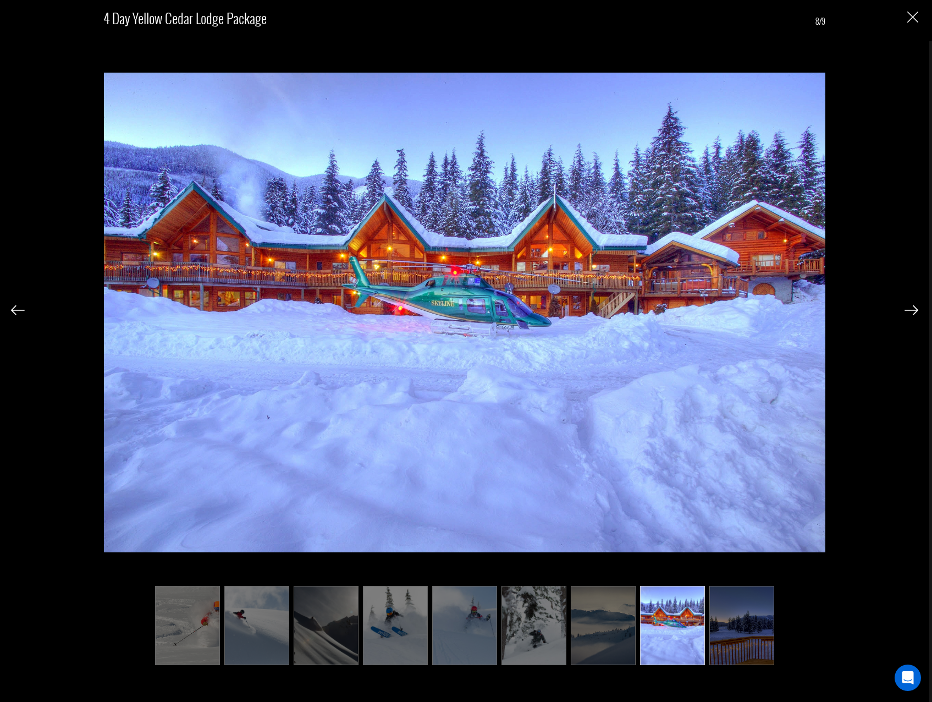
click at [911, 311] on img at bounding box center [912, 310] width 14 height 10
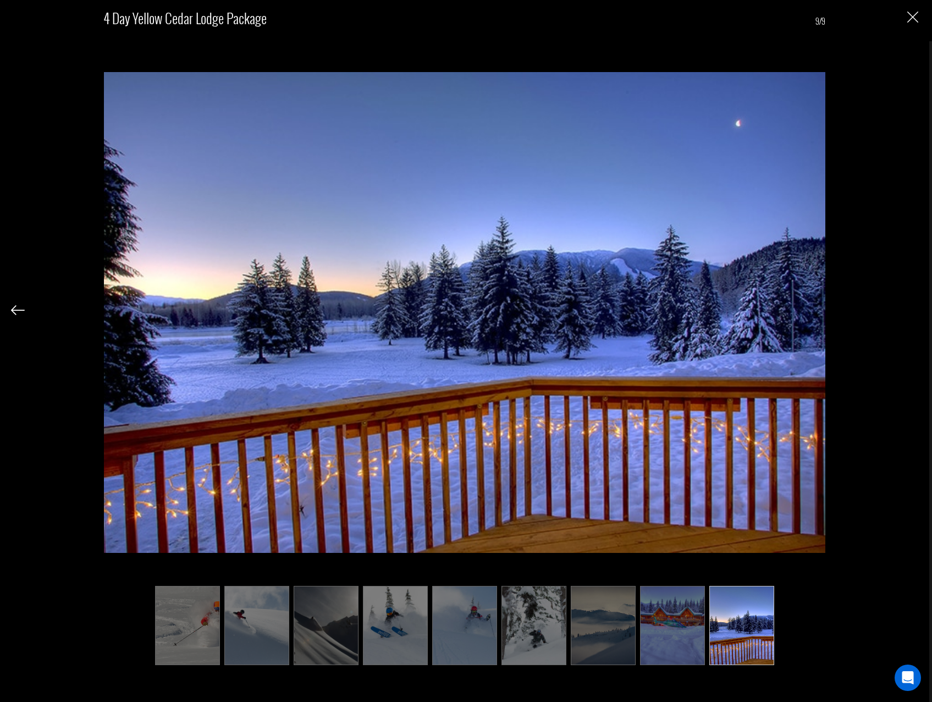
click at [911, 311] on div "4 Day Yellow Cedar Lodge Package 9/9" at bounding box center [464, 333] width 907 height 666
click at [908, 16] on img "Close" at bounding box center [912, 17] width 11 height 11
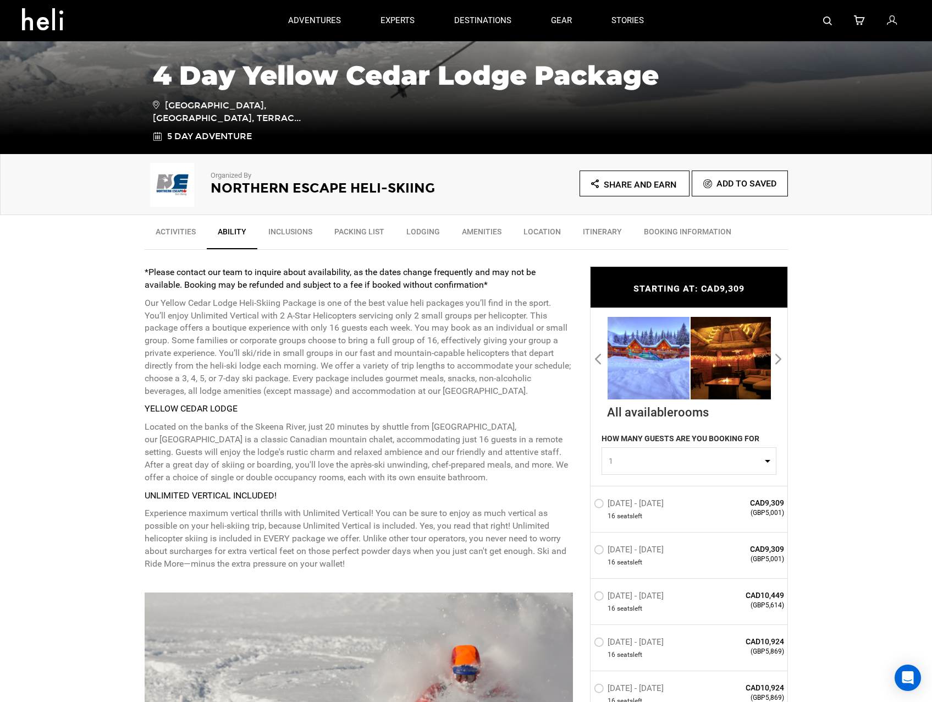
scroll to position [190, 0]
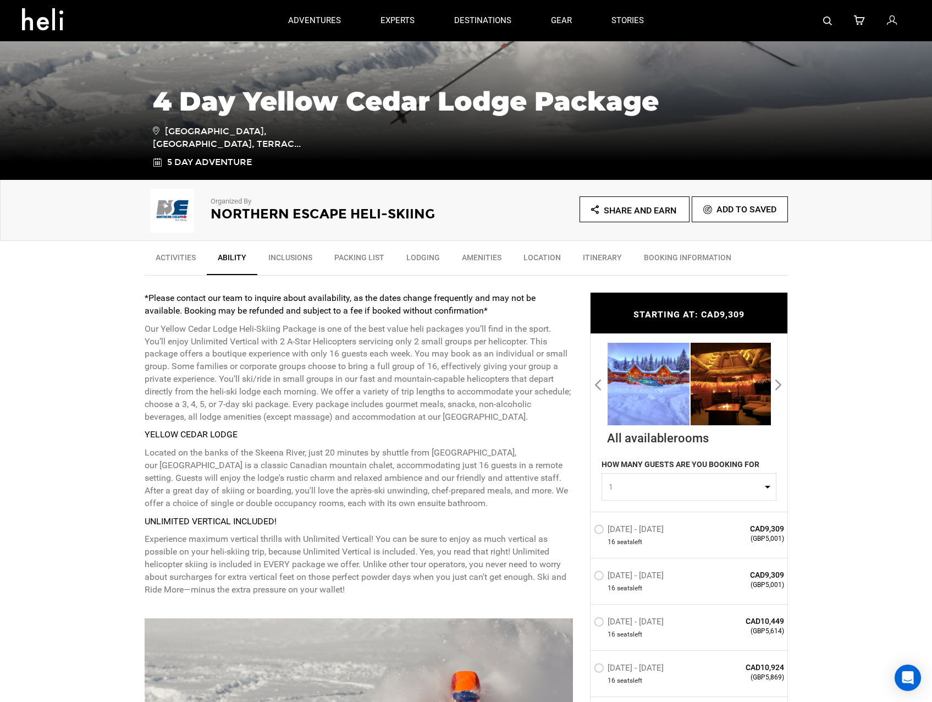
click at [435, 253] on link "Lodging" at bounding box center [423, 259] width 56 height 27
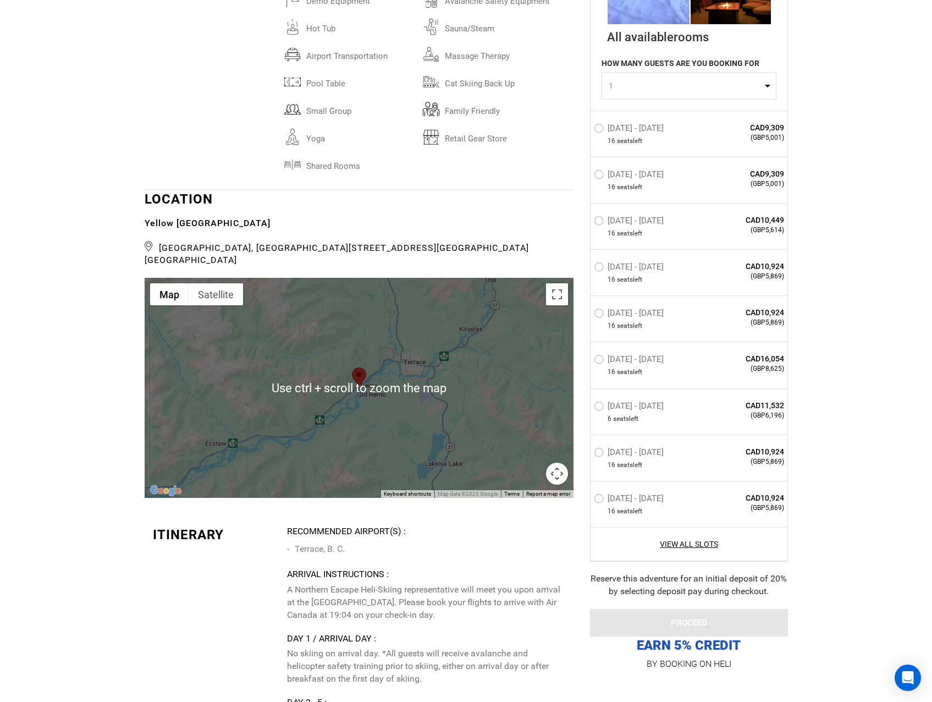
scroll to position [2665, 0]
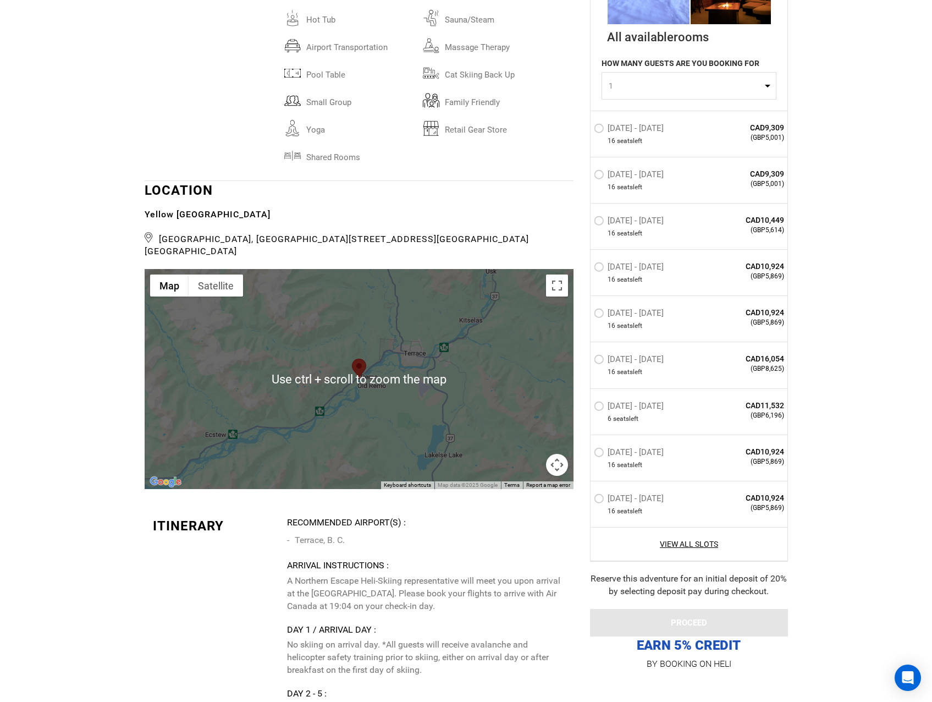
click at [410, 398] on div at bounding box center [359, 379] width 429 height 220
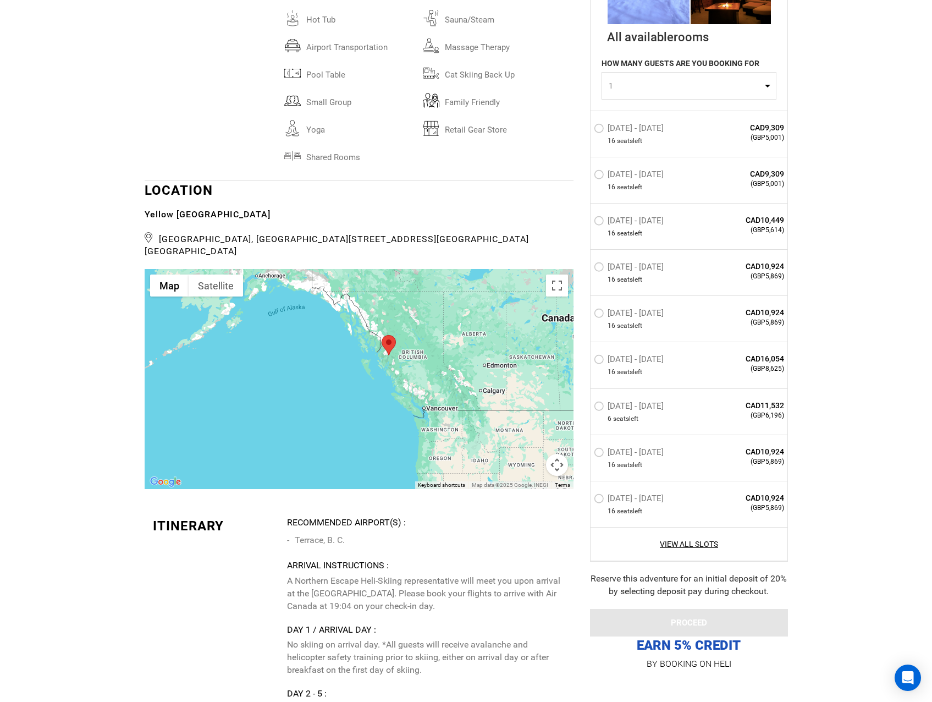
drag, startPoint x: 422, startPoint y: 431, endPoint x: 398, endPoint y: 346, distance: 87.5
click at [398, 346] on div at bounding box center [359, 379] width 429 height 220
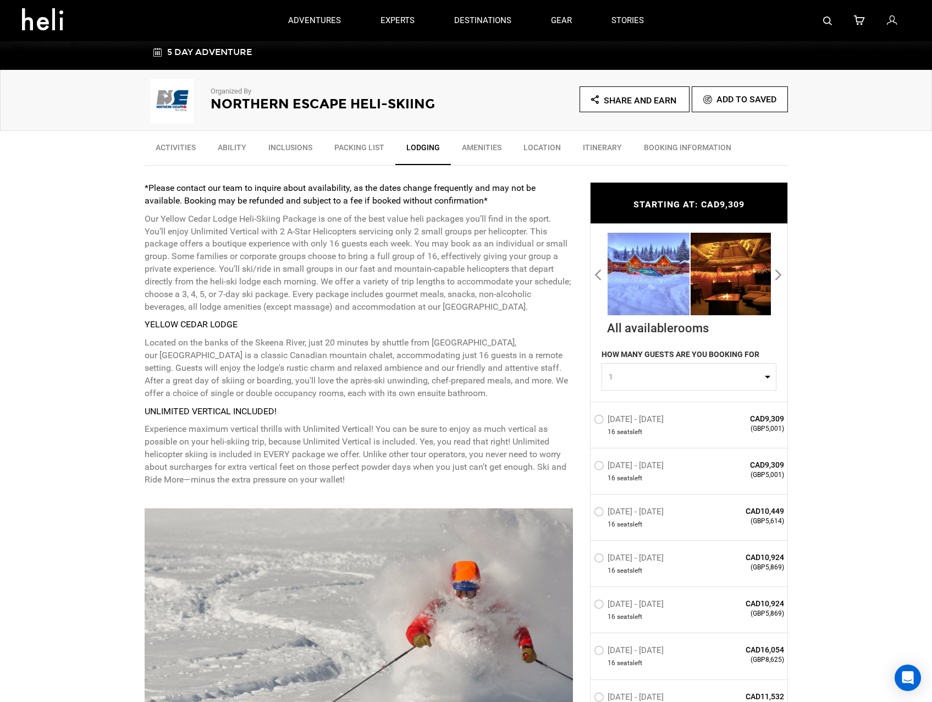
scroll to position [80, 0]
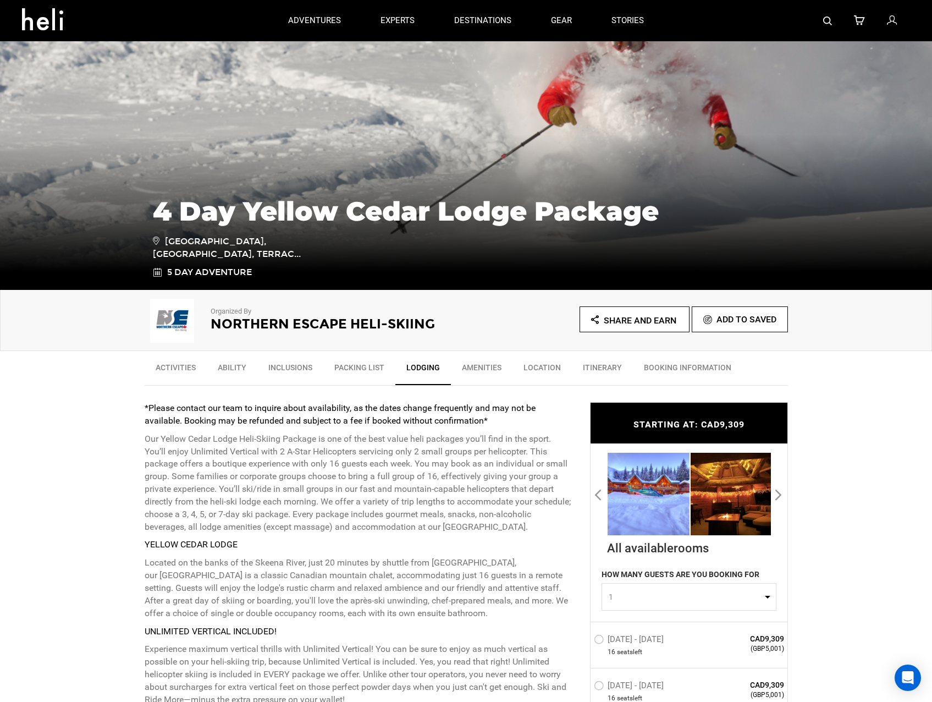
click at [590, 368] on link "Itinerary" at bounding box center [602, 369] width 61 height 27
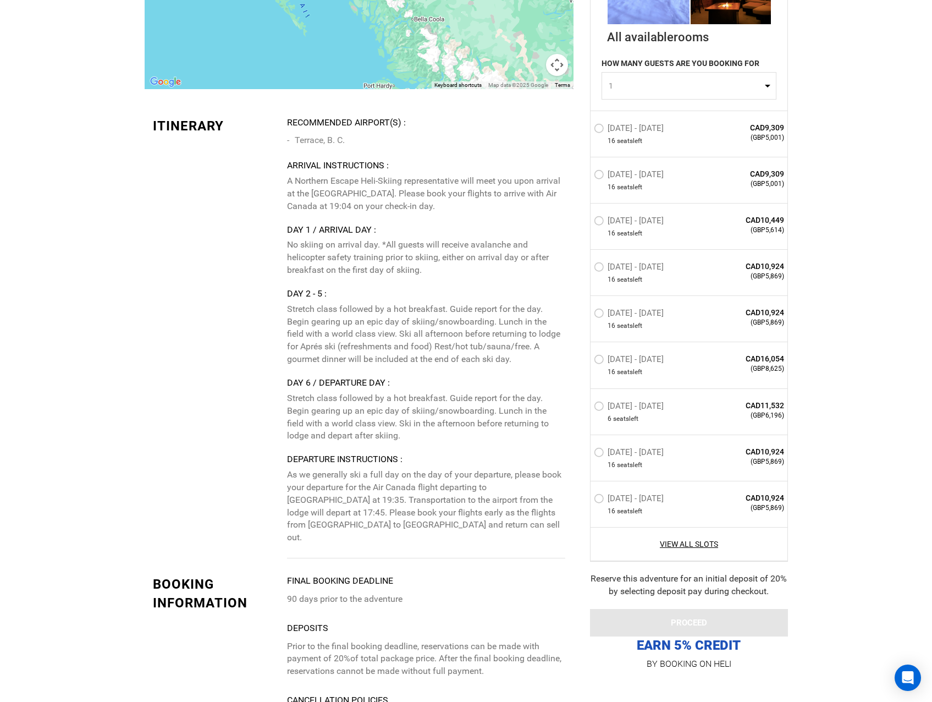
scroll to position [3108, 0]
